Goal: Complete application form

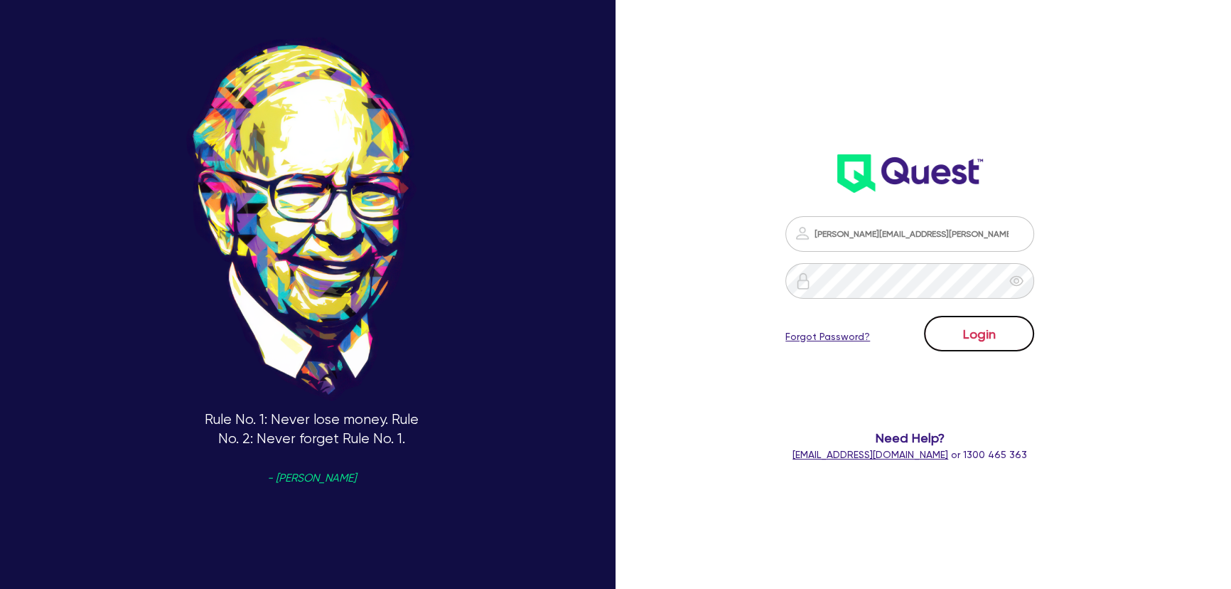
click at [958, 344] on button "Login" at bounding box center [979, 334] width 110 height 36
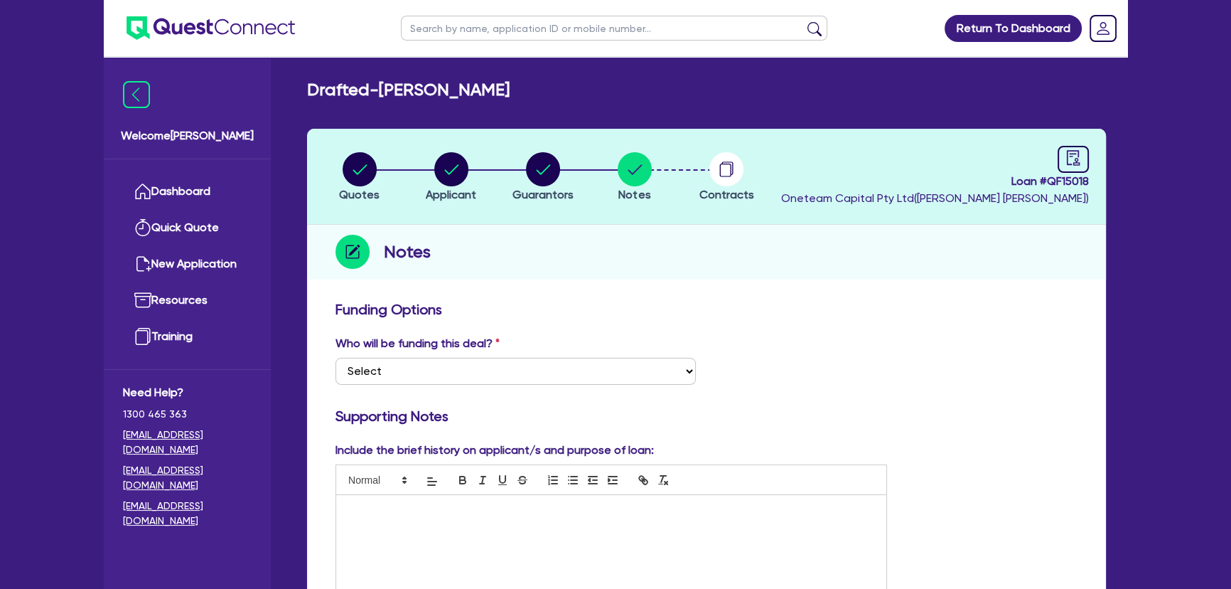
click at [270, 39] on img at bounding box center [211, 27] width 168 height 23
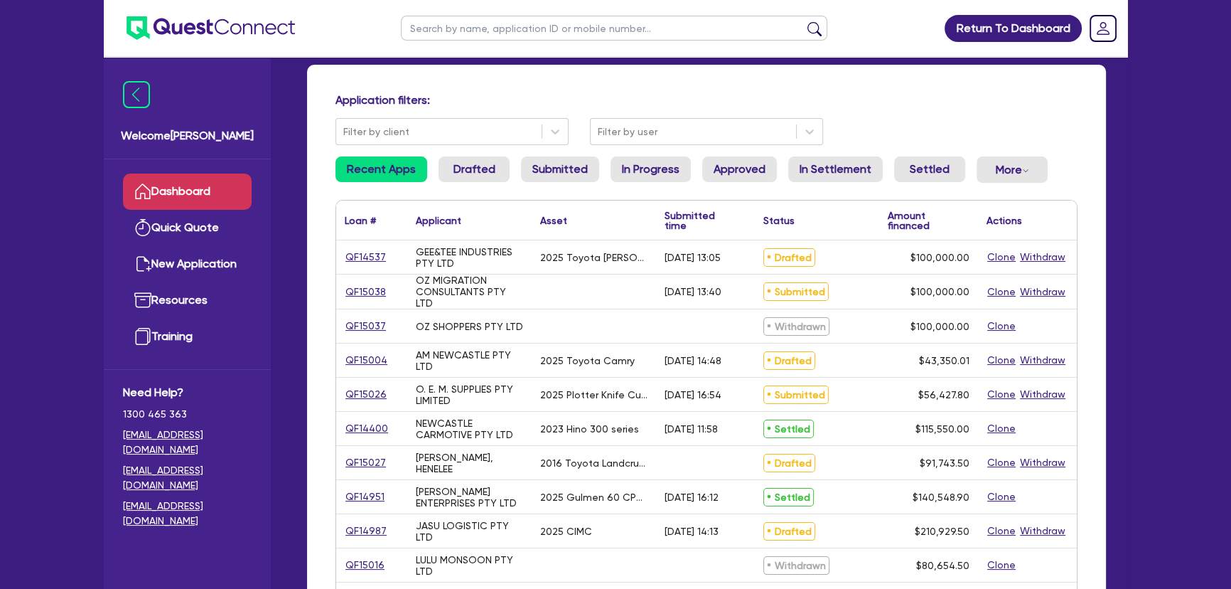
scroll to position [129, 0]
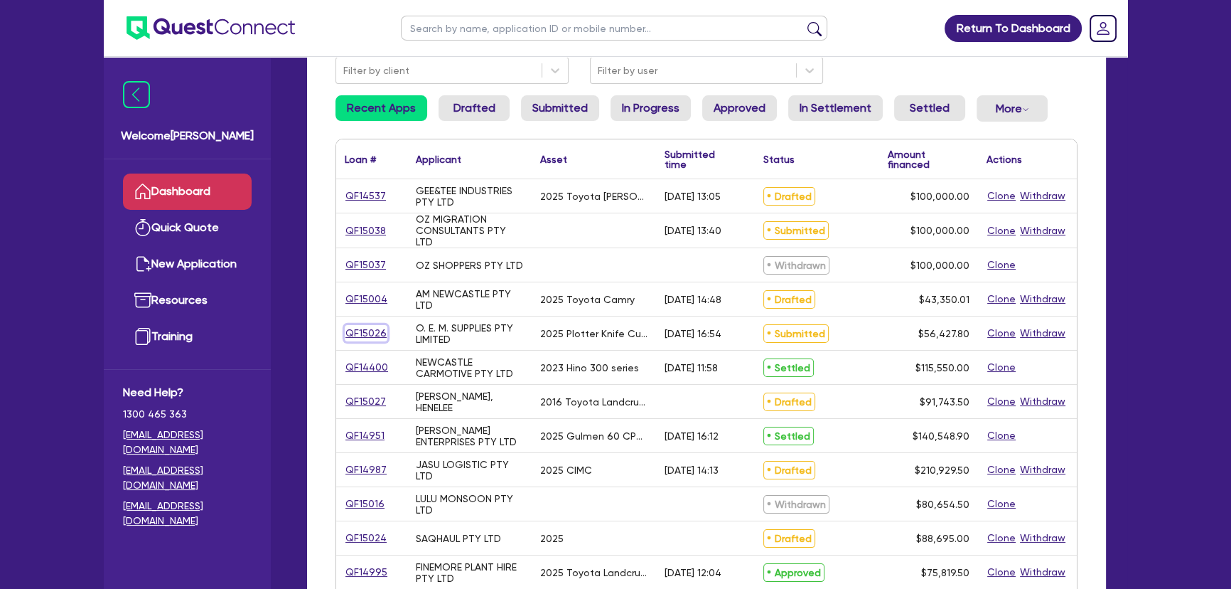
click at [366, 328] on link "QF15026" at bounding box center [366, 333] width 43 height 16
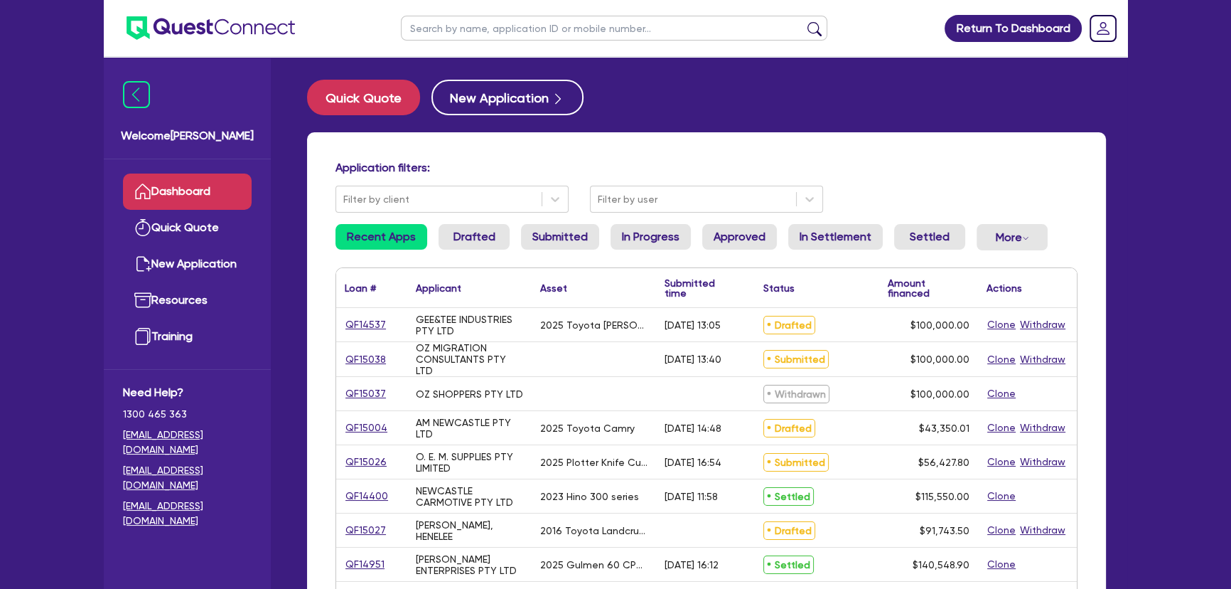
select select "SECONDARY_ASSETS"
select select "PRINTING_AND_PACKAGING_EQUIPMENT"
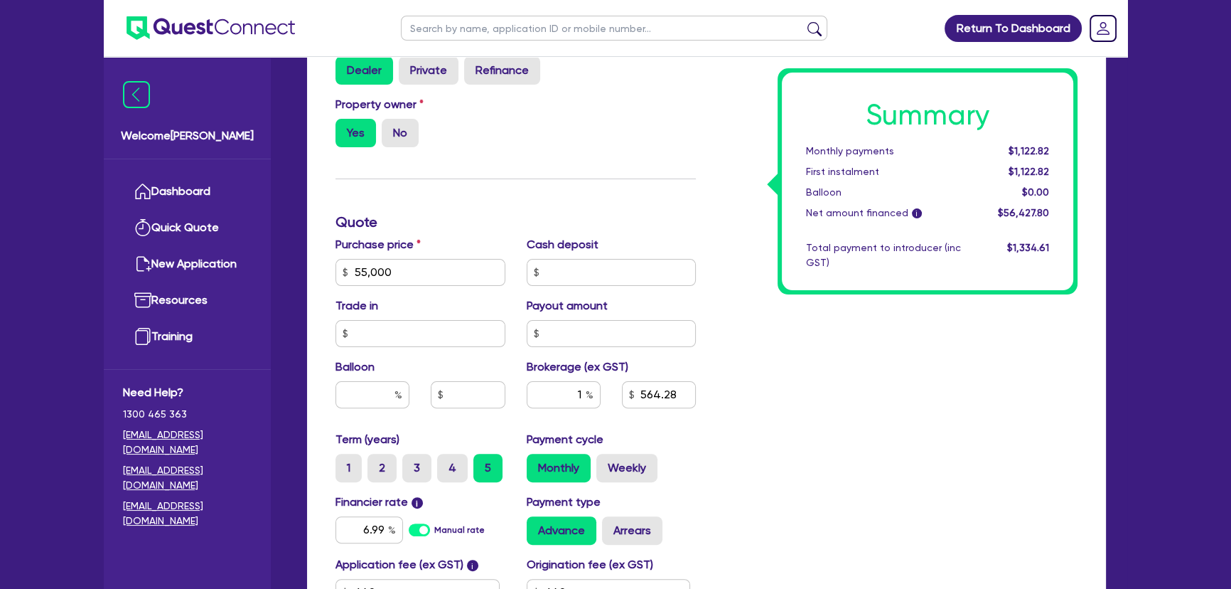
scroll to position [646, 0]
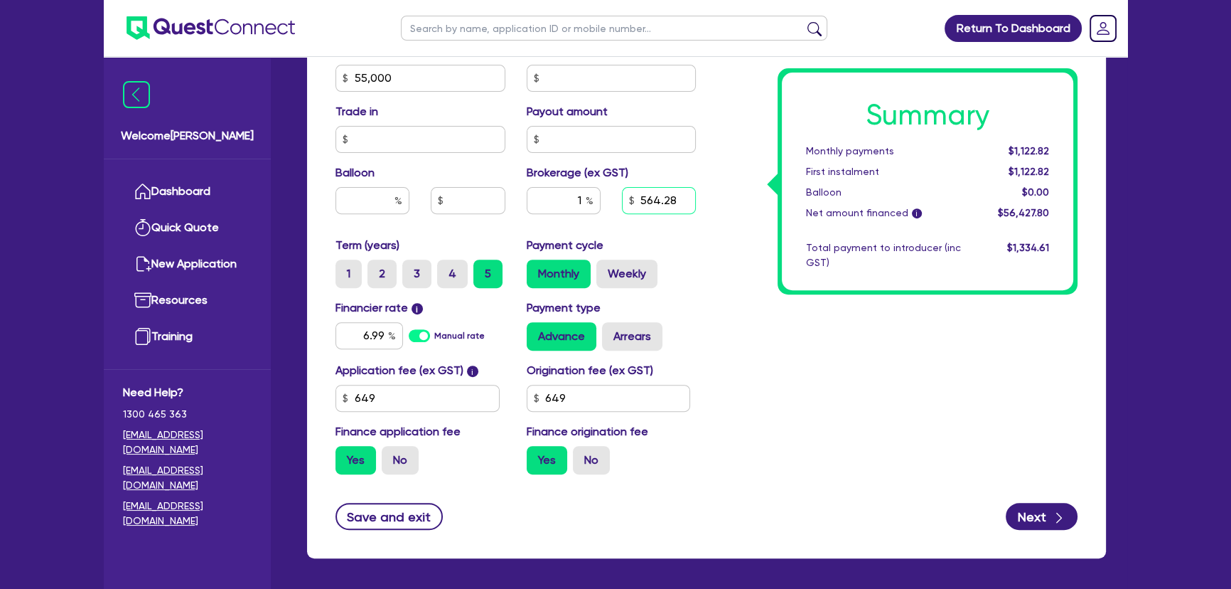
drag, startPoint x: 638, startPoint y: 200, endPoint x: 680, endPoint y: 196, distance: 41.4
click at [680, 196] on input "564.28" at bounding box center [659, 200] width 74 height 27
type input "55,000"
click at [793, 449] on div "Summary Monthly payments $1,122.82 First instalment $1,122.82 Balloon $0.00 Net…" at bounding box center [898, 70] width 382 height 831
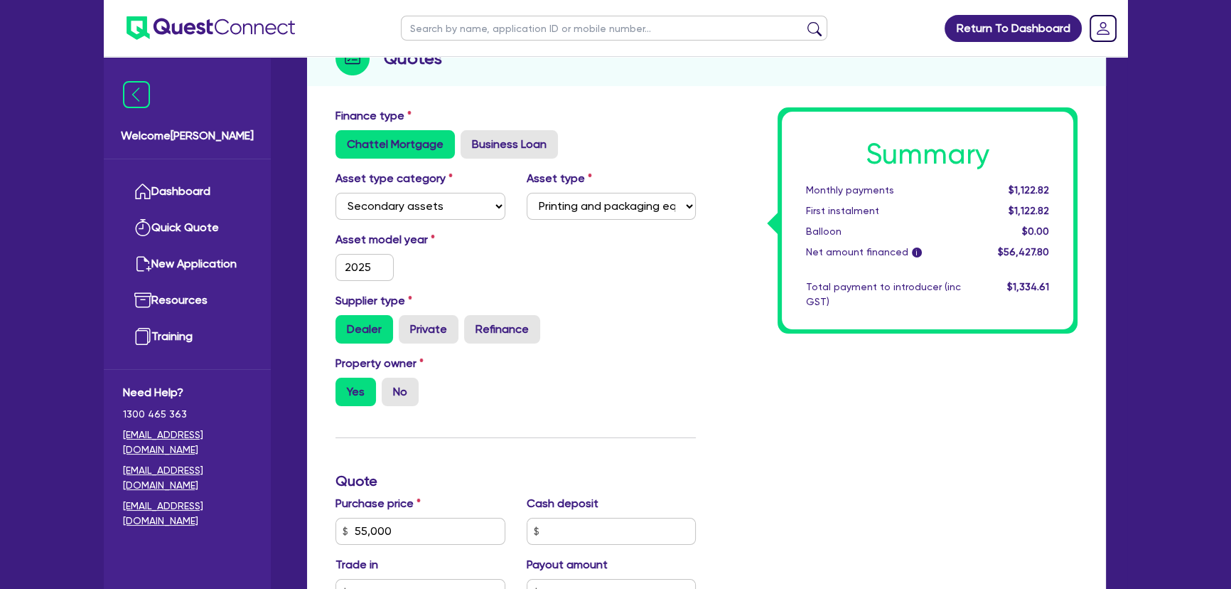
scroll to position [0, 0]
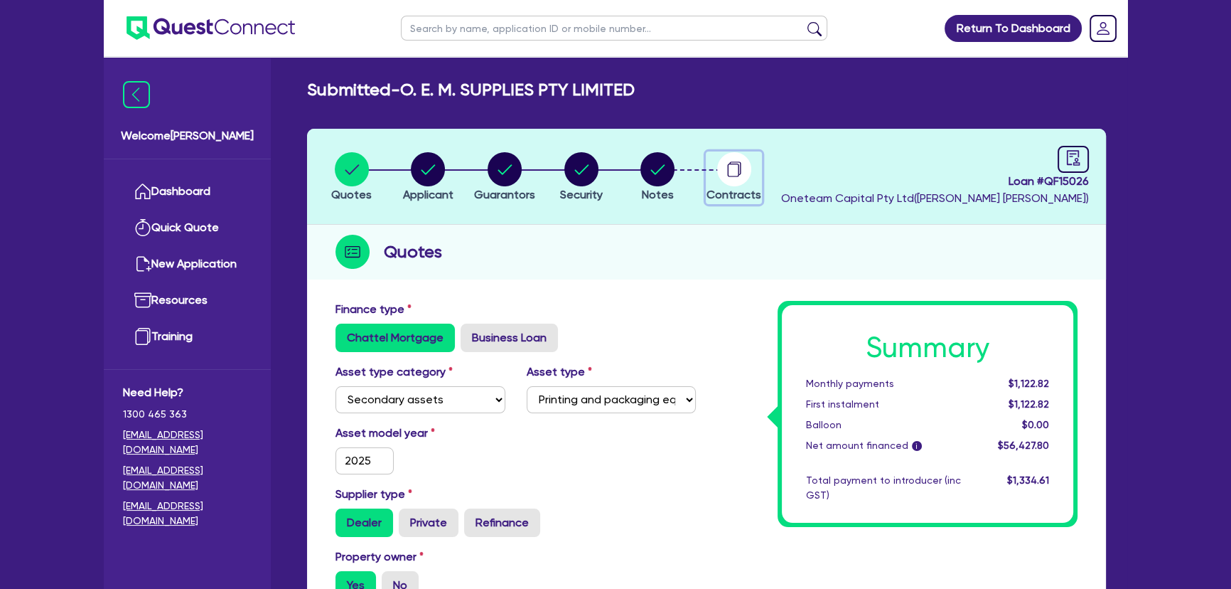
click at [732, 184] on circle "button" at bounding box center [734, 169] width 34 height 34
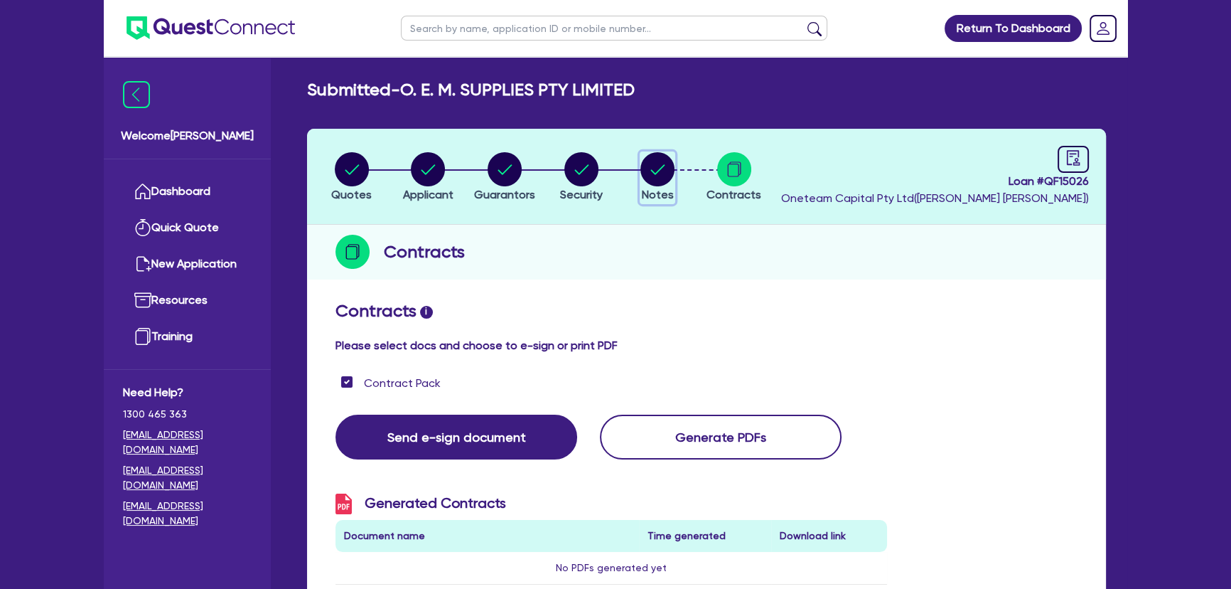
click at [650, 188] on span "Notes" at bounding box center [658, 195] width 32 height 14
select select "Other"
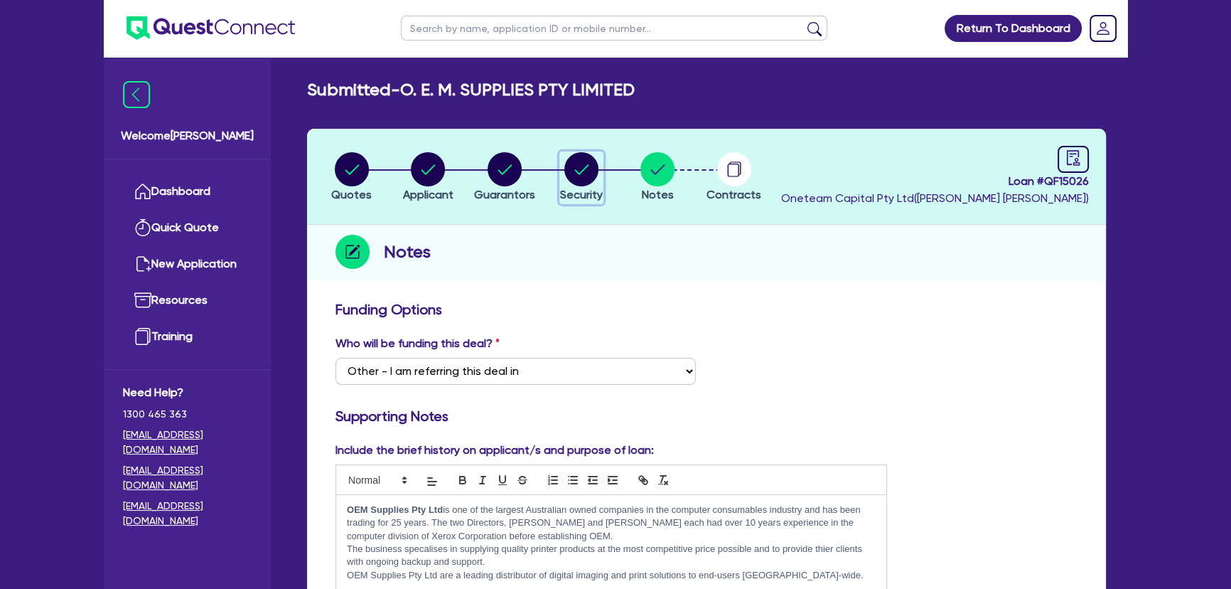
click at [561, 170] on div "button" at bounding box center [581, 169] width 43 height 34
select select "SECONDARY_ASSETS"
select select "PRINTING_AND_PACKAGING_EQUIPMENT"
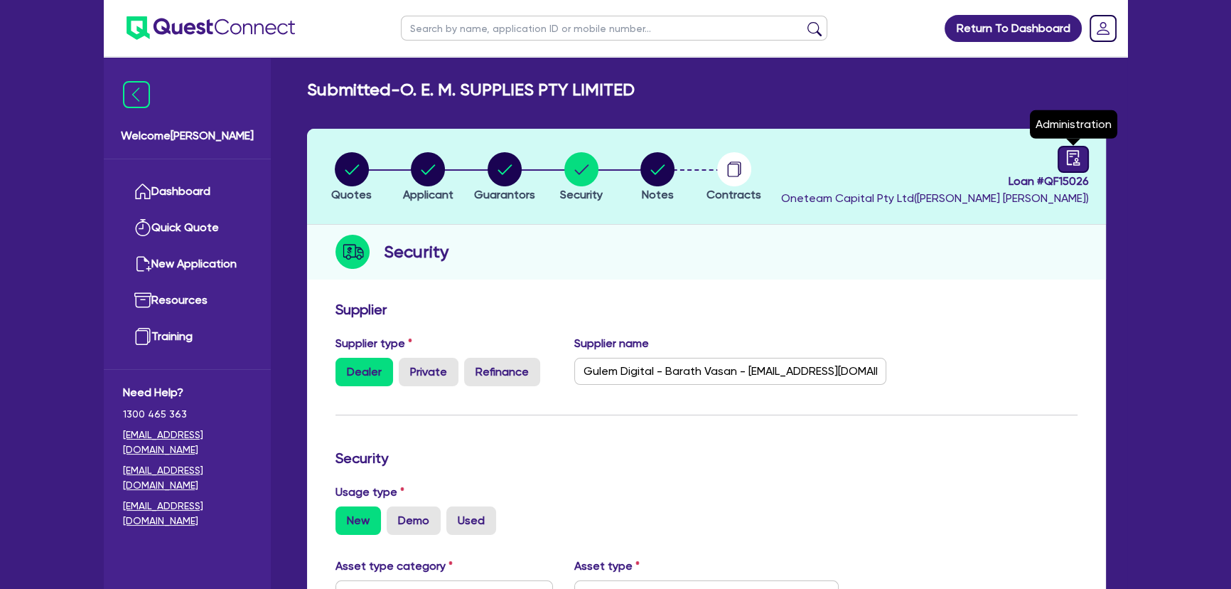
click at [1082, 166] on link at bounding box center [1073, 159] width 31 height 27
select select "SUBMITTED_NEW"
select select "Angle Finance"
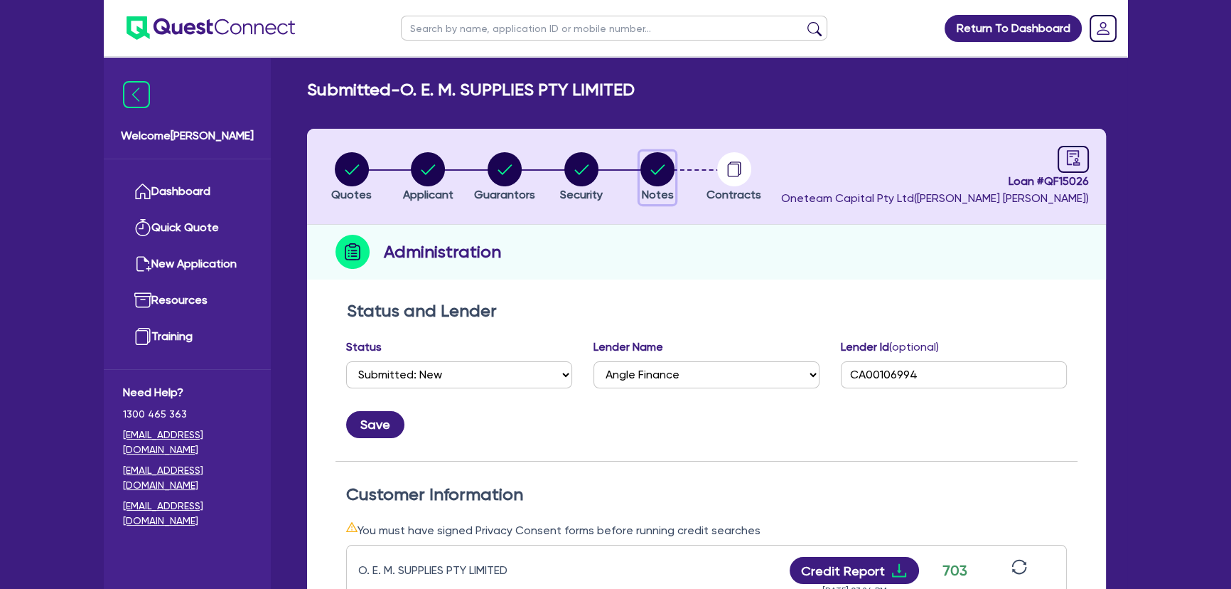
click at [646, 177] on circle "button" at bounding box center [657, 169] width 34 height 34
select select "Other"
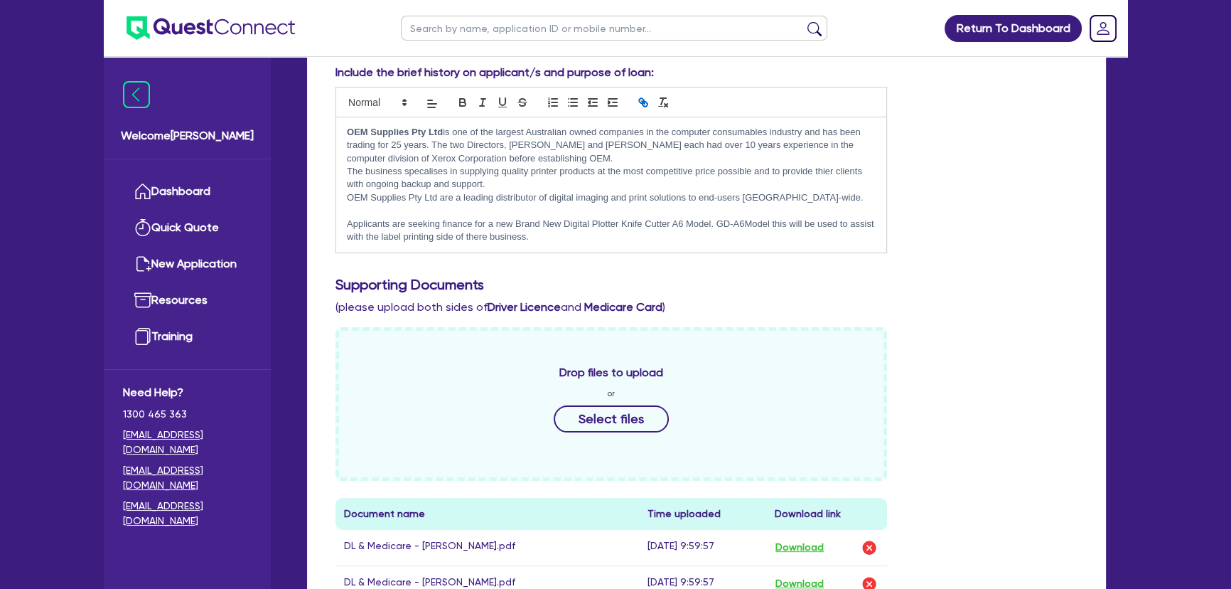
scroll to position [581, 0]
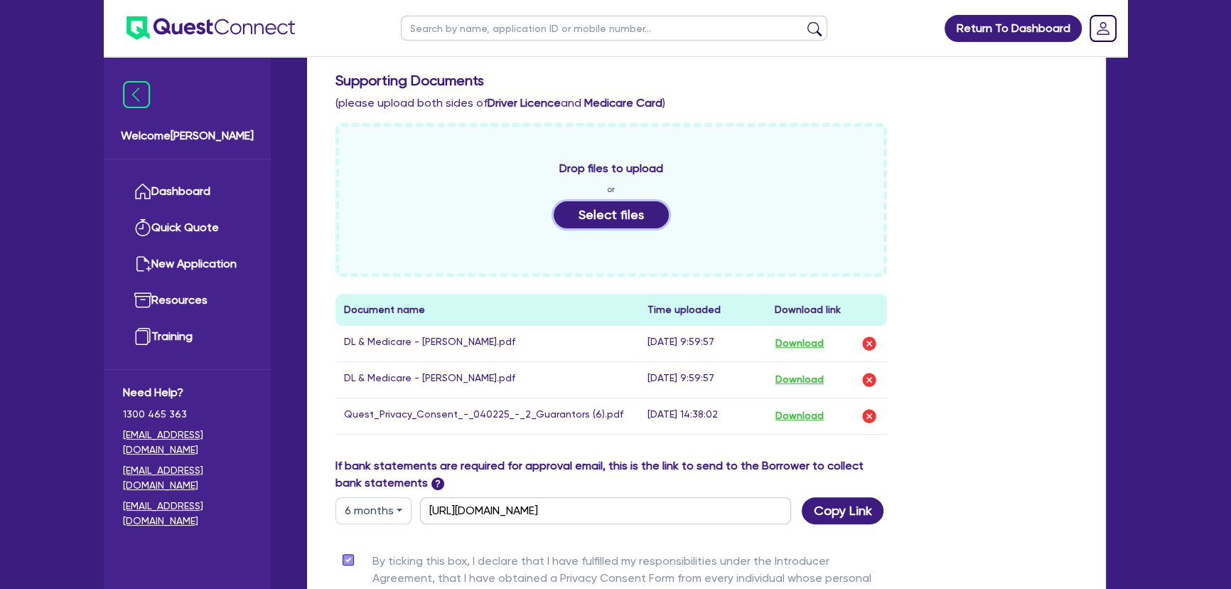
click at [591, 225] on button "Select files" at bounding box center [611, 214] width 115 height 27
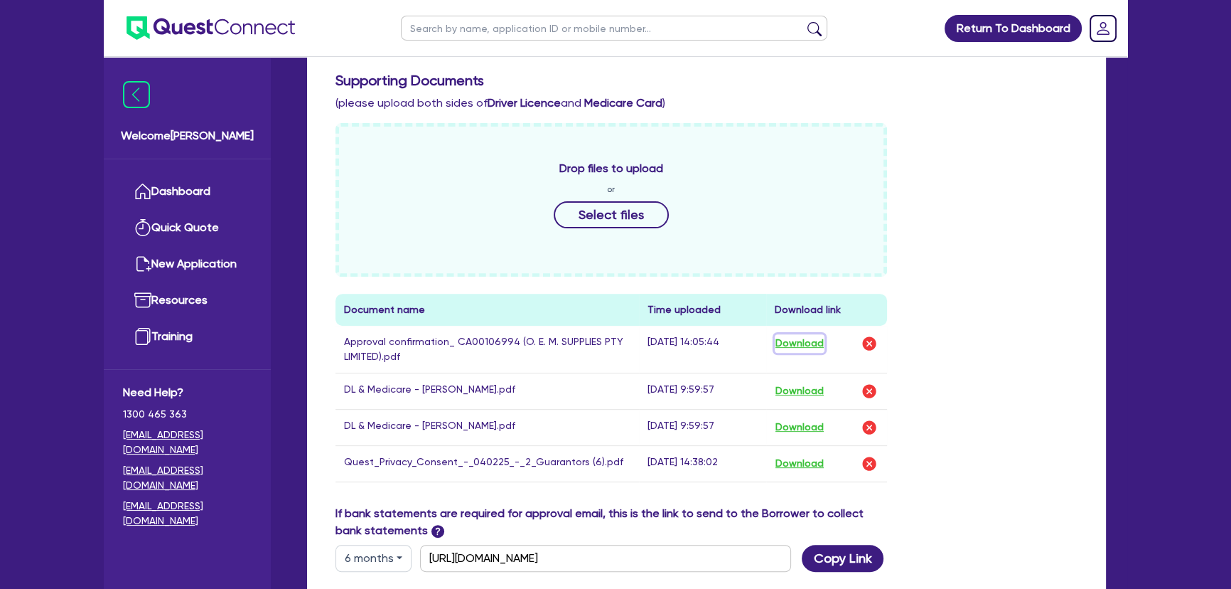
click at [825, 343] on button "Download" at bounding box center [800, 343] width 50 height 18
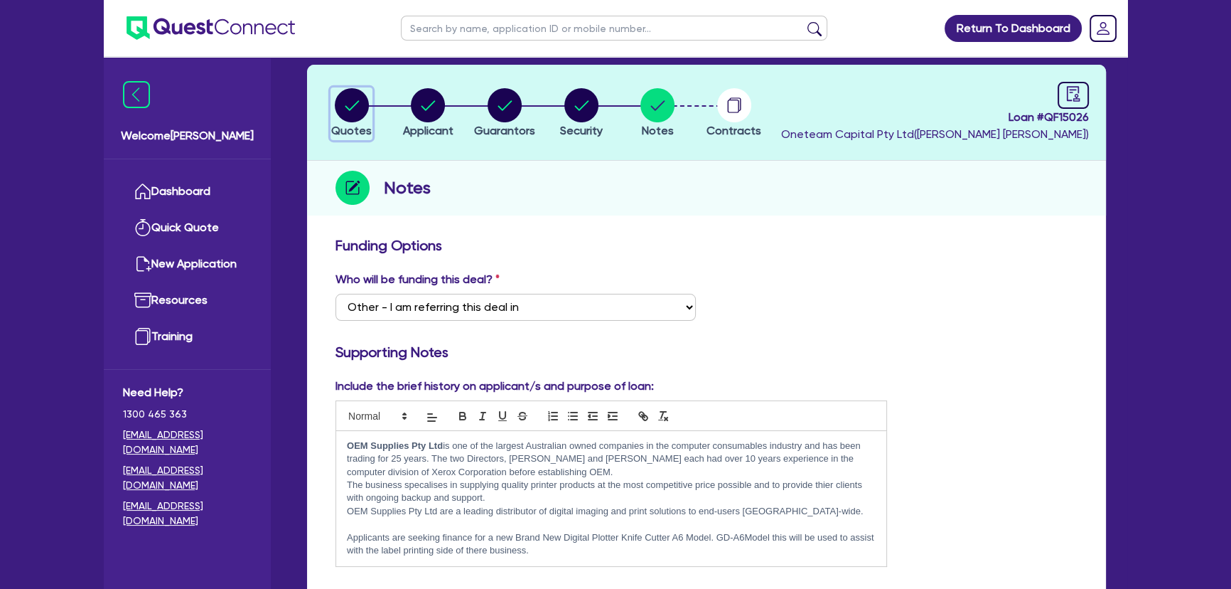
click at [357, 94] on circle "button" at bounding box center [352, 105] width 34 height 34
select select "SECONDARY_ASSETS"
select select "PRINTING_AND_PACKAGING_EQUIPMENT"
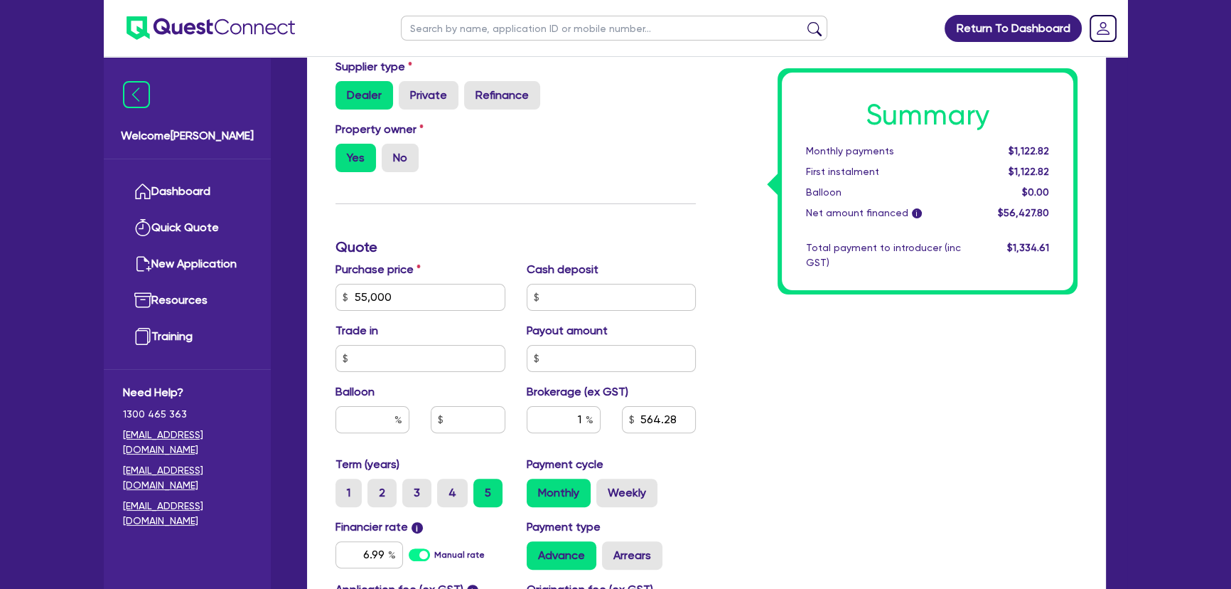
scroll to position [581, 0]
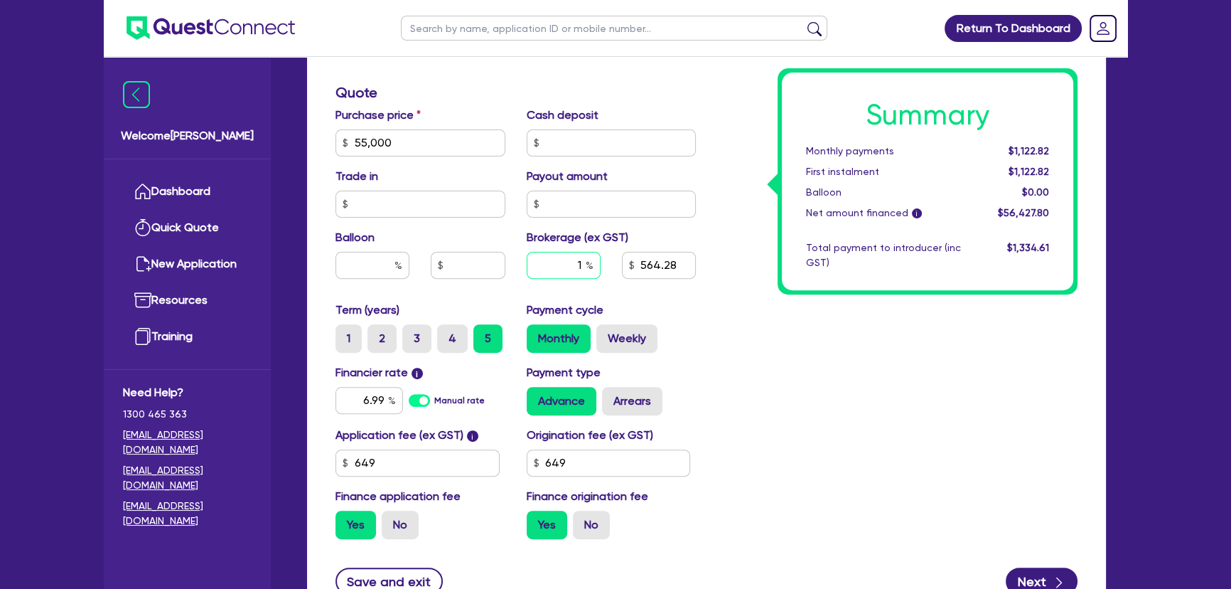
click at [540, 270] on input "1" at bounding box center [564, 265] width 74 height 27
click at [578, 467] on input "649" at bounding box center [609, 462] width 164 height 27
type input "55,000"
click at [578, 467] on input "649" at bounding box center [609, 462] width 164 height 27
type input "1,000"
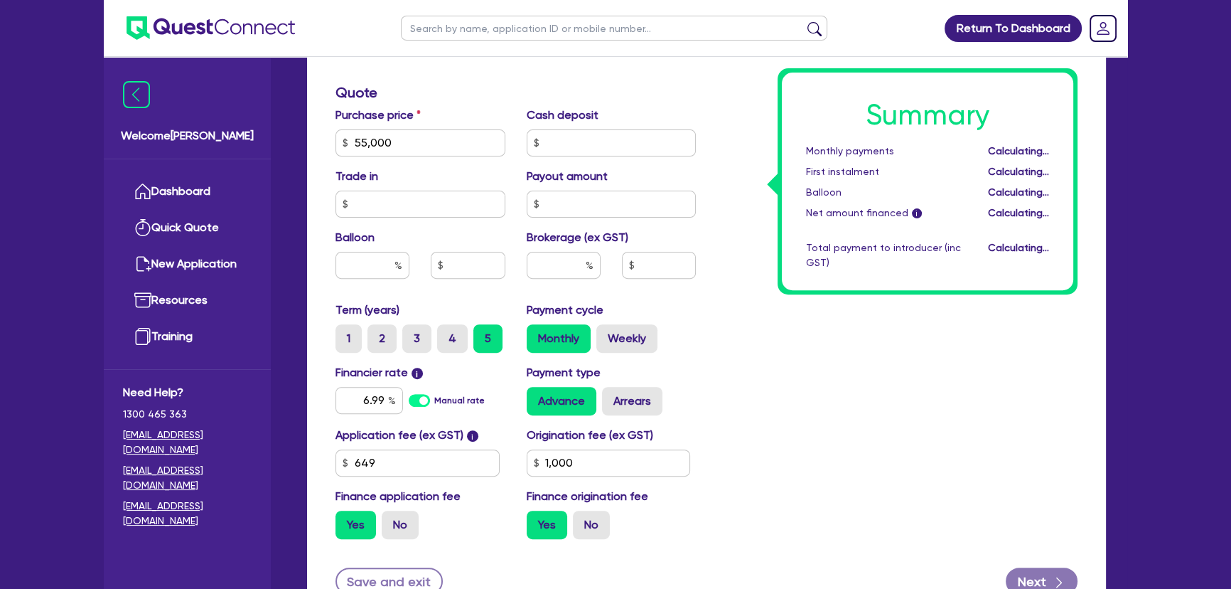
type input "55,000"
drag, startPoint x: 1103, startPoint y: 401, endPoint x: 1080, endPoint y: 397, distance: 23.1
click at [1096, 397] on div "Finance type Chattel Mortgage Business Loan Asset type category Select Cars and…" at bounding box center [706, 167] width 799 height 911
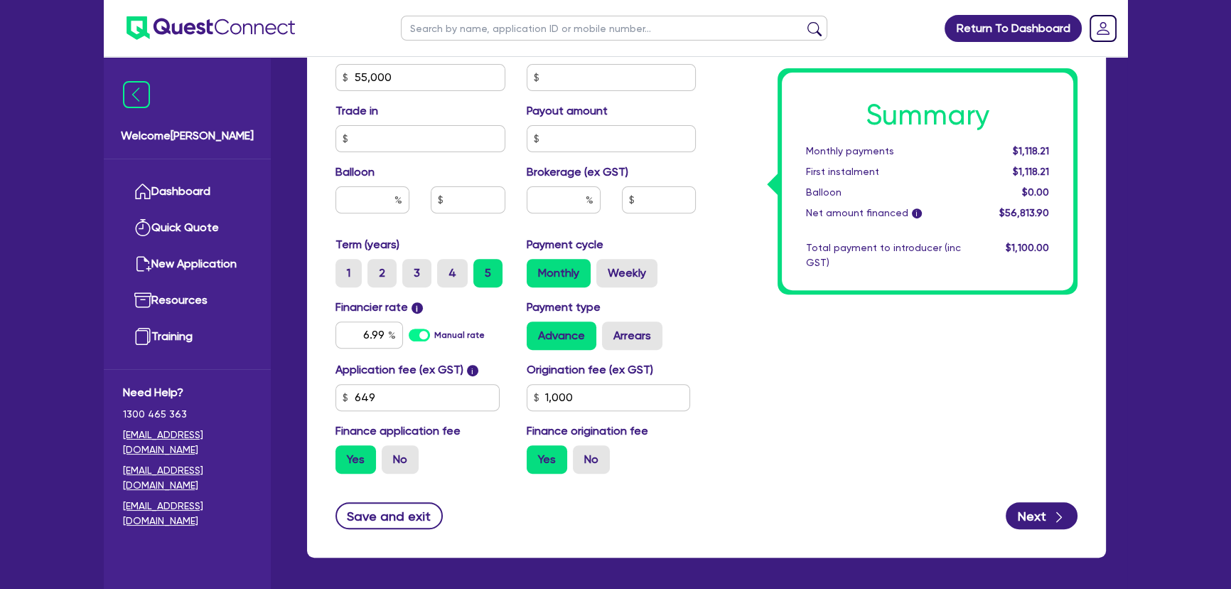
scroll to position [701, 0]
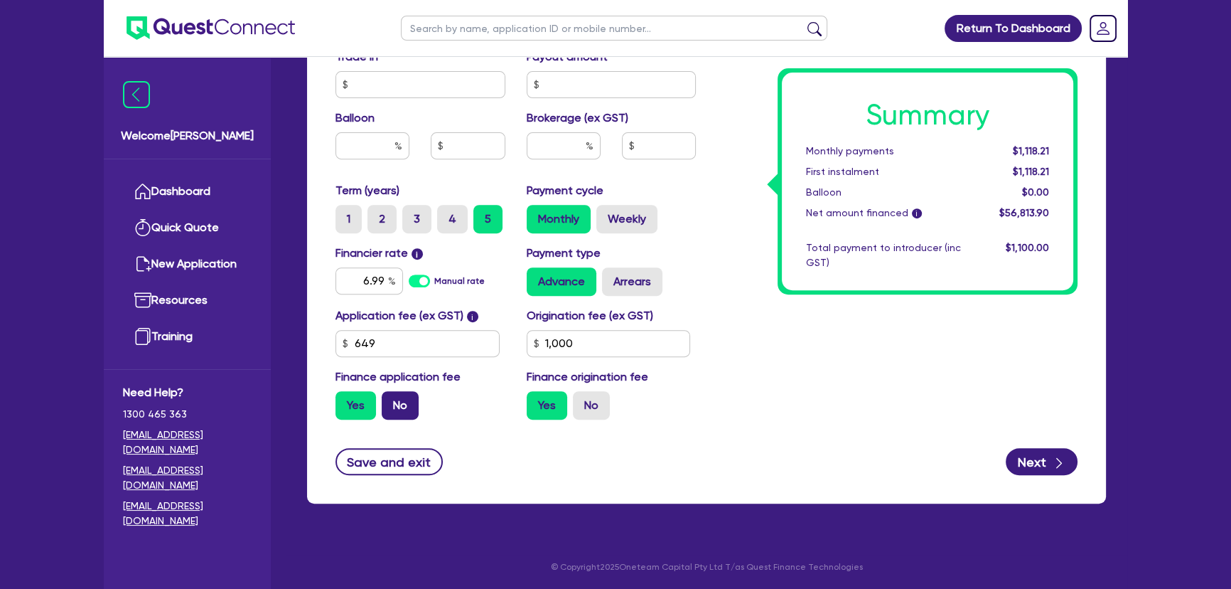
click at [394, 398] on label "No" at bounding box center [400, 405] width 37 height 28
click at [391, 398] on input "No" at bounding box center [386, 395] width 9 height 9
radio input "true"
click at [774, 407] on div "Summary Monthly payments $1,104.16 First instalment $1,818.06 Balloon $0.00 Net…" at bounding box center [898, 15] width 382 height 831
drag, startPoint x: 384, startPoint y: 344, endPoint x: 344, endPoint y: 345, distance: 39.8
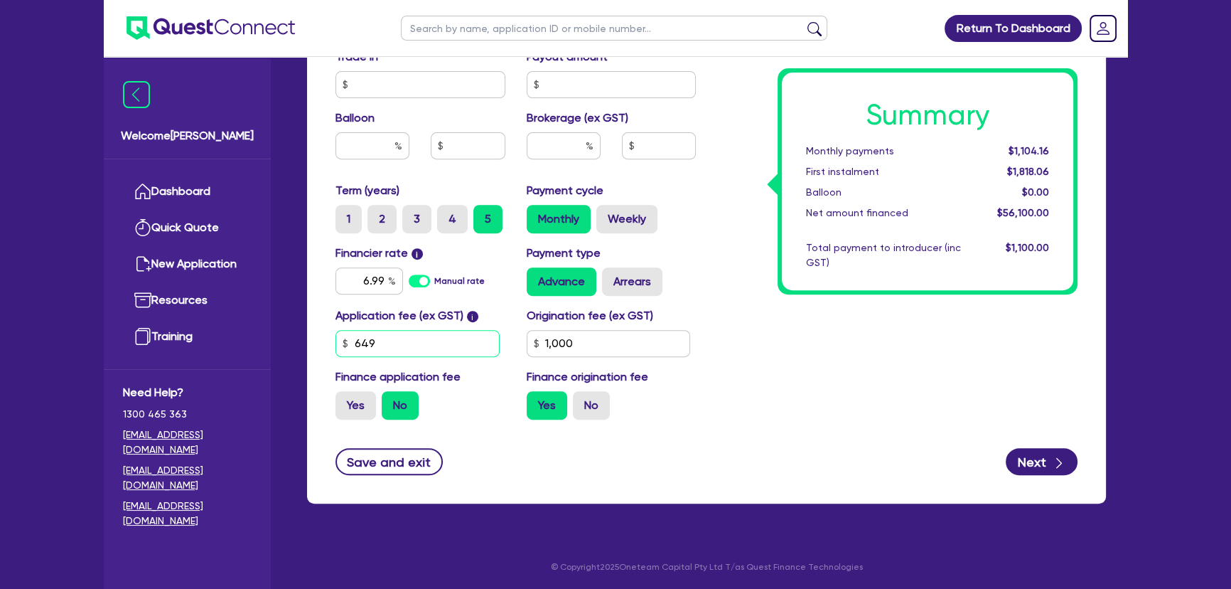
click at [344, 345] on div "649" at bounding box center [417, 343] width 164 height 27
click at [863, 360] on div "Summary Monthly payments $1,104.16 First instalment $1,818.06 Balloon $0.00 Net…" at bounding box center [898, 15] width 382 height 831
click at [1020, 453] on button "Next" at bounding box center [1042, 461] width 72 height 27
type input "55,000"
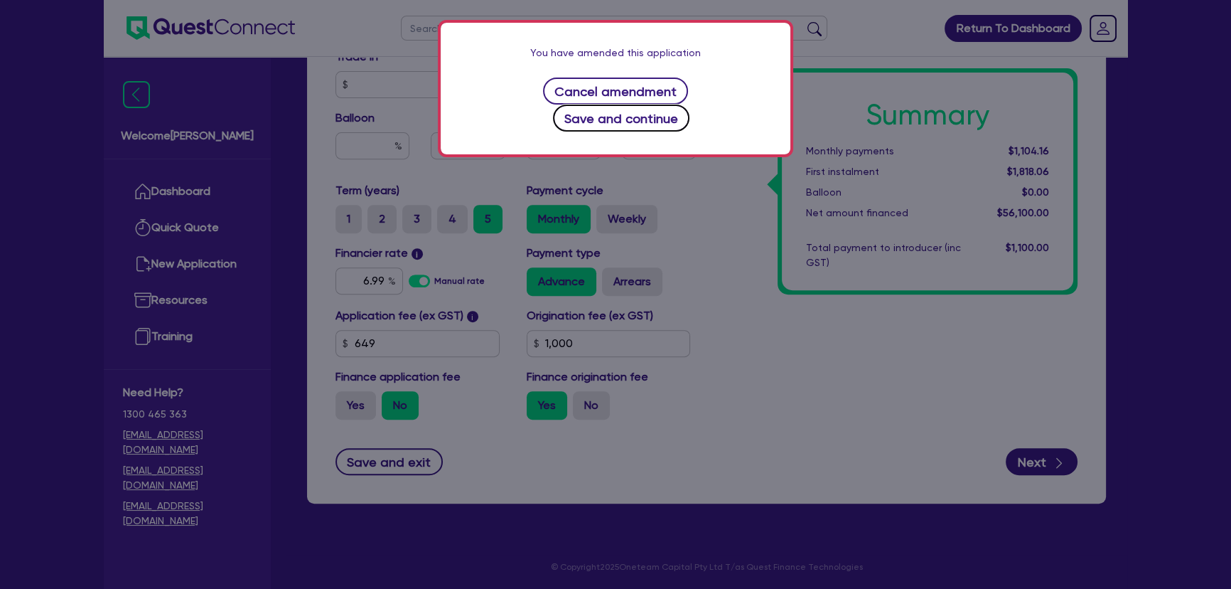
click at [690, 104] on button "Save and continue" at bounding box center [621, 117] width 137 height 27
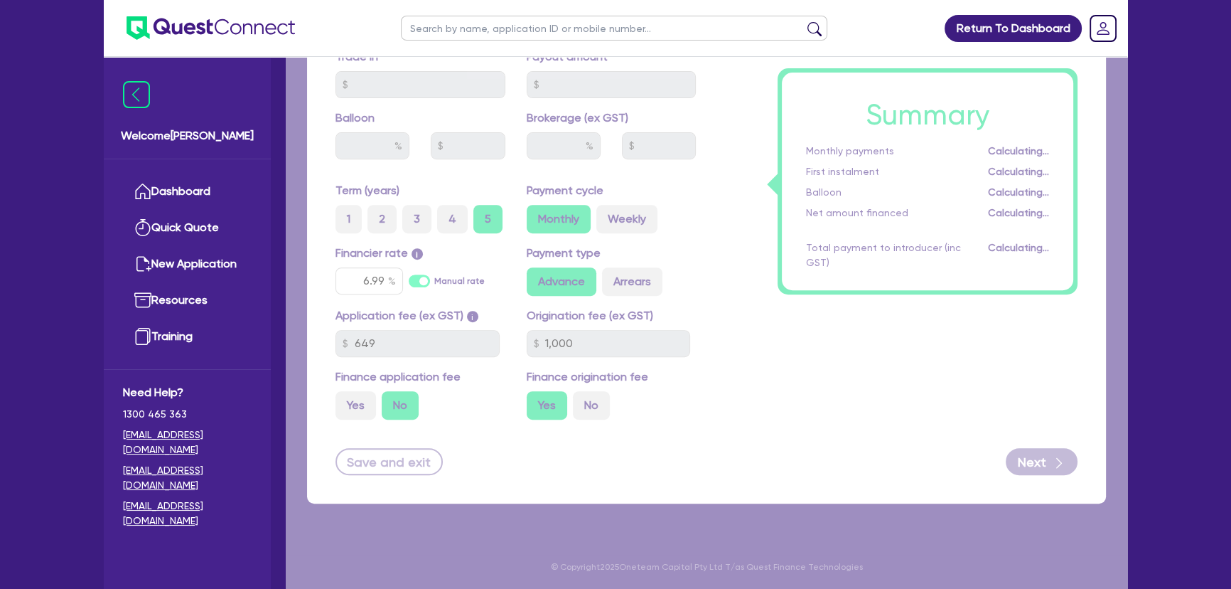
select select "COMPANY"
select select "MANUFACTURING"
select select "PRINTING"
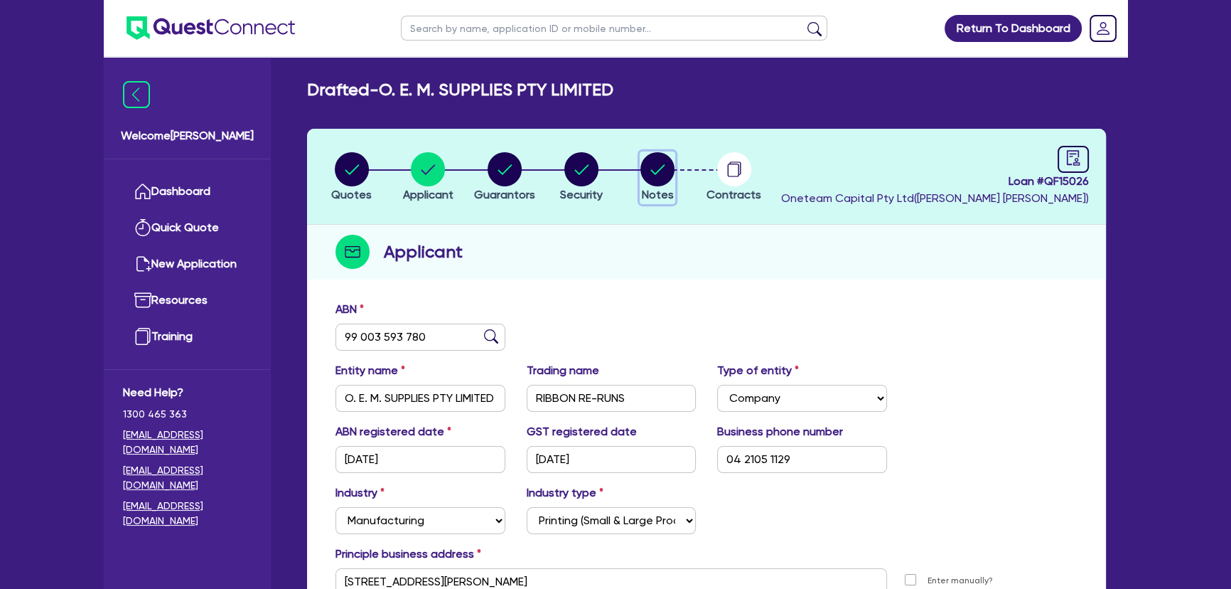
click at [655, 177] on circle "button" at bounding box center [657, 169] width 34 height 34
select select "Other"
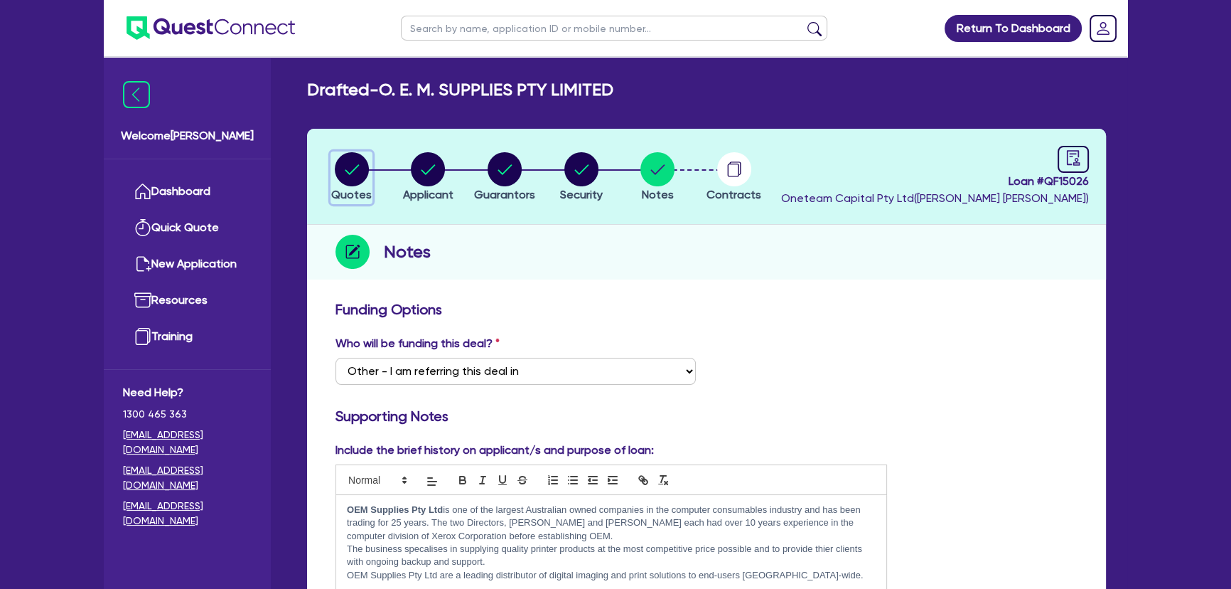
click at [340, 176] on circle "button" at bounding box center [352, 169] width 34 height 34
select select "SECONDARY_ASSETS"
select select "PRINTING_AND_PACKAGING_EQUIPMENT"
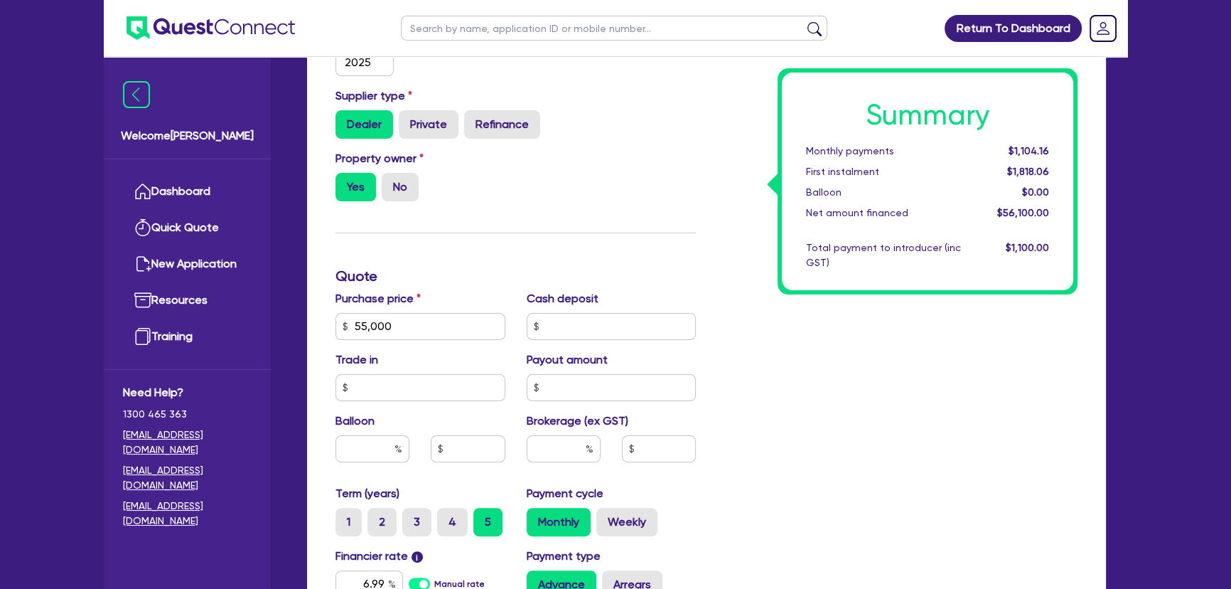
scroll to position [636, 0]
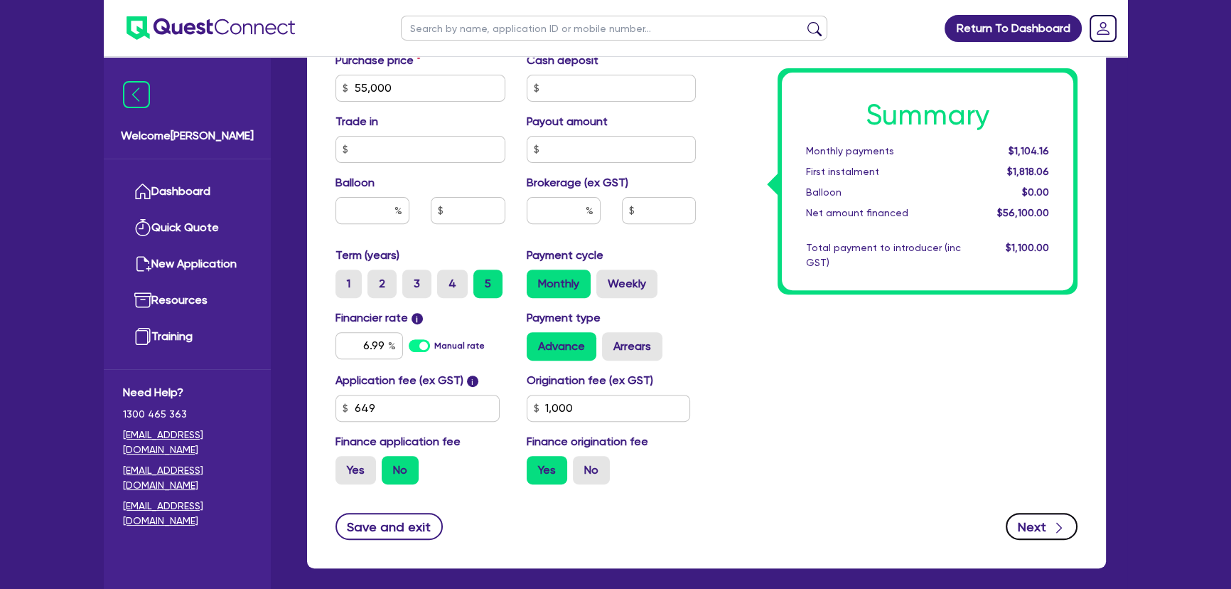
click at [1036, 517] on button "Next" at bounding box center [1042, 525] width 72 height 27
type input "55,000"
type input "1,000"
select select "COMPANY"
select select "MANUFACTURING"
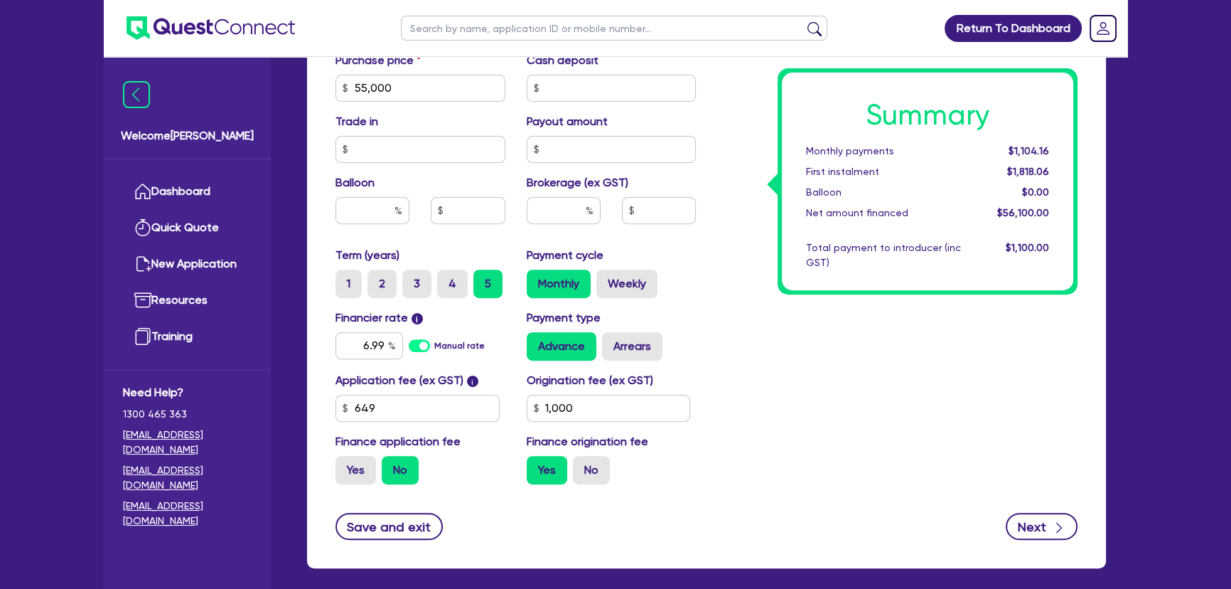
select select "PRINTING"
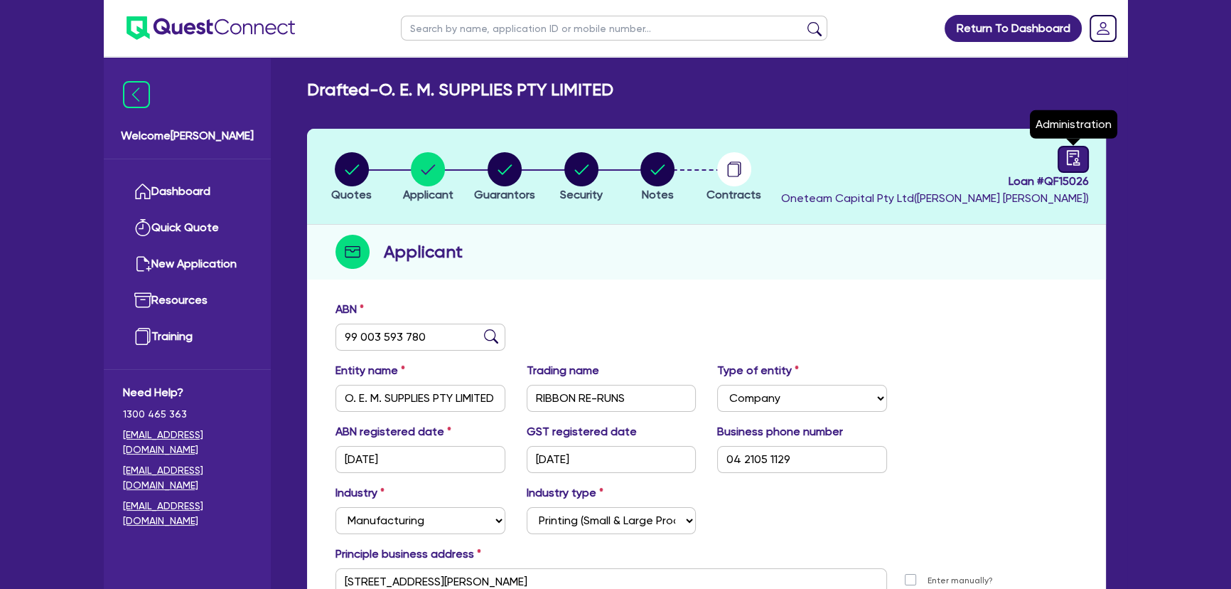
click at [1061, 155] on link at bounding box center [1073, 159] width 31 height 27
select select "DRAFTED_AMENDED"
select select "Angle Finance"
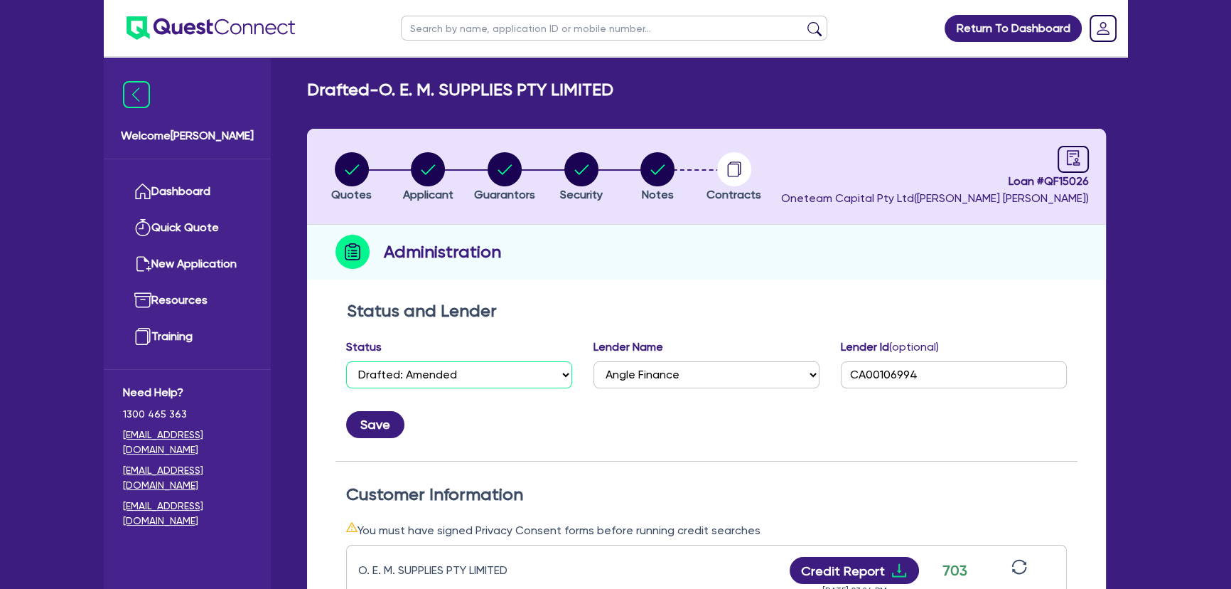
click at [540, 377] on select "Select Quoted Drafted: New Drafted: Amended Submitted: New Submitted: Amended I…" at bounding box center [459, 374] width 226 height 27
select select "APPROVED_WAITING_FOR_MORE_INFO"
click at [346, 361] on select "Select Quoted Drafted: New Drafted: Amended Submitted: New Submitted: Amended I…" at bounding box center [459, 374] width 226 height 27
click at [348, 436] on div "Save" at bounding box center [706, 418] width 742 height 38
click at [355, 436] on div "Save" at bounding box center [706, 418] width 742 height 38
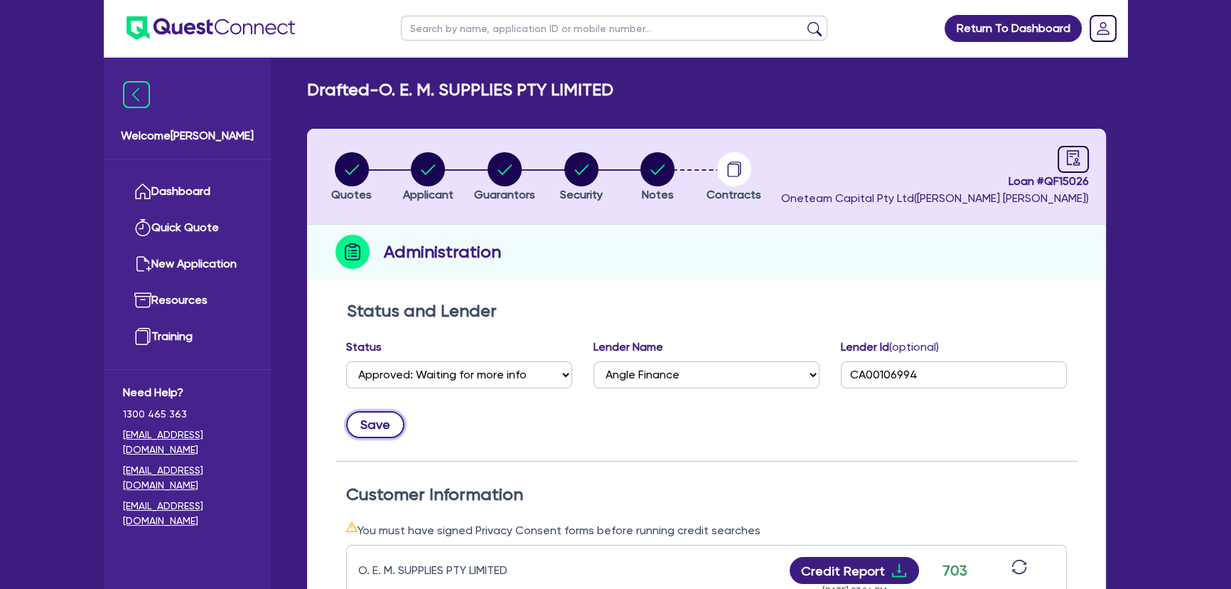
click at [362, 424] on button "Save" at bounding box center [375, 424] width 58 height 27
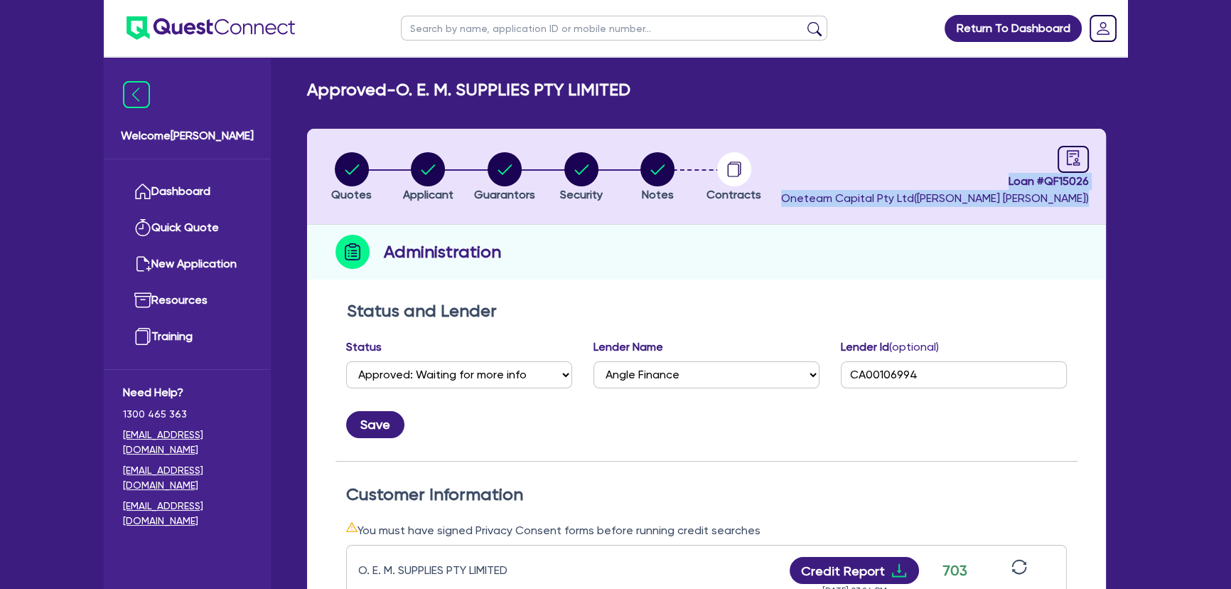
drag, startPoint x: 993, startPoint y: 180, endPoint x: 1093, endPoint y: 193, distance: 100.4
click at [1093, 193] on header "Quotes Applicant Guarantors Security Notes Contracts Loan # QF15026 Oneteam Cap…" at bounding box center [706, 177] width 799 height 96
click at [1009, 177] on span "Loan # QF15026" at bounding box center [935, 181] width 308 height 17
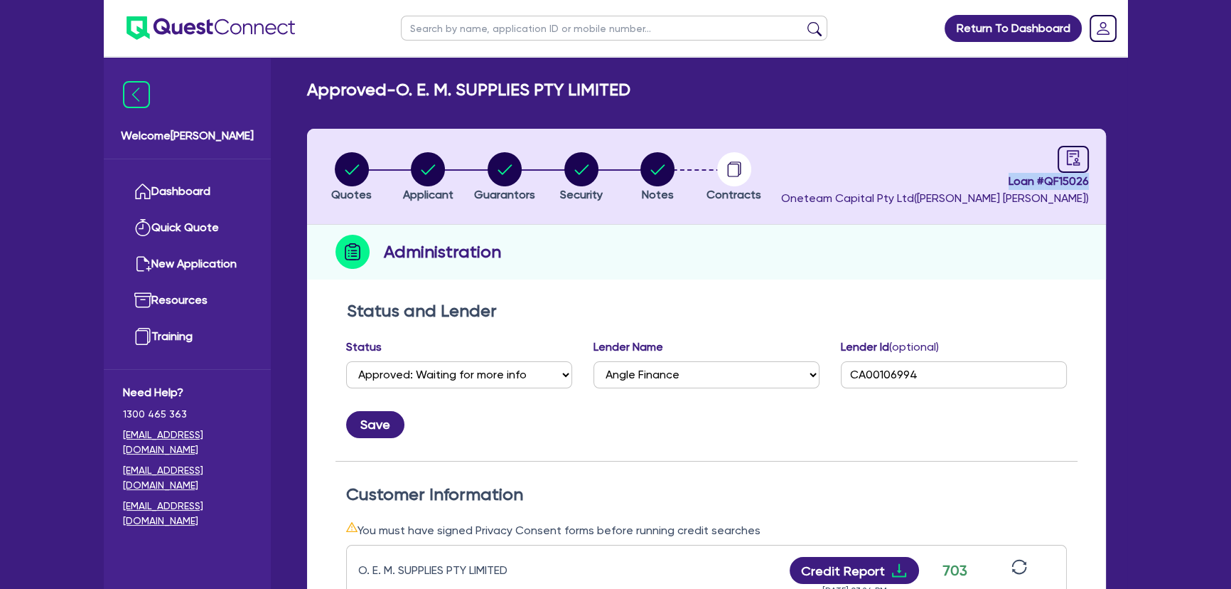
drag, startPoint x: 1009, startPoint y: 177, endPoint x: 1075, endPoint y: 185, distance: 65.9
click at [1075, 185] on span "Loan # QF15026" at bounding box center [935, 181] width 308 height 17
click at [352, 159] on circle "button" at bounding box center [352, 169] width 34 height 34
select select "SECONDARY_ASSETS"
select select "PRINTING_AND_PACKAGING_EQUIPMENT"
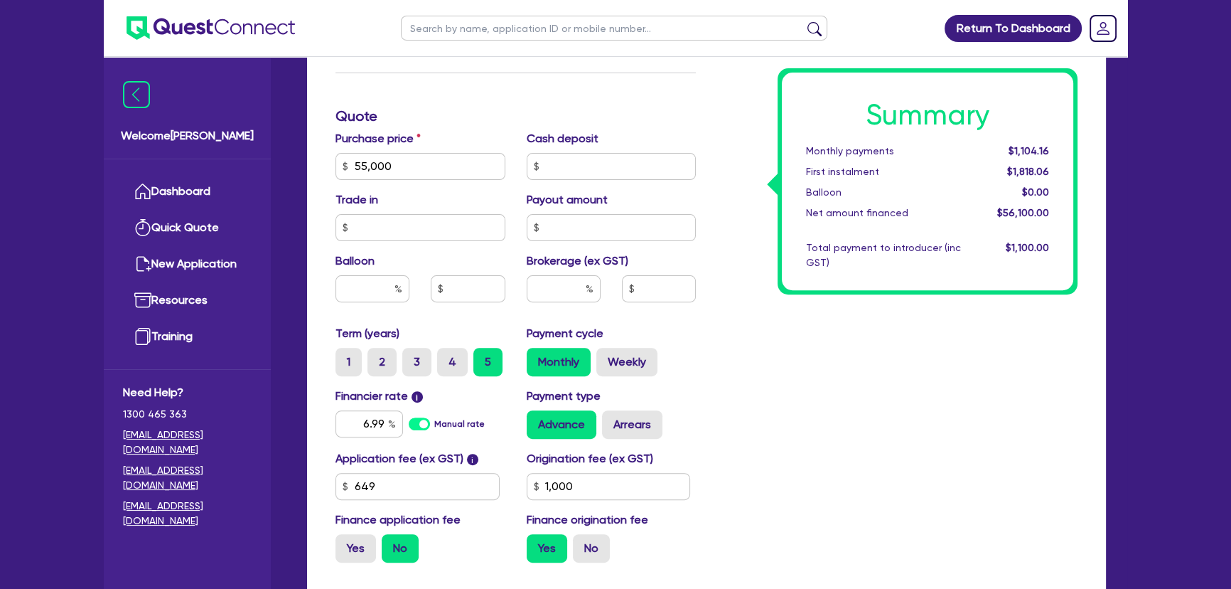
scroll to position [581, 0]
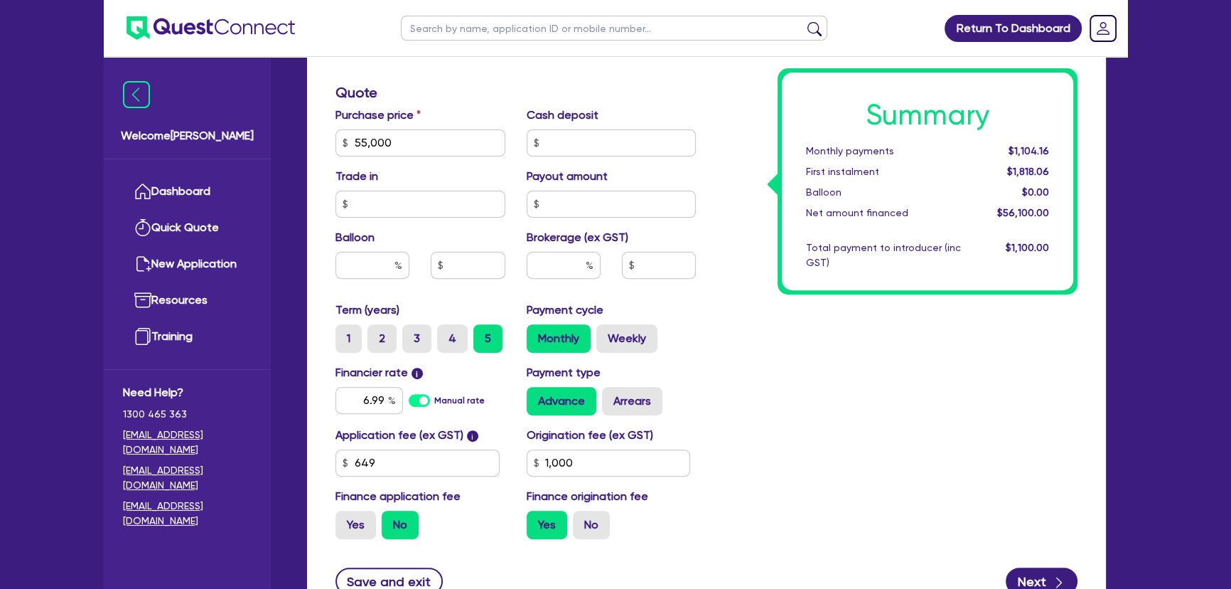
click at [246, 30] on img at bounding box center [211, 27] width 168 height 23
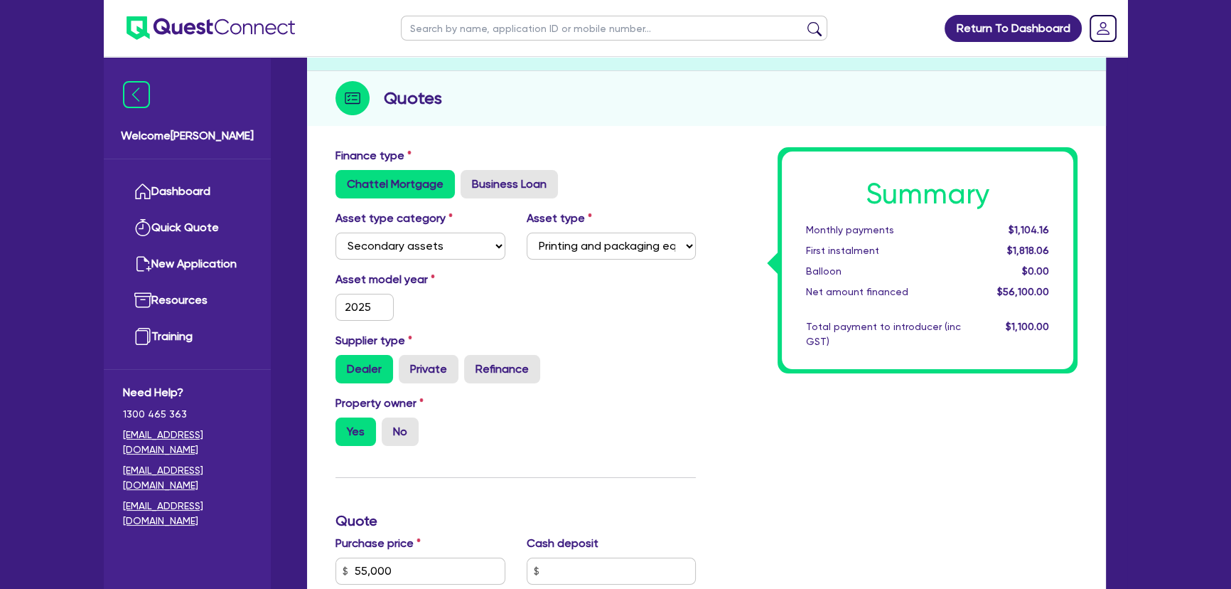
scroll to position [64, 0]
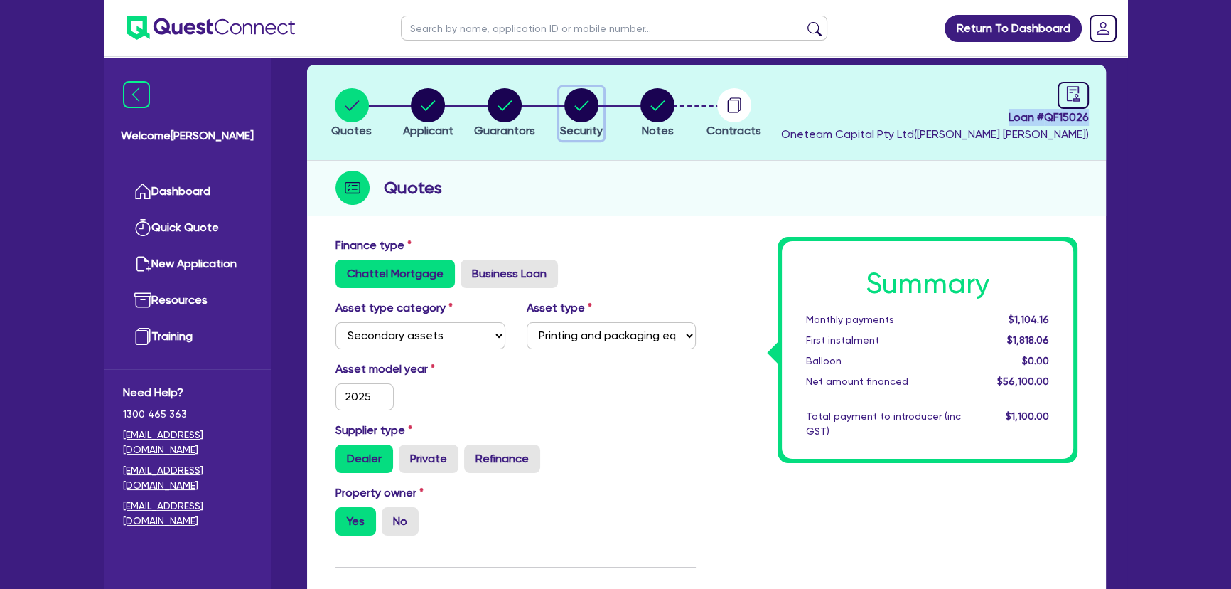
click at [588, 110] on circle "button" at bounding box center [581, 105] width 34 height 34
select select "SECONDARY_ASSETS"
select select "PRINTING_AND_PACKAGING_EQUIPMENT"
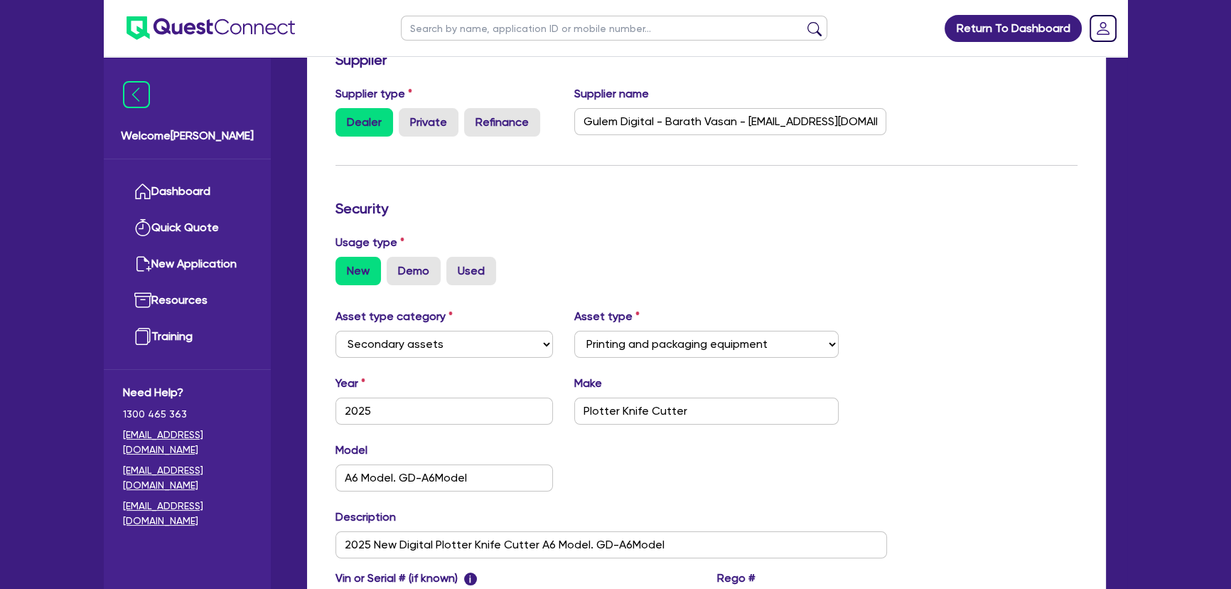
scroll to position [258, 0]
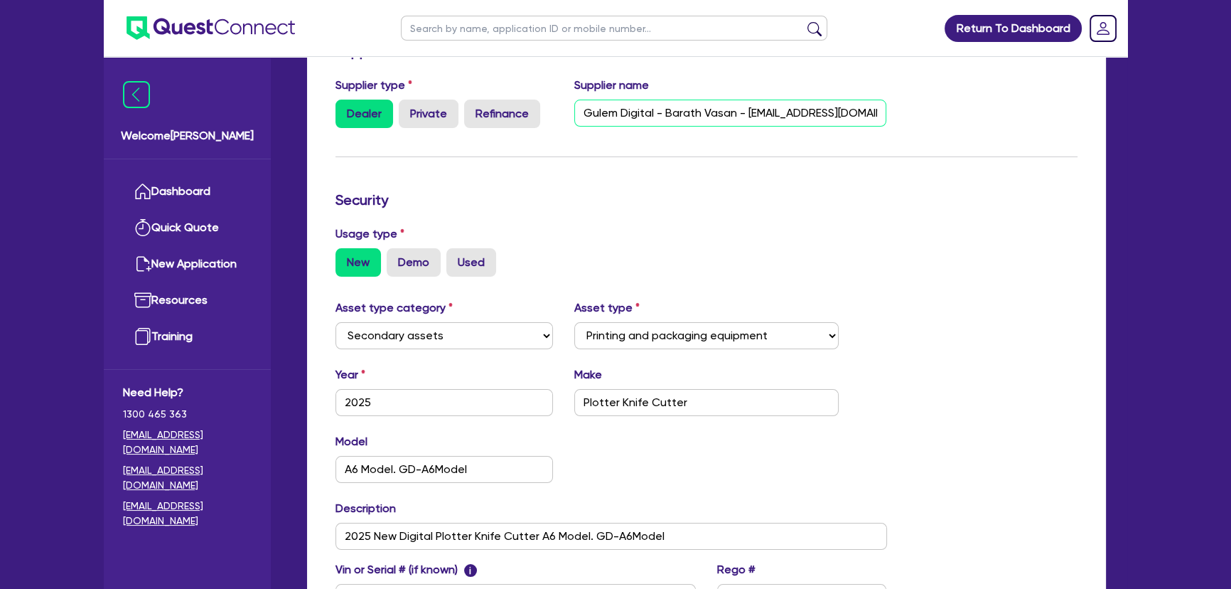
drag, startPoint x: 747, startPoint y: 114, endPoint x: 867, endPoint y: 112, distance: 120.1
click at [868, 112] on input "Gulem Digital - Barath Vasan - Barath@gulmen.com.au" at bounding box center [730, 113] width 313 height 27
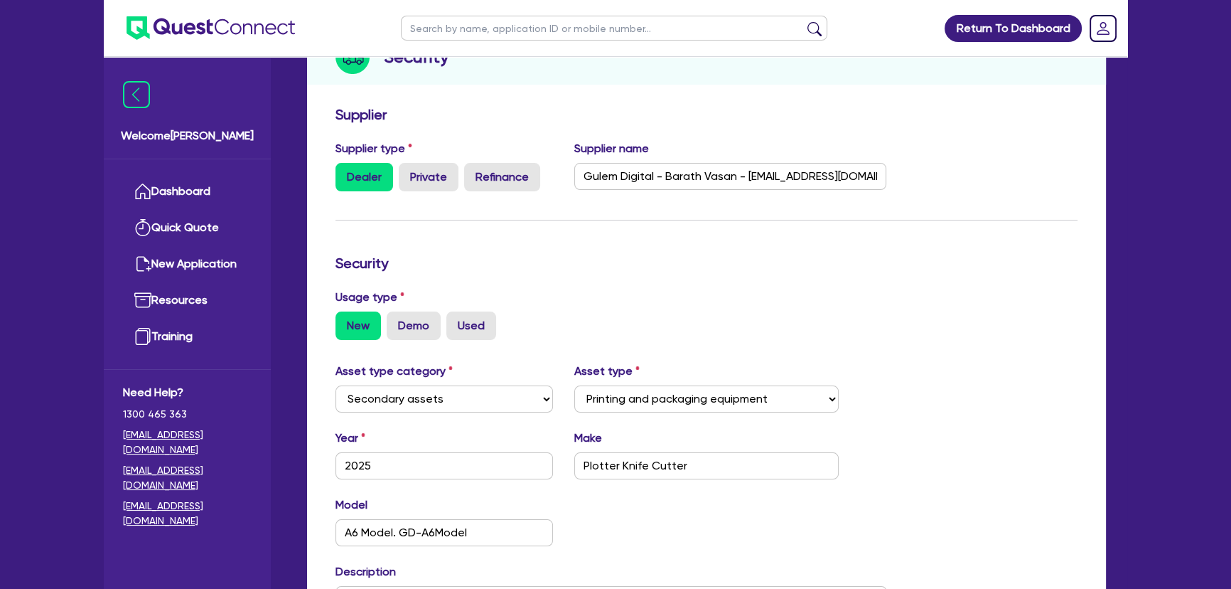
scroll to position [64, 0]
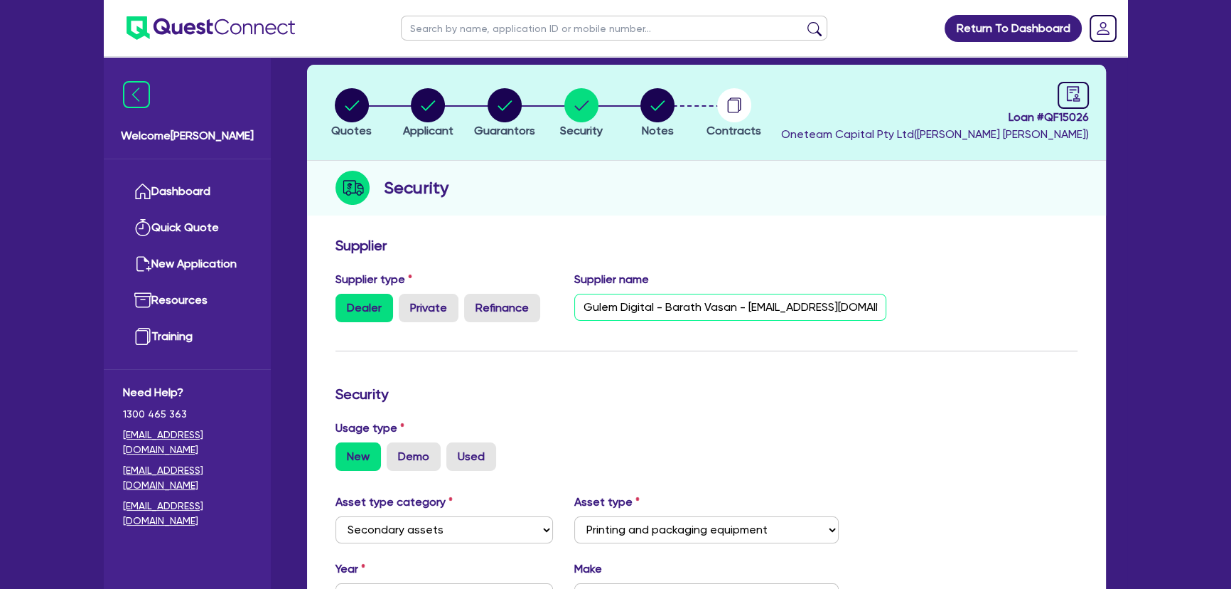
drag, startPoint x: 581, startPoint y: 308, endPoint x: 655, endPoint y: 306, distance: 73.9
click at [655, 306] on input "Gulem Digital - Barath Vasan - Barath@gulmen.com.au" at bounding box center [730, 307] width 313 height 27
drag, startPoint x: 981, startPoint y: 114, endPoint x: 1119, endPoint y: 114, distance: 137.9
click at [1117, 114] on div "Approved - O. E. M. SUPPLIES PTY LIMITED Quotes Applicant Guarantors Security N…" at bounding box center [707, 464] width 842 height 896
copy span "Loan # QF15026"
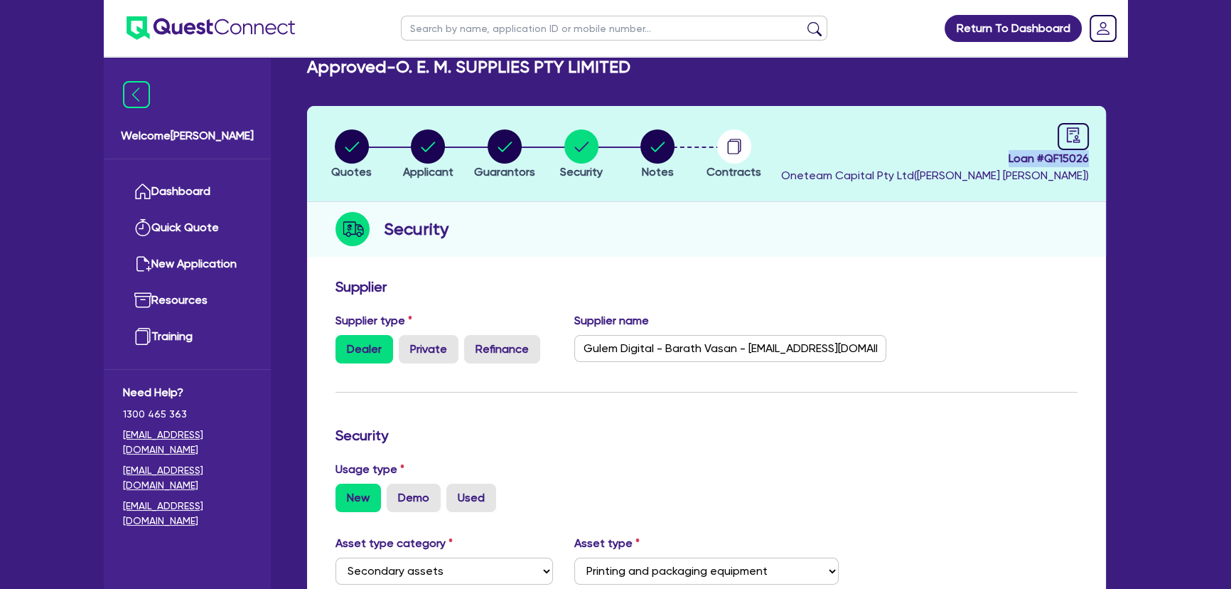
scroll to position [0, 0]
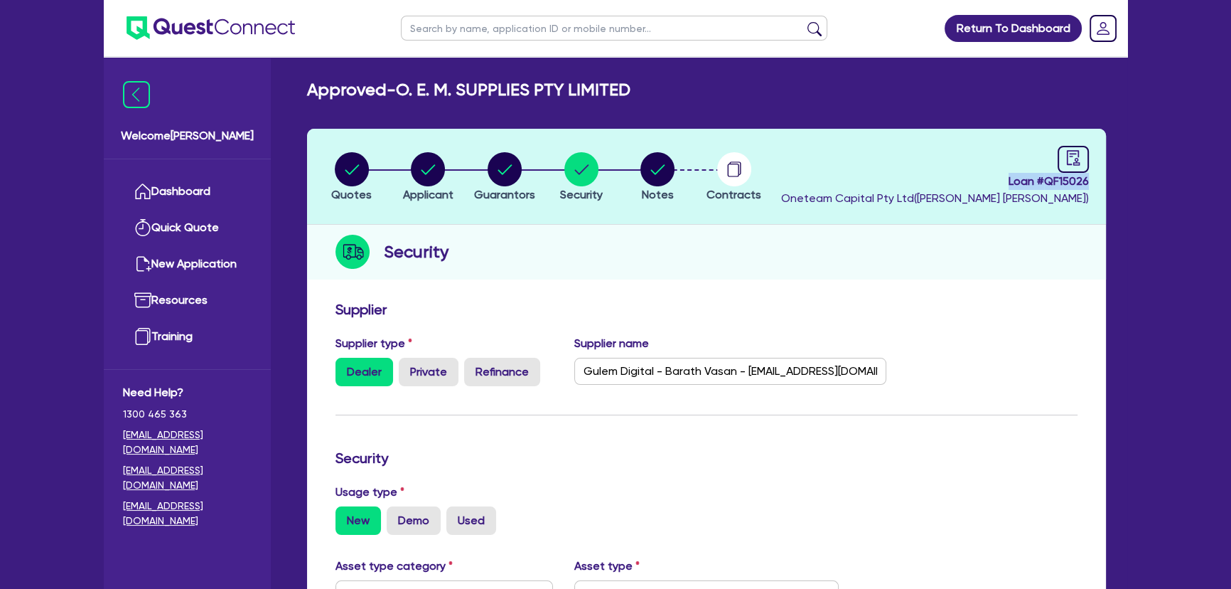
click at [186, 23] on img at bounding box center [211, 27] width 168 height 23
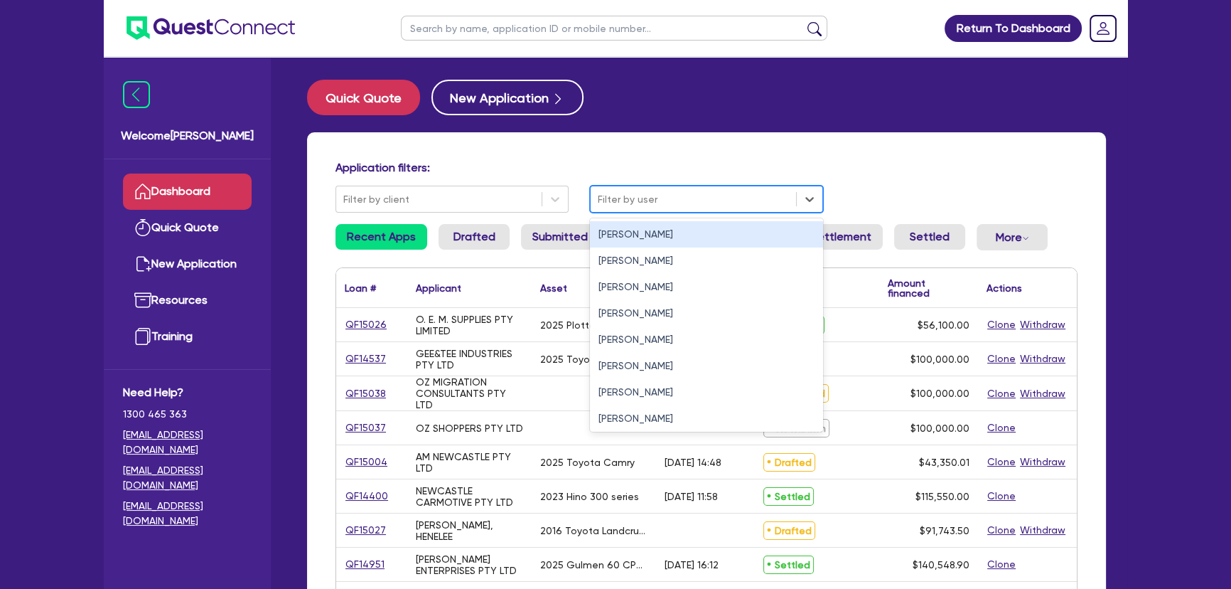
click at [631, 199] on div at bounding box center [693, 199] width 191 height 18
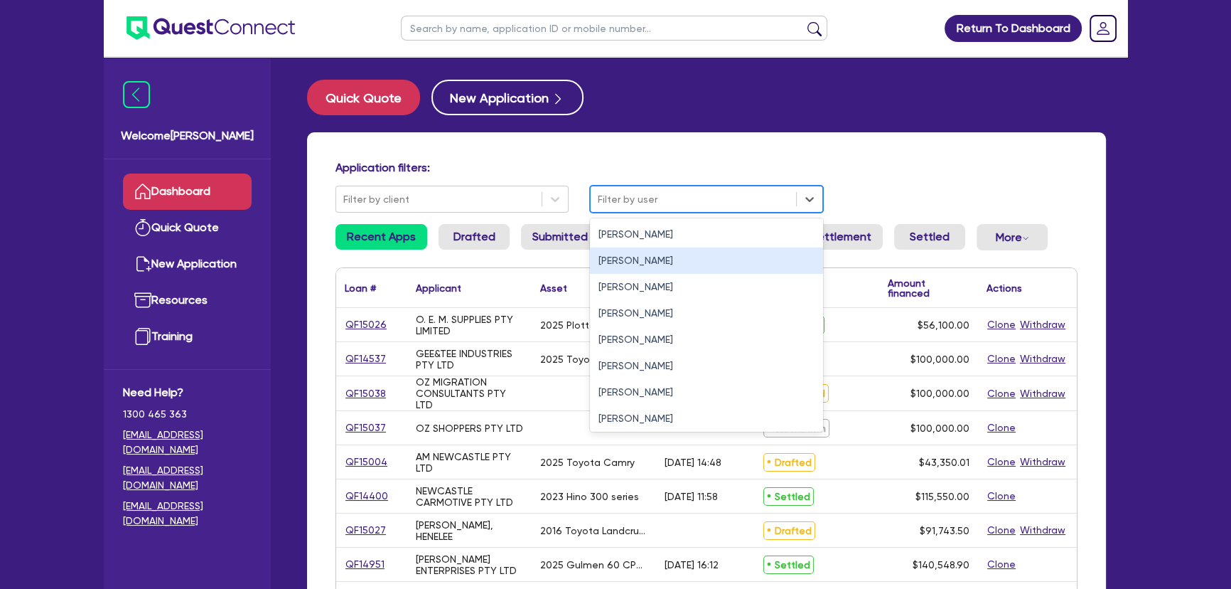
click at [659, 247] on div "[PERSON_NAME]" at bounding box center [706, 260] width 233 height 26
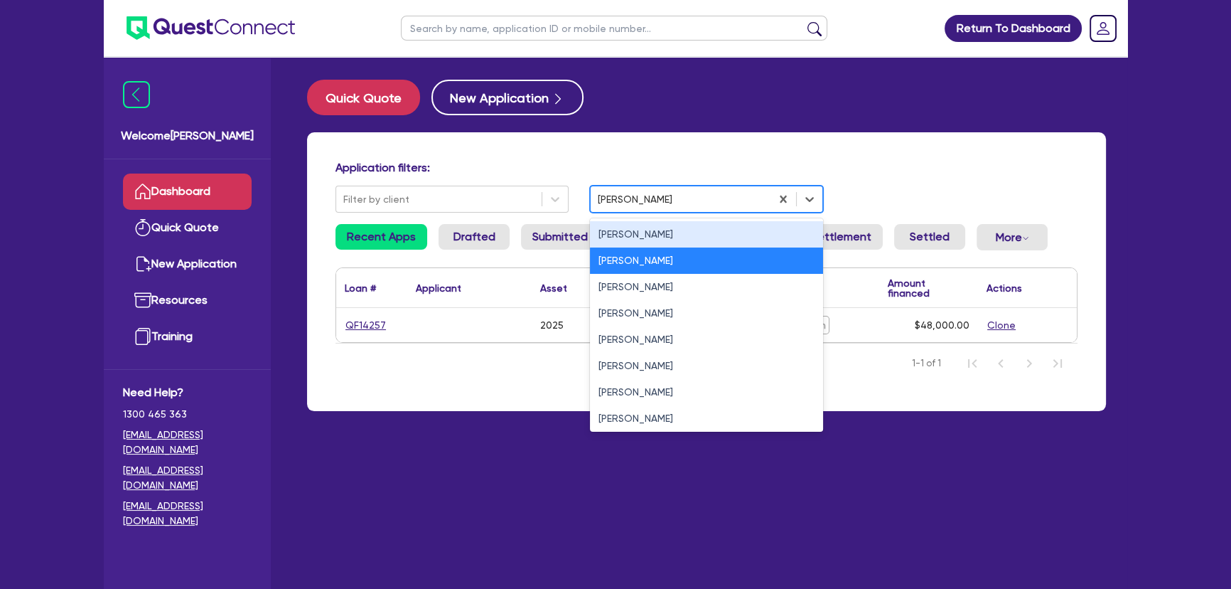
click at [657, 209] on div "[PERSON_NAME]" at bounding box center [681, 199] width 180 height 23
click at [655, 235] on div "[PERSON_NAME]" at bounding box center [706, 234] width 233 height 26
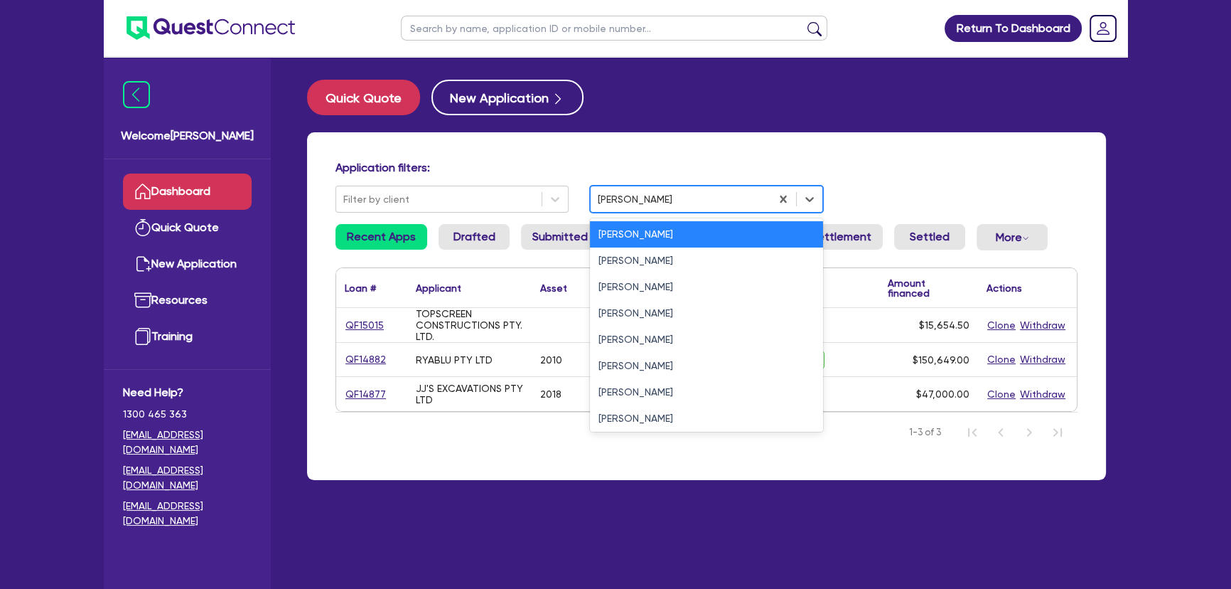
click at [631, 200] on div at bounding box center [681, 199] width 166 height 18
click at [608, 390] on div "[PERSON_NAME]" at bounding box center [706, 392] width 233 height 26
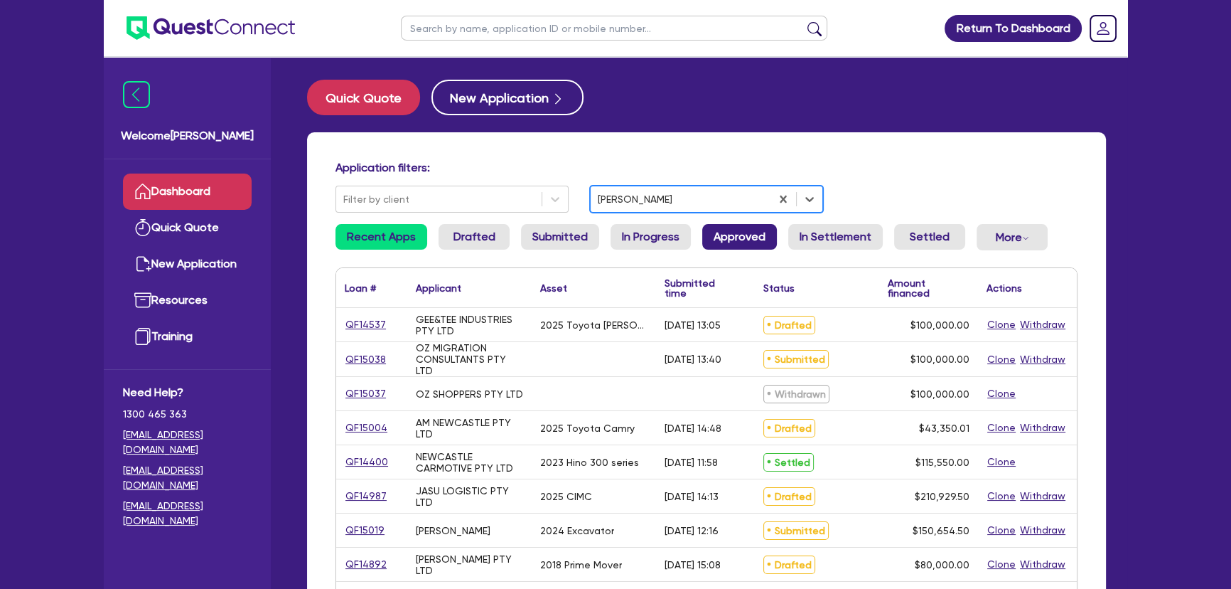
click at [716, 238] on link "Approved" at bounding box center [739, 237] width 75 height 26
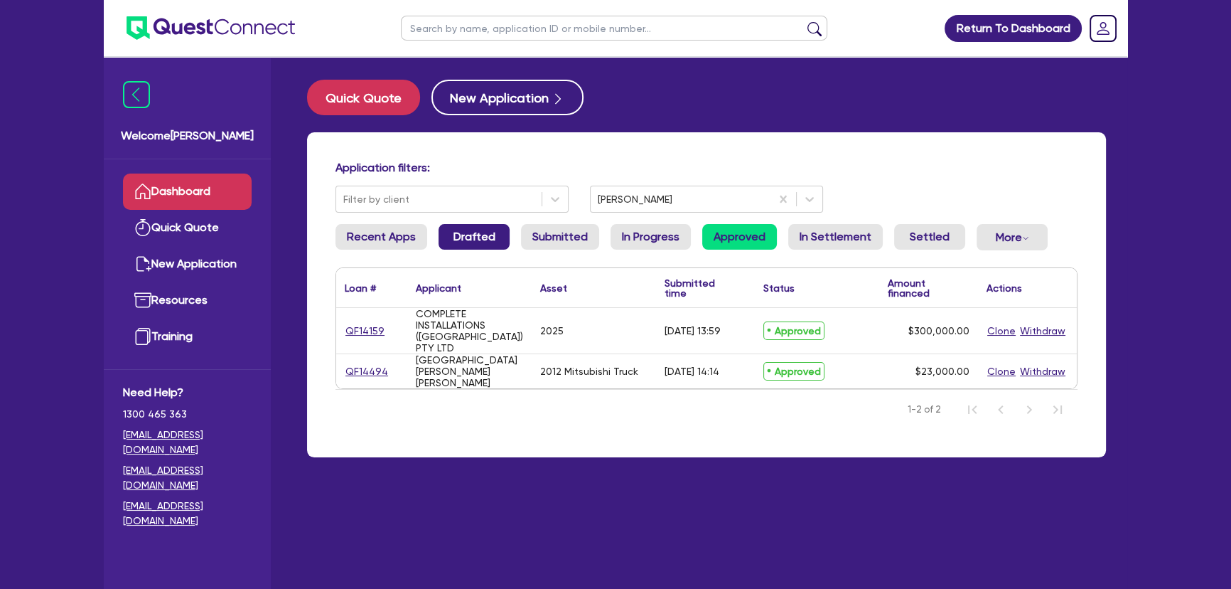
click at [481, 227] on link "Drafted" at bounding box center [474, 237] width 71 height 26
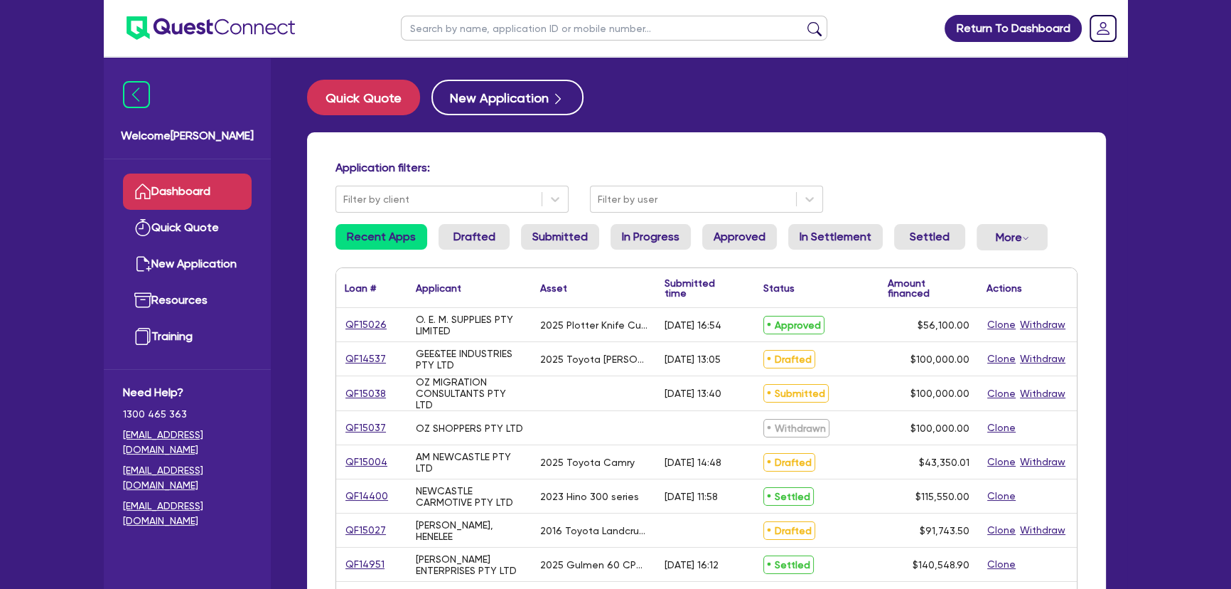
click at [530, 33] on input "text" at bounding box center [614, 28] width 426 height 25
click at [647, 47] on ul at bounding box center [614, 28] width 455 height 56
click at [644, 34] on input "text" at bounding box center [614, 28] width 426 height 25
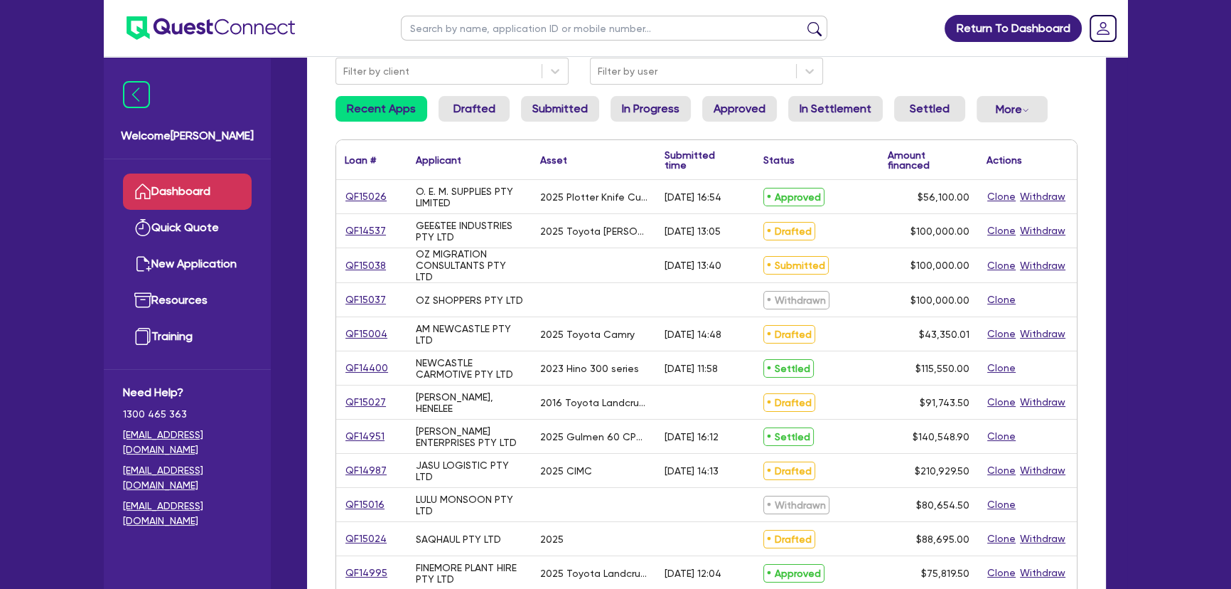
scroll to position [129, 0]
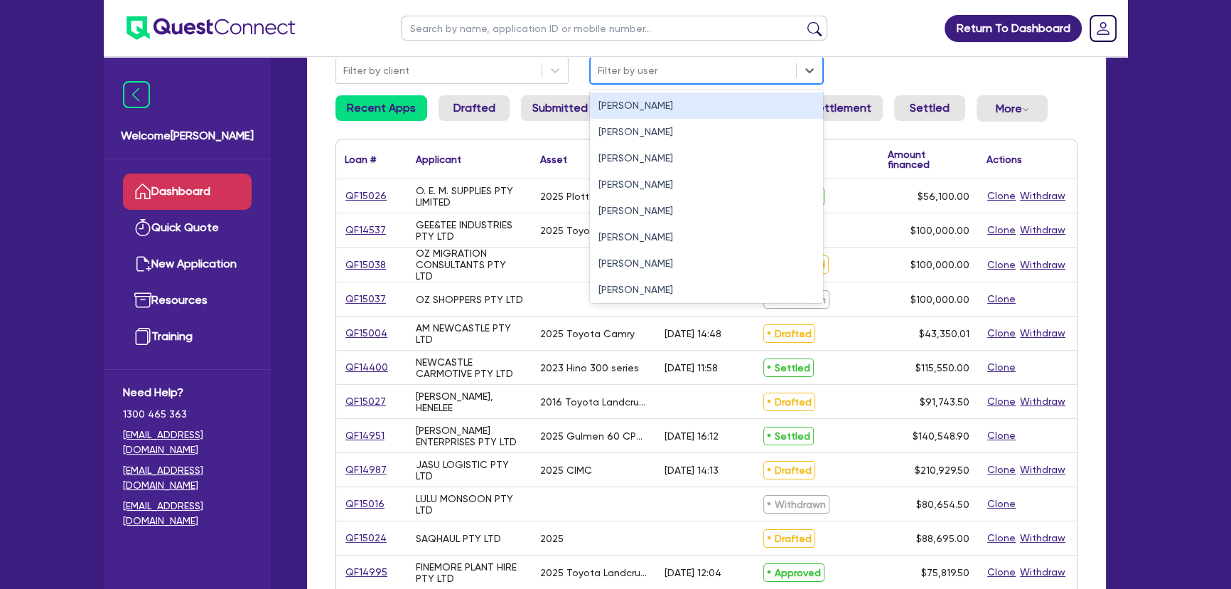
click at [650, 83] on div "Filter by user" at bounding box center [706, 70] width 233 height 27
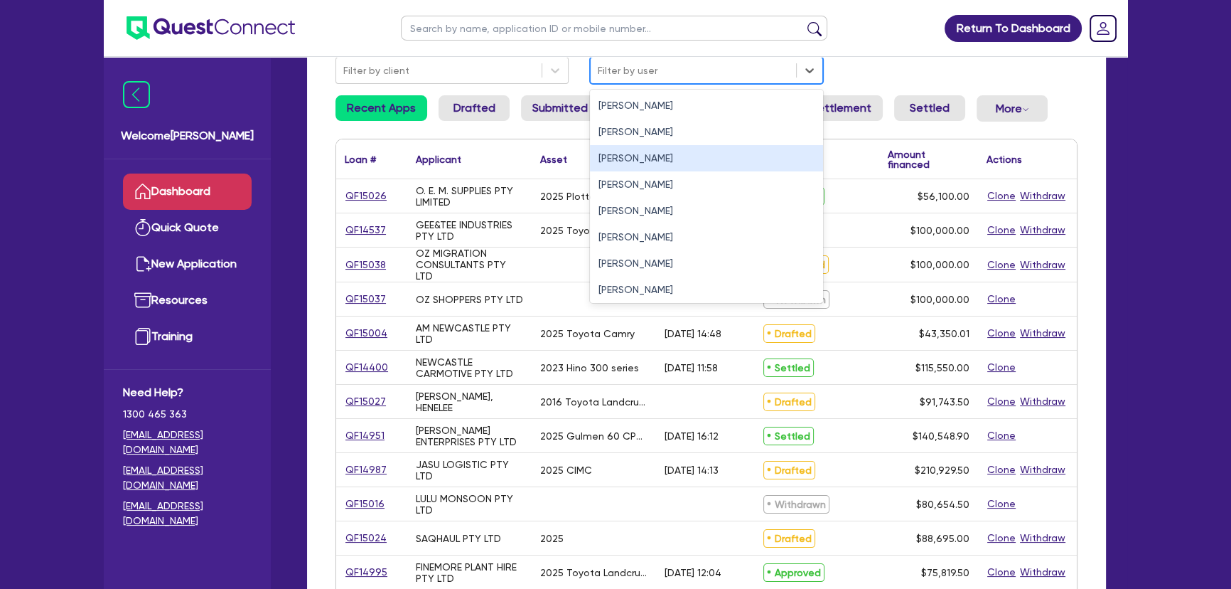
click at [641, 154] on div "[PERSON_NAME]" at bounding box center [706, 158] width 233 height 26
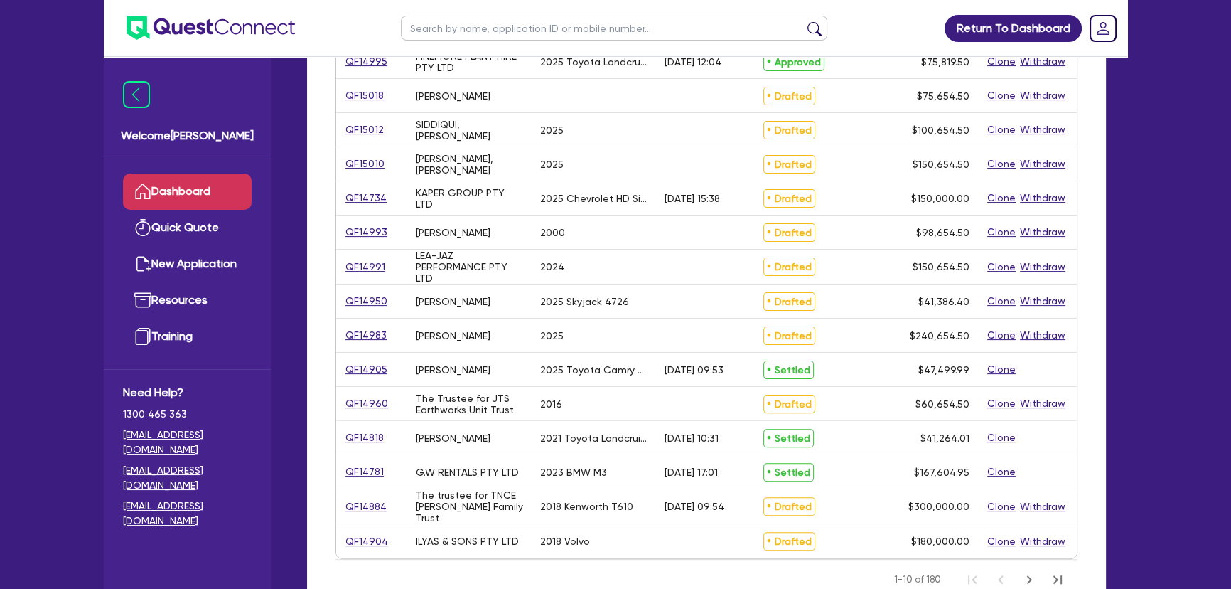
scroll to position [452, 0]
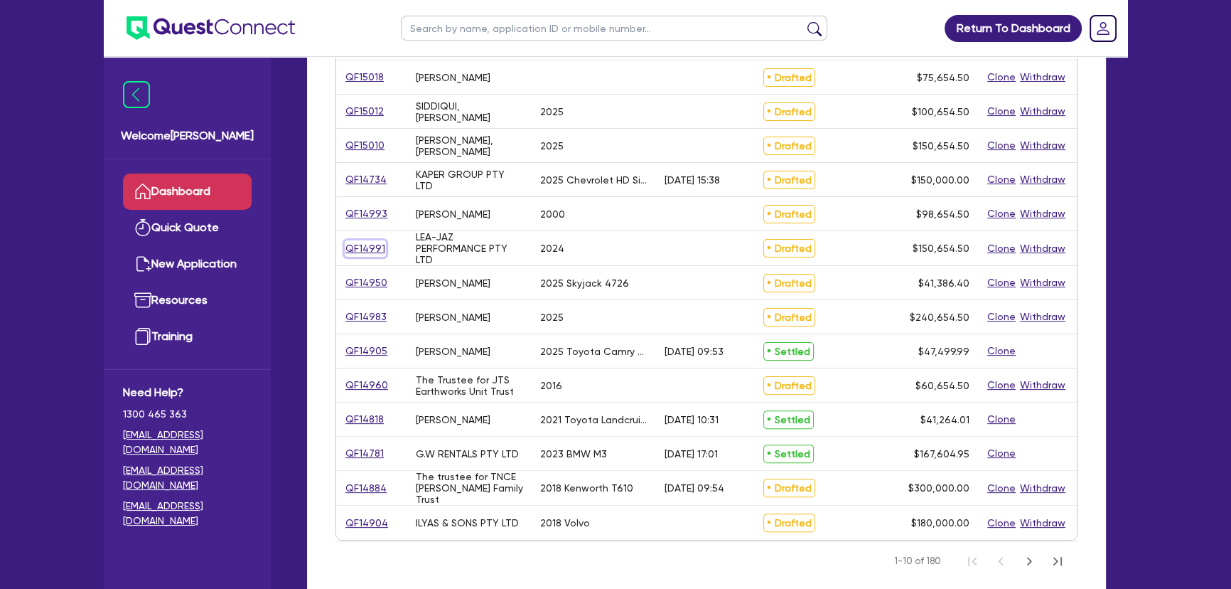
click at [362, 247] on link "QF14991" at bounding box center [365, 248] width 41 height 16
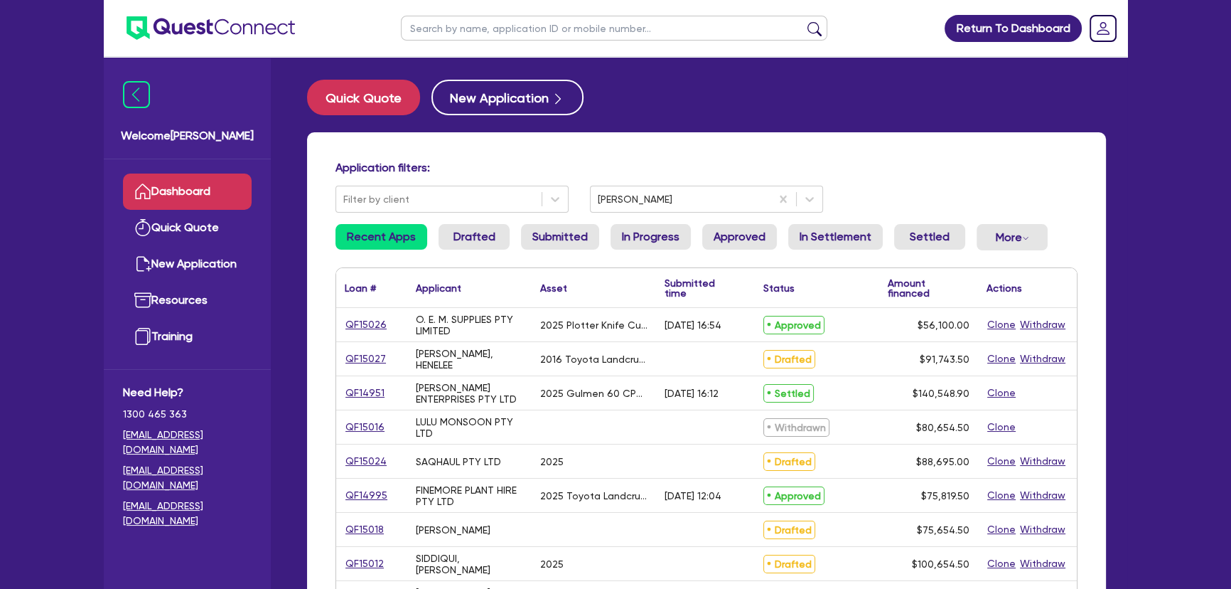
select select "SECONDARY_ASSETS"
select select "OTHER"
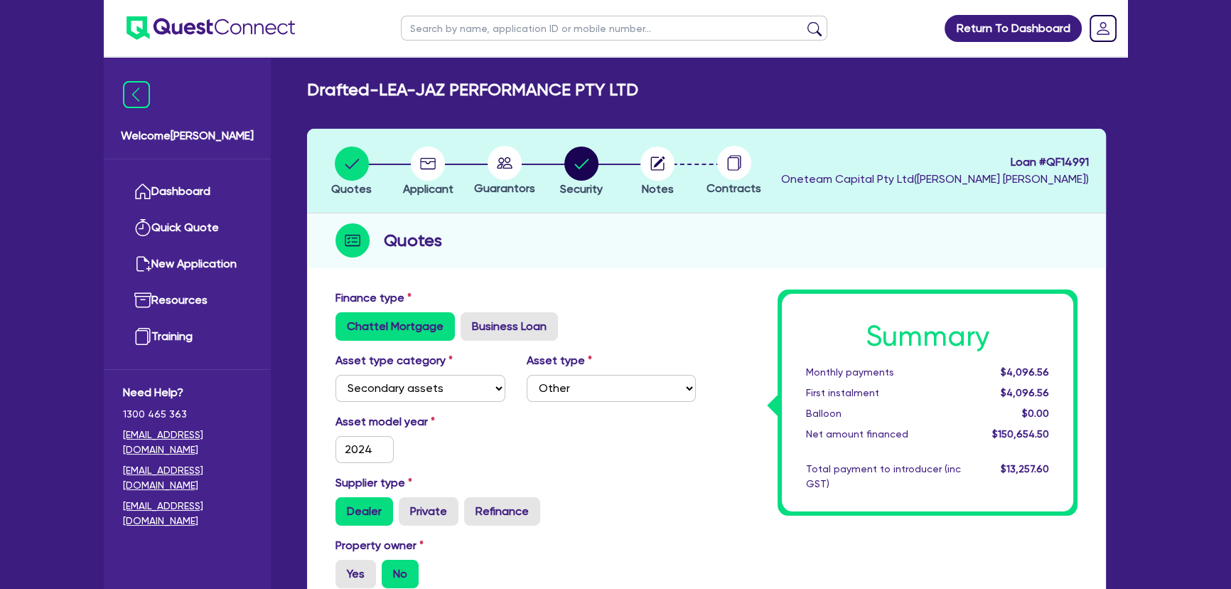
click at [506, 166] on circle at bounding box center [505, 163] width 34 height 34
click at [589, 170] on circle "button" at bounding box center [581, 163] width 34 height 34
select select "SECONDARY_ASSETS"
select select "OTHER"
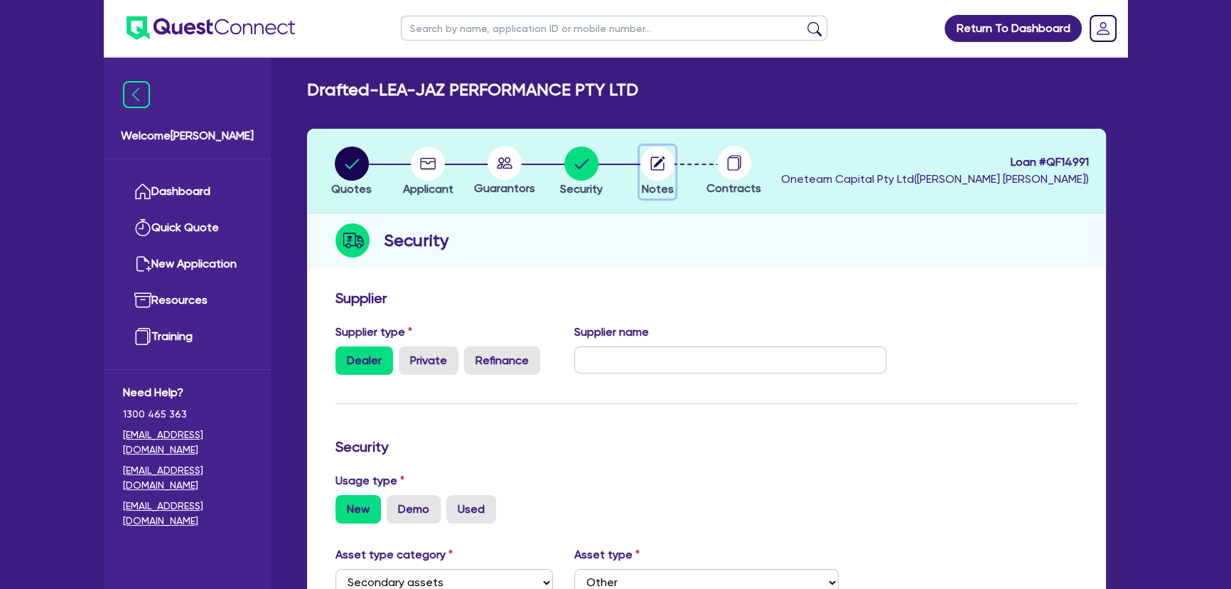
click at [655, 173] on circle "button" at bounding box center [657, 163] width 34 height 34
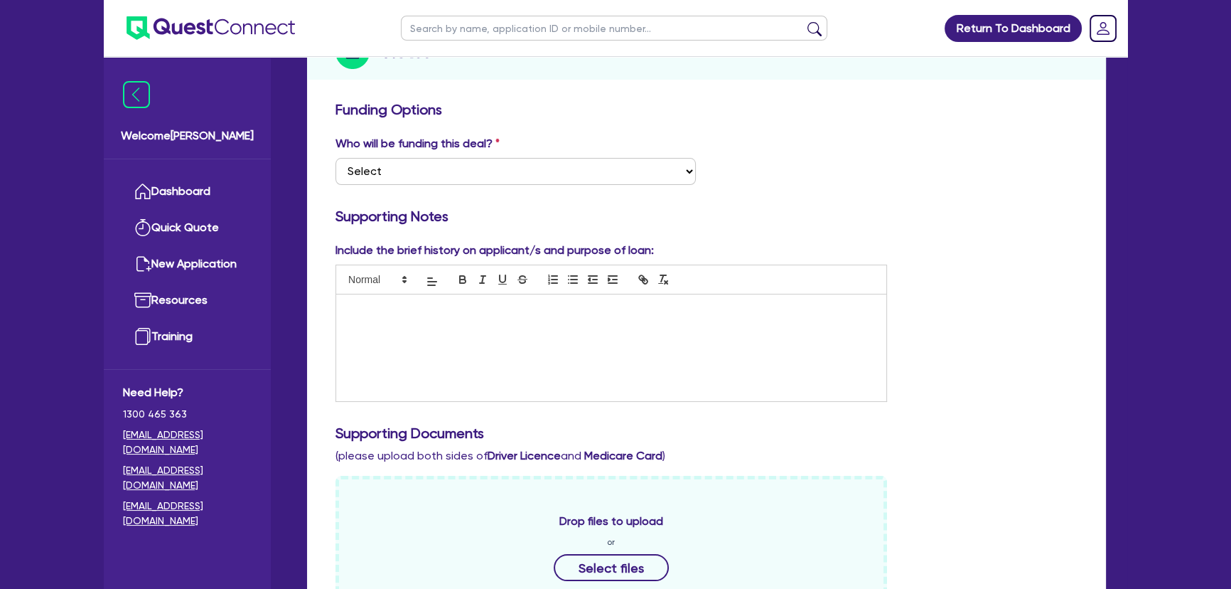
scroll to position [64, 0]
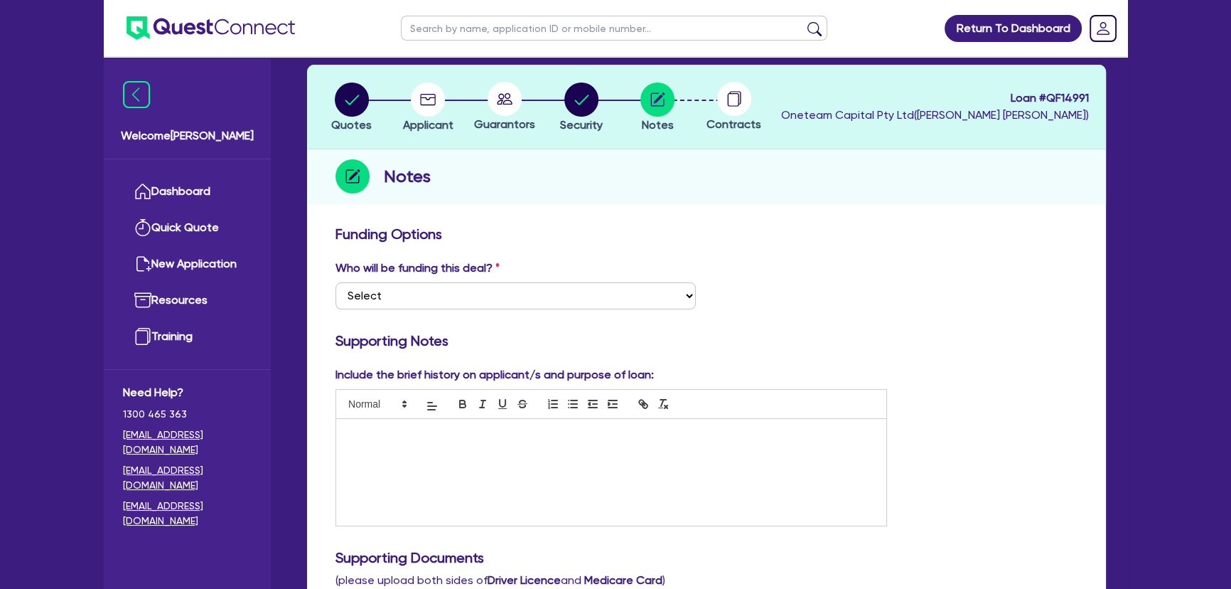
click at [532, 109] on div at bounding box center [504, 99] width 77 height 34
click at [514, 104] on circle at bounding box center [505, 99] width 34 height 34
click at [426, 109] on circle "button" at bounding box center [428, 99] width 34 height 34
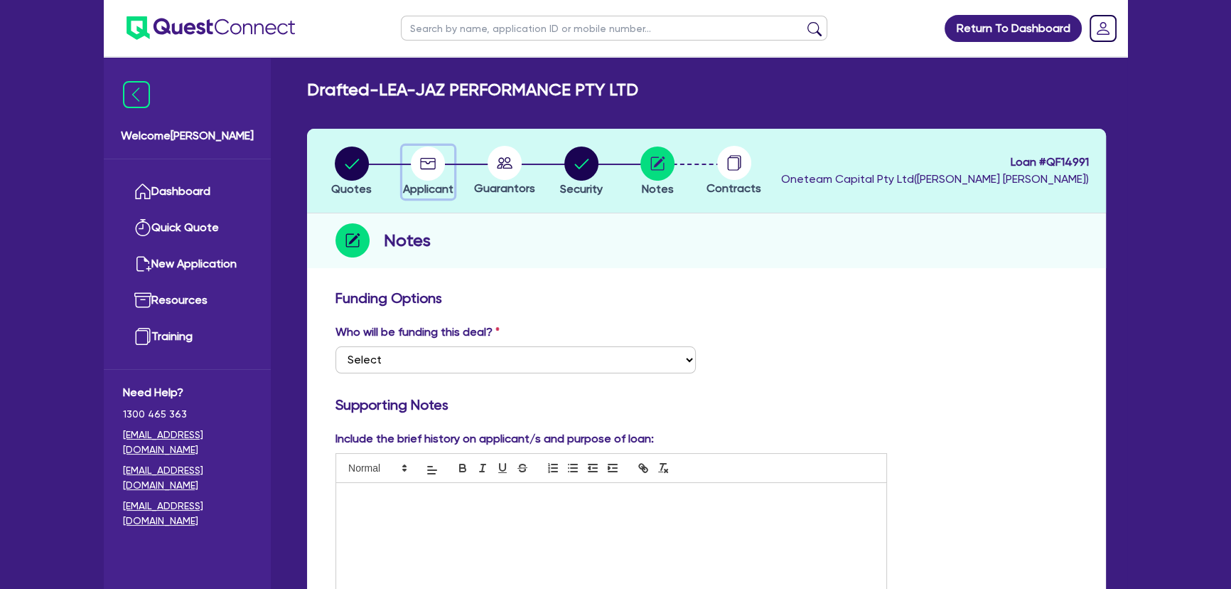
select select "COMPANY"
select select "RETAIL_WHOLESALE_TRADE"
select select "MOTOR_VEHICLES"
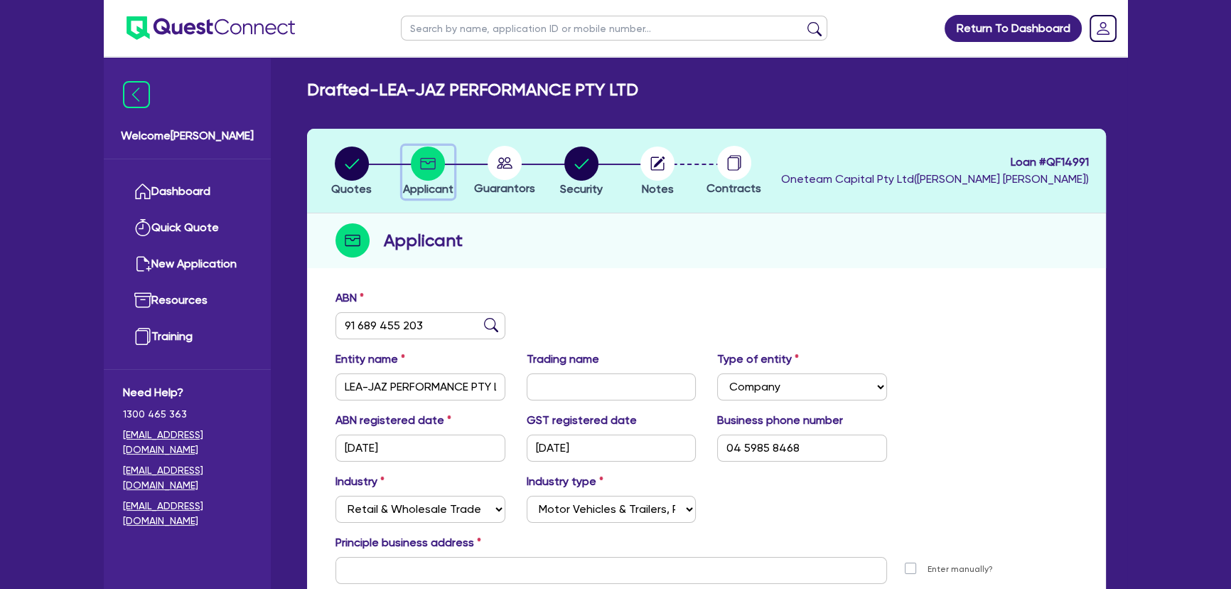
scroll to position [154, 0]
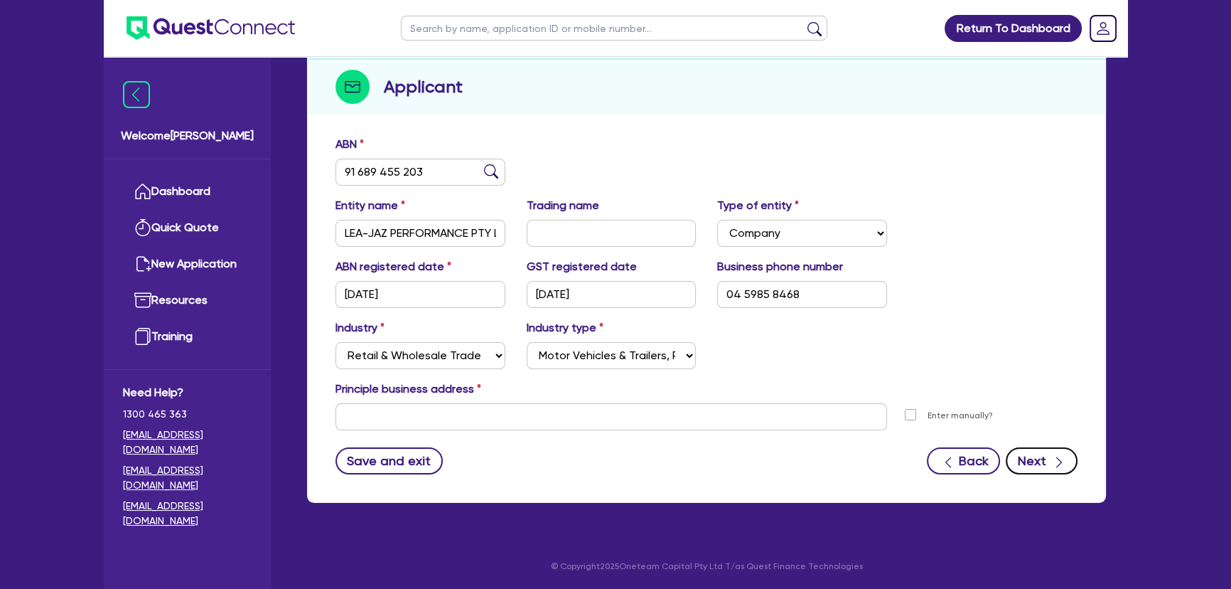
click at [1056, 461] on icon "button" at bounding box center [1059, 462] width 14 height 14
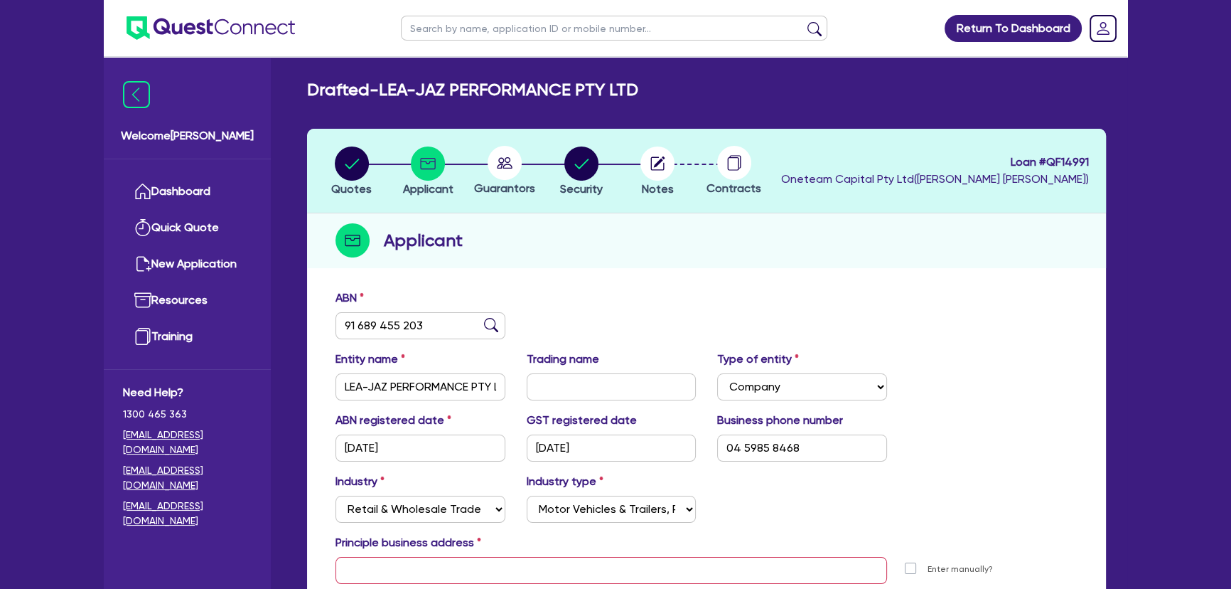
scroll to position [0, 0]
click at [496, 171] on circle at bounding box center [505, 163] width 34 height 34
click at [594, 159] on circle "button" at bounding box center [581, 163] width 34 height 34
select select "SECONDARY_ASSETS"
select select "OTHER"
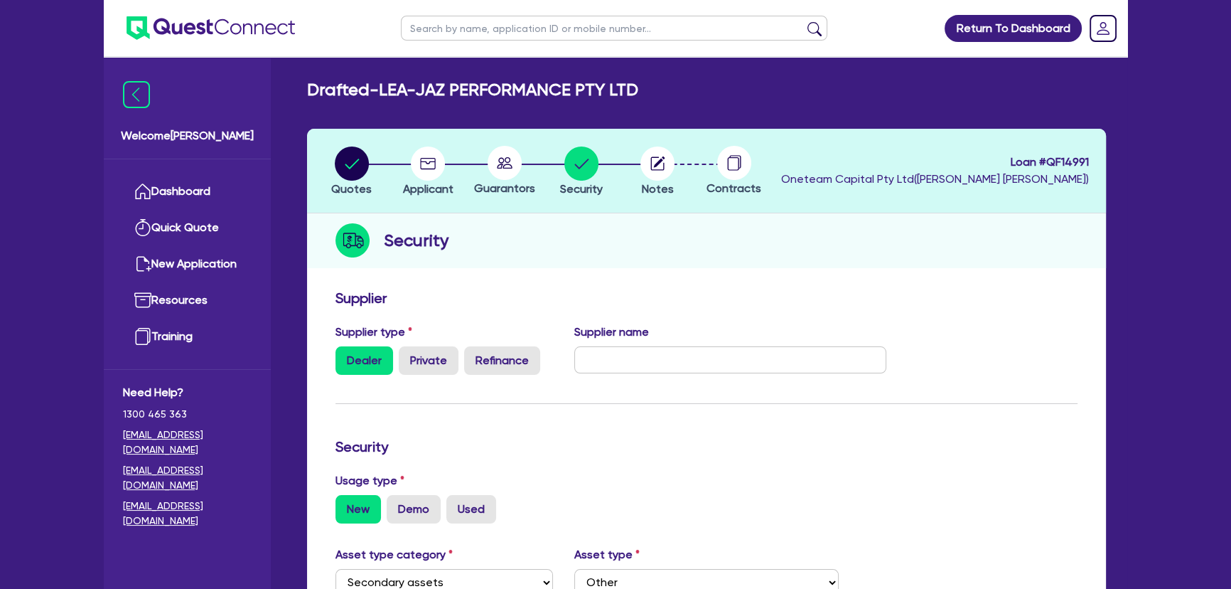
drag, startPoint x: 514, startPoint y: 170, endPoint x: 482, endPoint y: 164, distance: 32.5
click at [512, 169] on circle at bounding box center [505, 163] width 34 height 34
click at [444, 160] on circle "button" at bounding box center [428, 163] width 34 height 34
select select "COMPANY"
select select "RETAIL_WHOLESALE_TRADE"
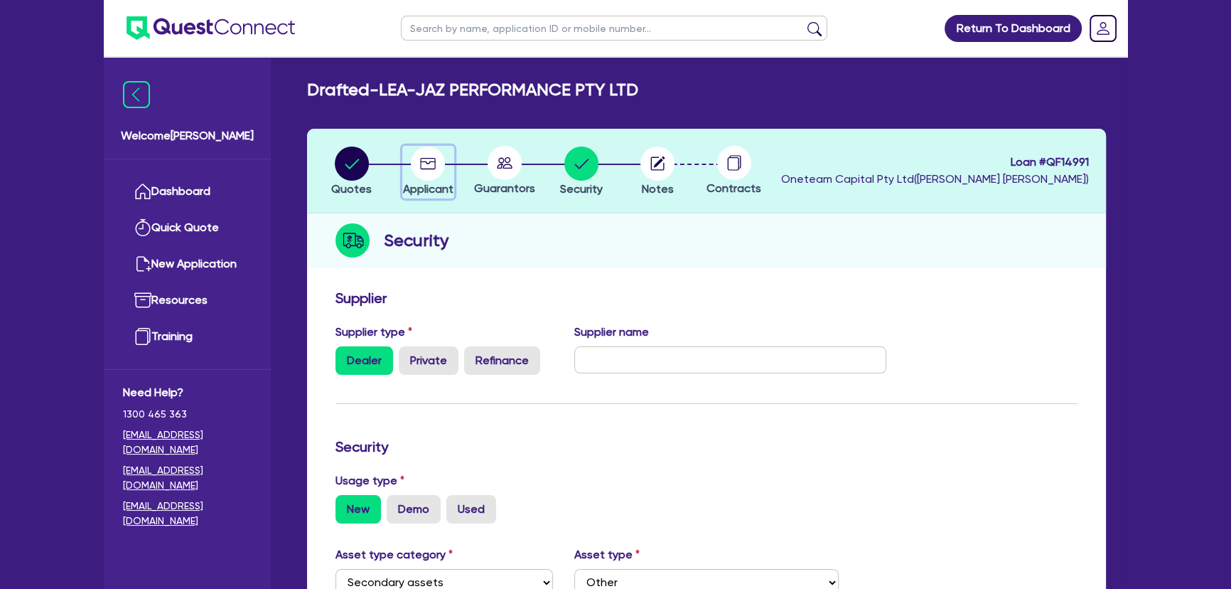
select select "MOTOR_VEHICLES"
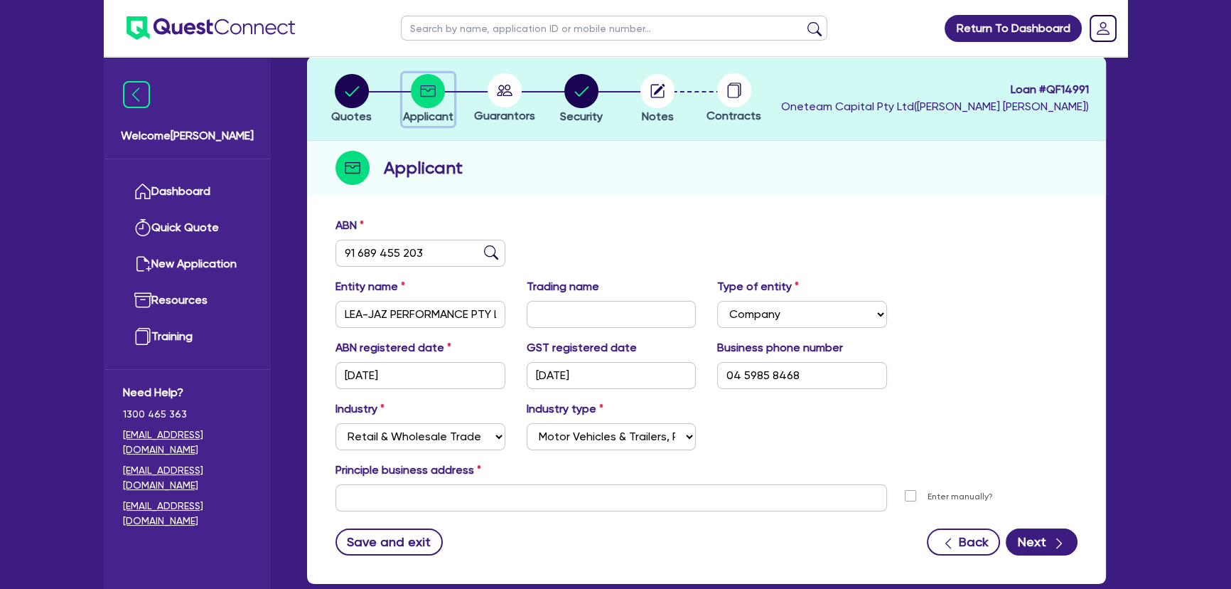
scroll to position [154, 0]
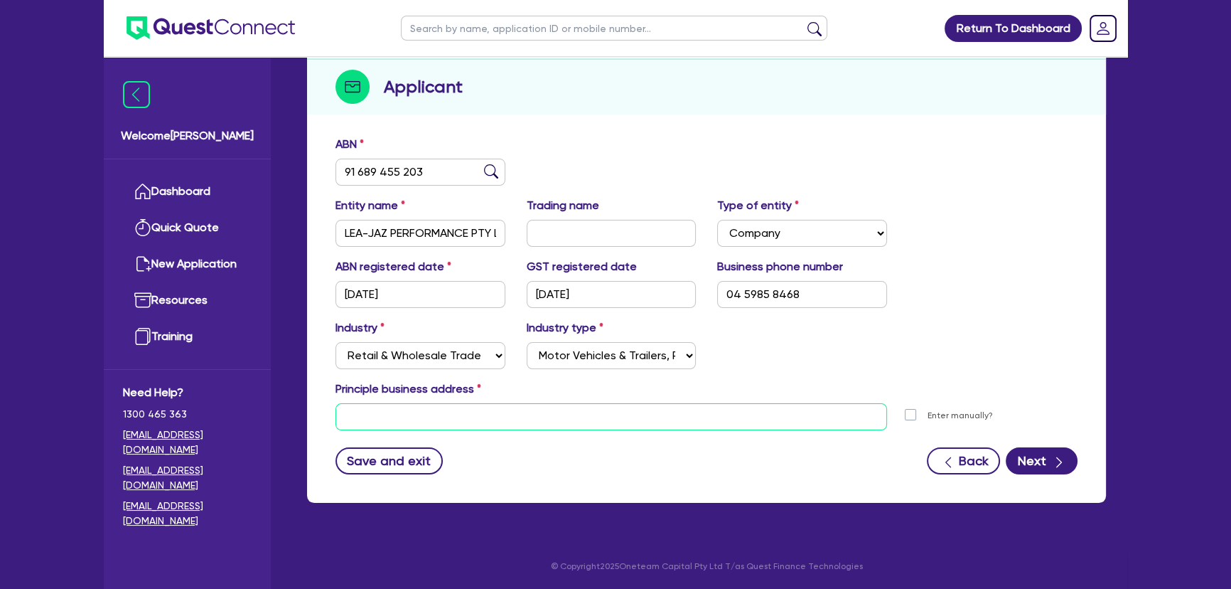
click at [699, 419] on input "text" at bounding box center [611, 416] width 552 height 27
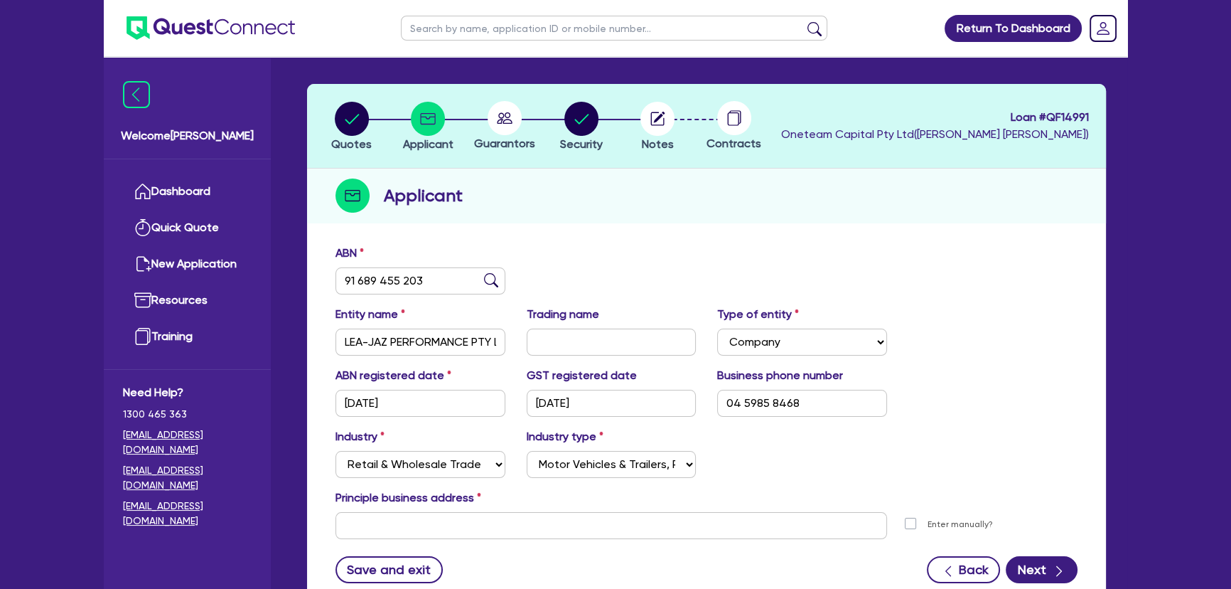
scroll to position [0, 0]
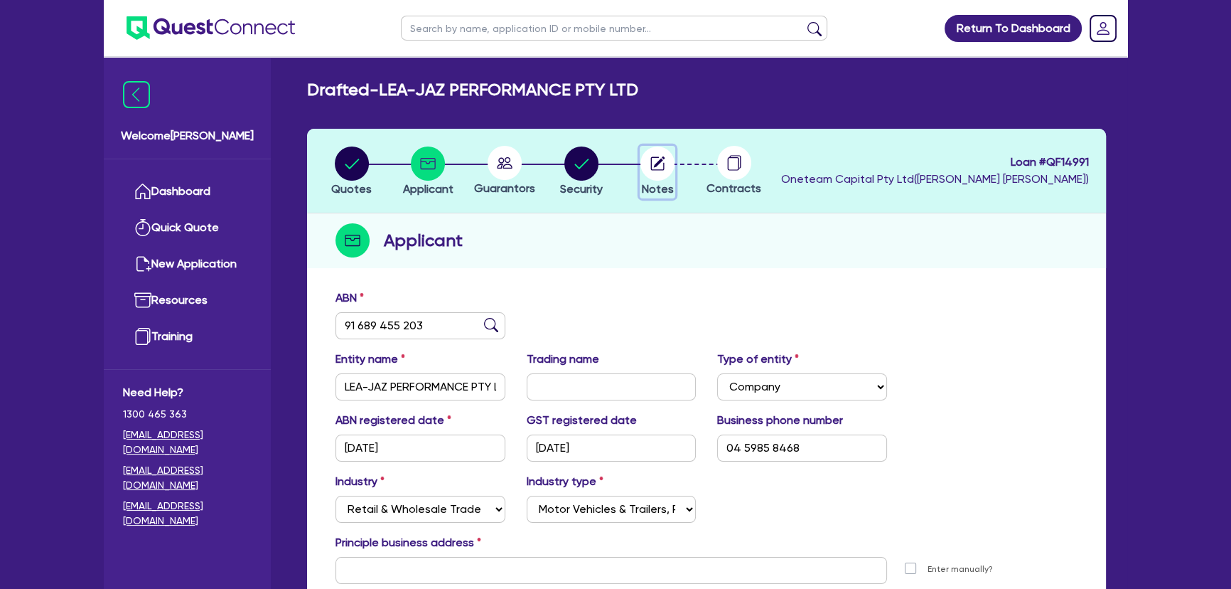
click at [657, 168] on circle "button" at bounding box center [657, 163] width 34 height 34
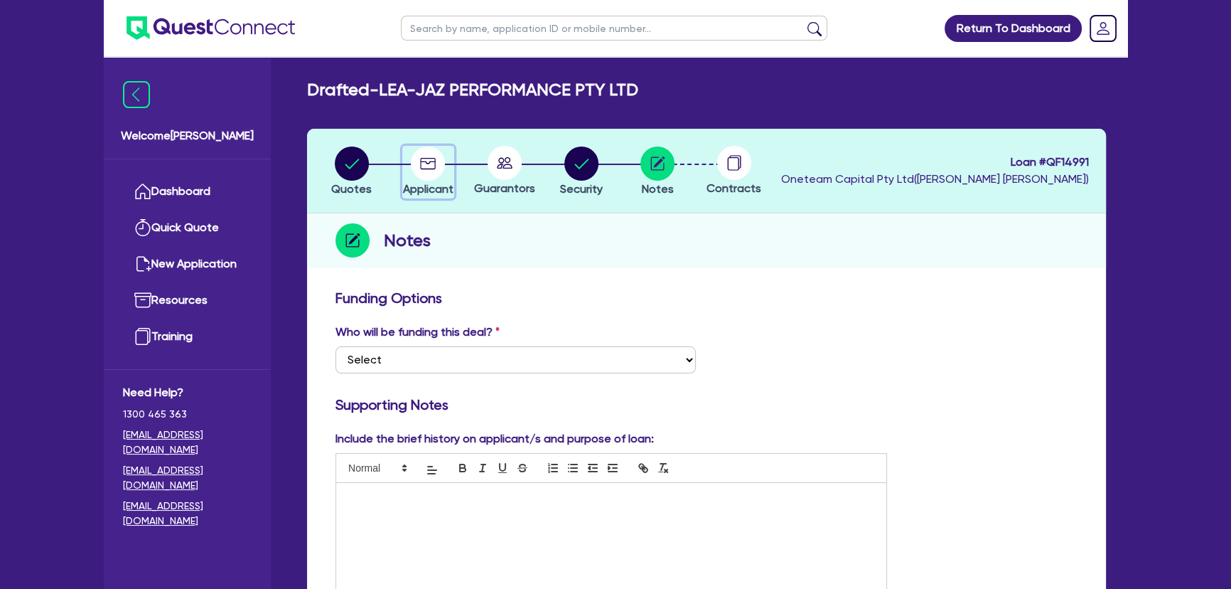
click at [447, 154] on div "button" at bounding box center [428, 163] width 50 height 34
select select "COMPANY"
select select "RETAIL_WHOLESALE_TRADE"
select select "MOTOR_VEHICLES"
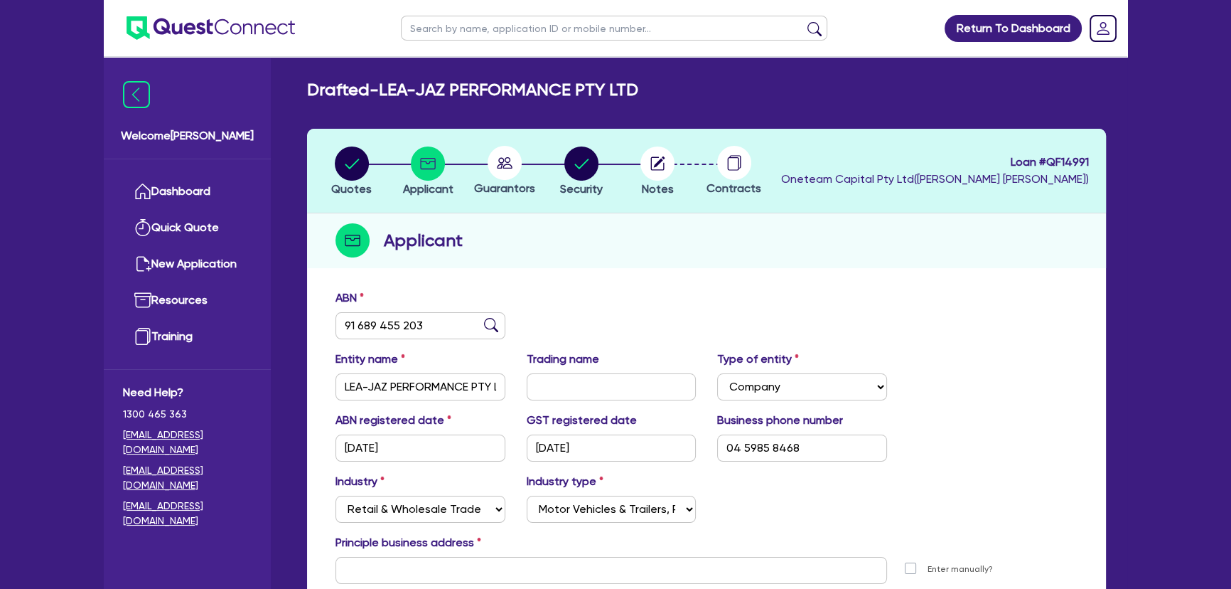
drag, startPoint x: 500, startPoint y: 163, endPoint x: 512, endPoint y: 164, distance: 12.2
click at [500, 163] on circle at bounding box center [505, 163] width 34 height 34
click at [569, 163] on circle "button" at bounding box center [581, 163] width 34 height 34
select select "SECONDARY_ASSETS"
select select "OTHER"
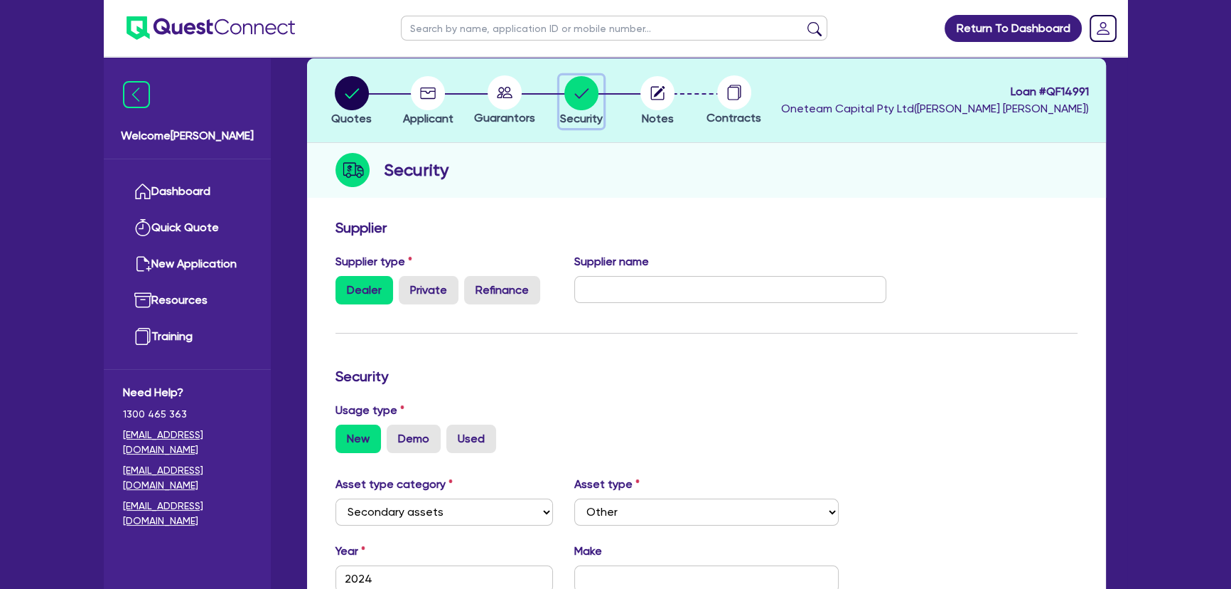
scroll to position [56, 0]
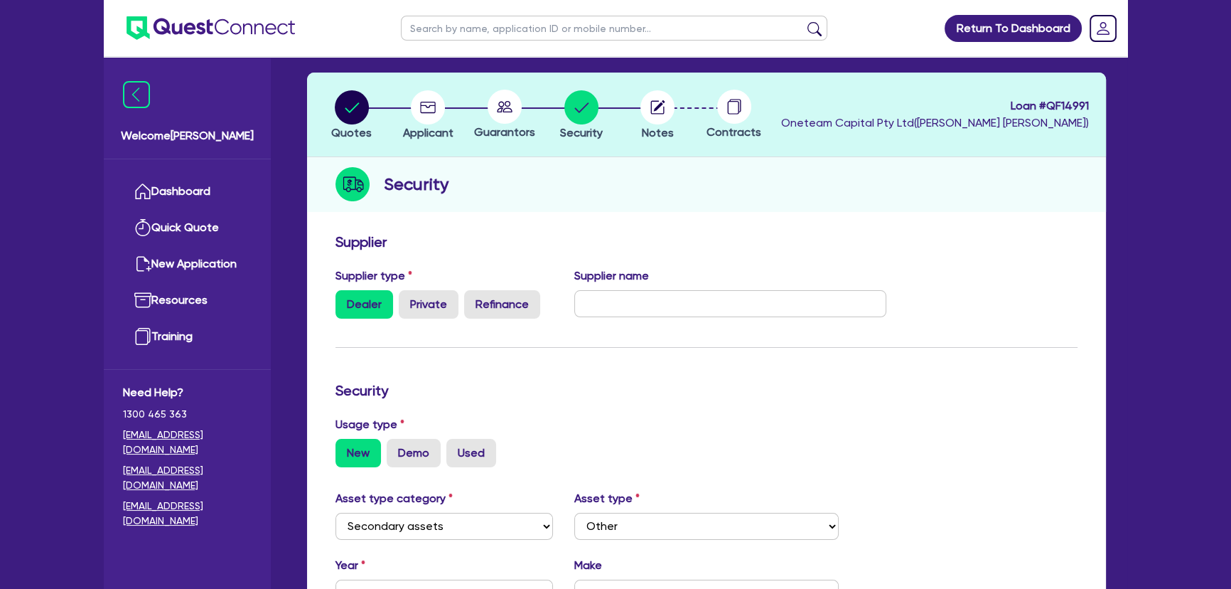
click at [499, 106] on icon at bounding box center [505, 107] width 34 height 34
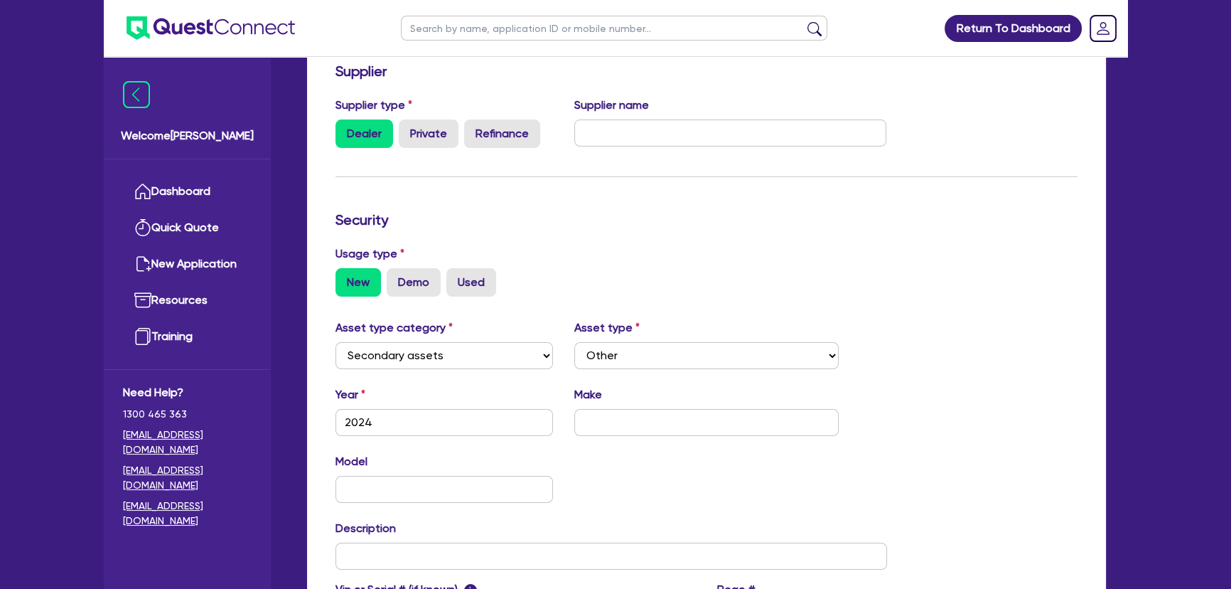
scroll to position [444, 0]
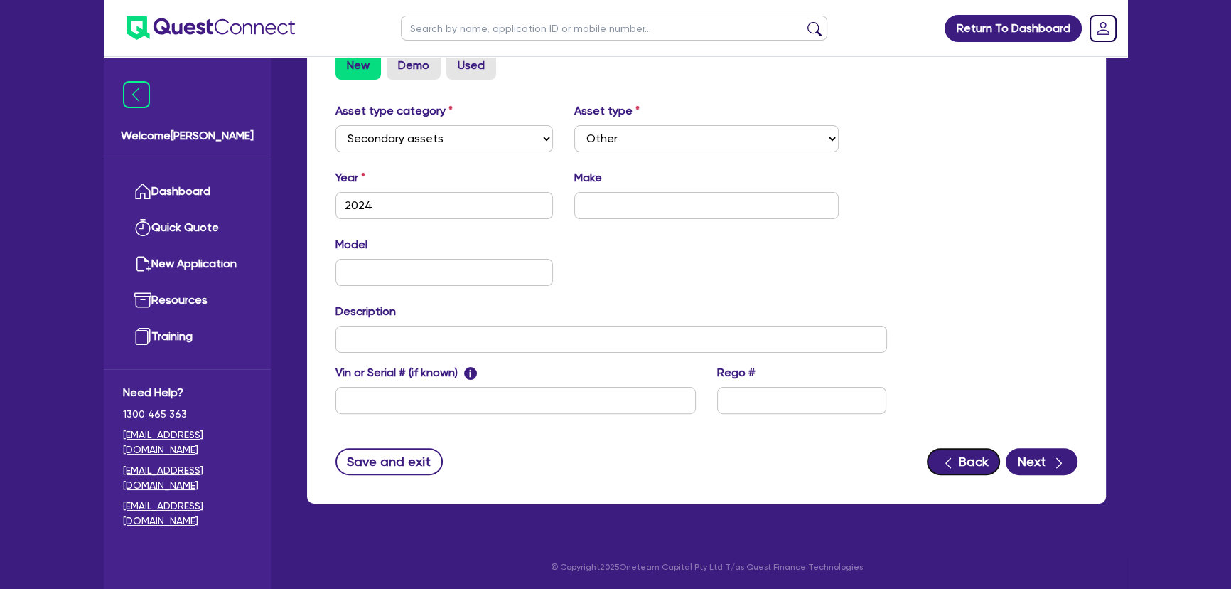
click at [974, 473] on button "Back" at bounding box center [963, 461] width 73 height 27
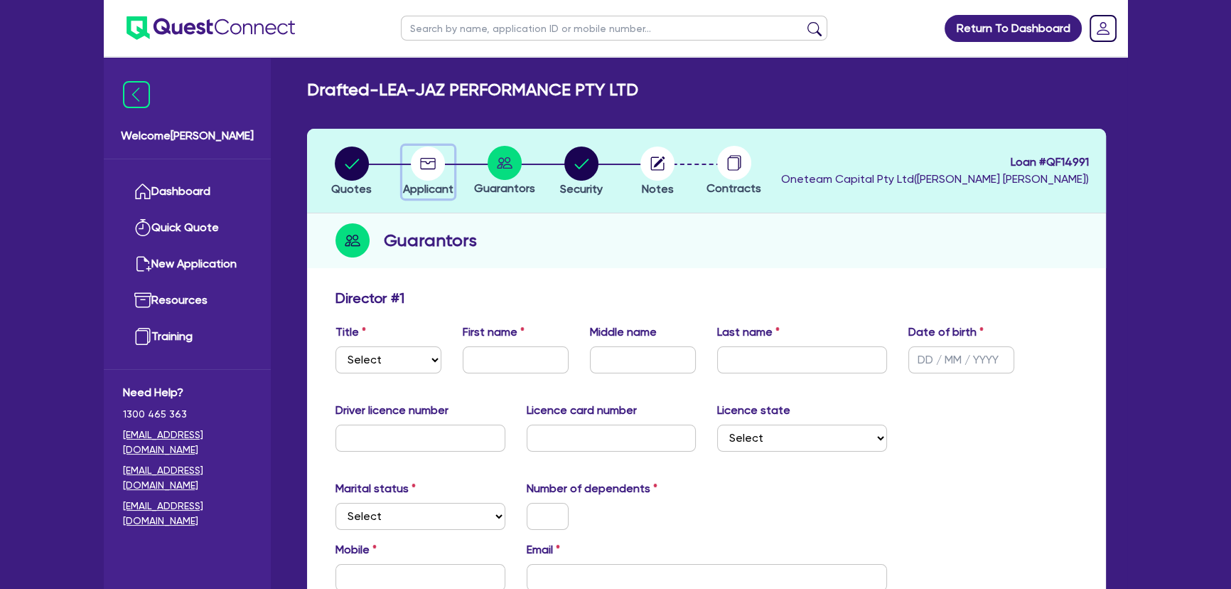
click at [412, 158] on circle "button" at bounding box center [428, 163] width 34 height 34
select select "COMPANY"
select select "RETAIL_WHOLESALE_TRADE"
select select "MOTOR_VEHICLES"
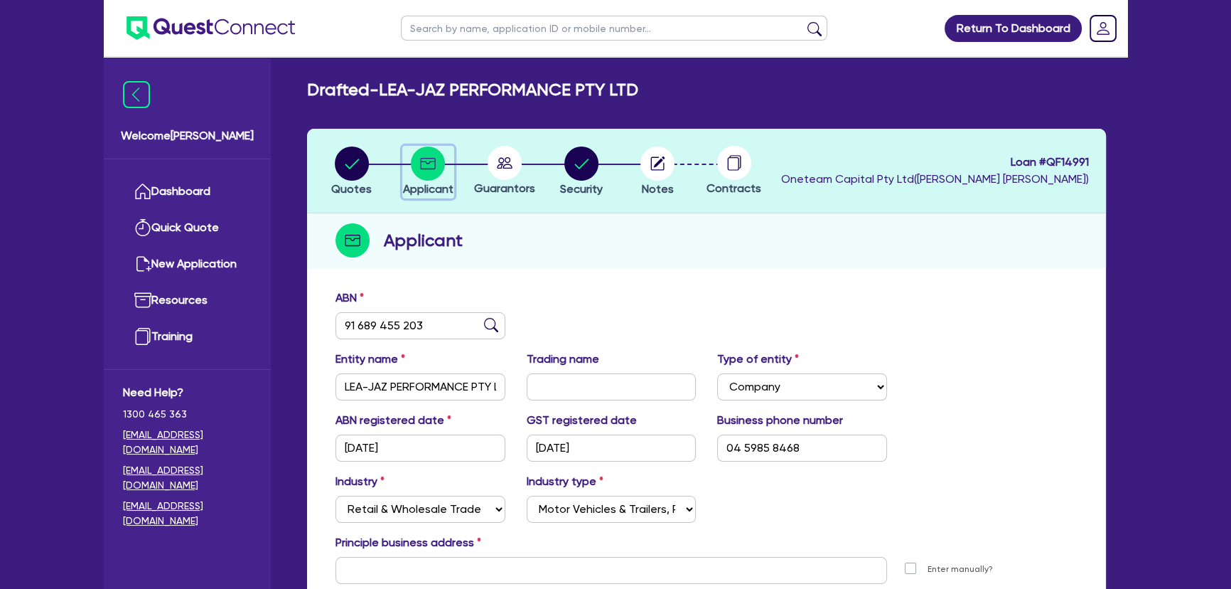
click at [437, 176] on circle "button" at bounding box center [428, 163] width 34 height 34
click at [504, 177] on circle at bounding box center [505, 163] width 34 height 34
click at [581, 168] on circle "button" at bounding box center [581, 163] width 34 height 34
select select "SECONDARY_ASSETS"
select select "OTHER"
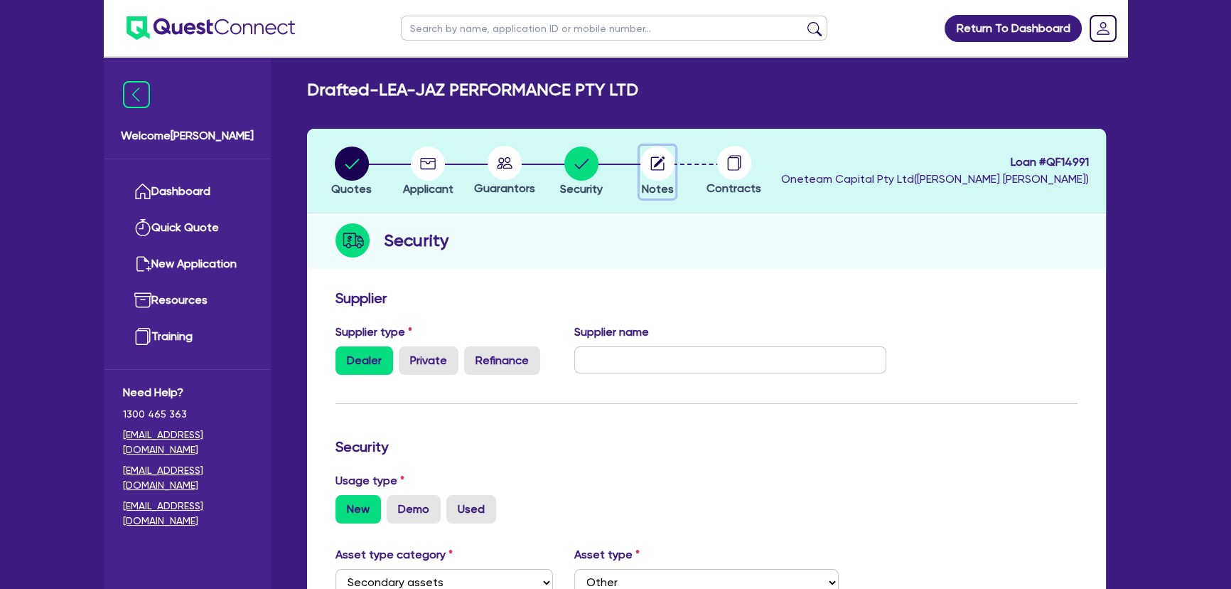
click at [646, 173] on circle "button" at bounding box center [657, 163] width 34 height 34
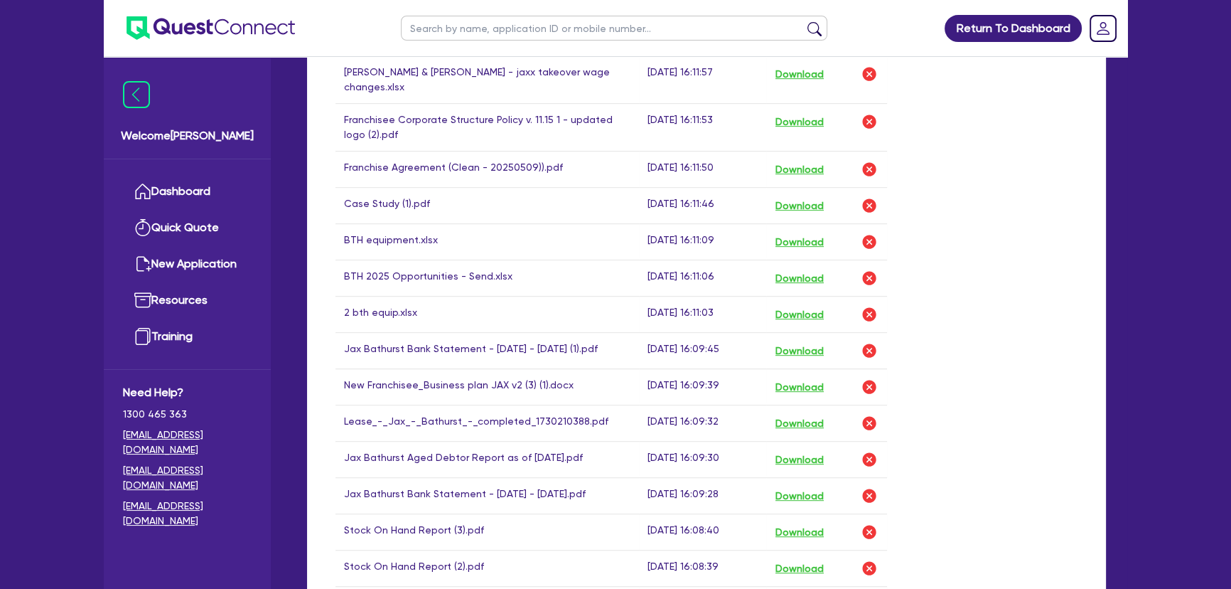
scroll to position [904, 0]
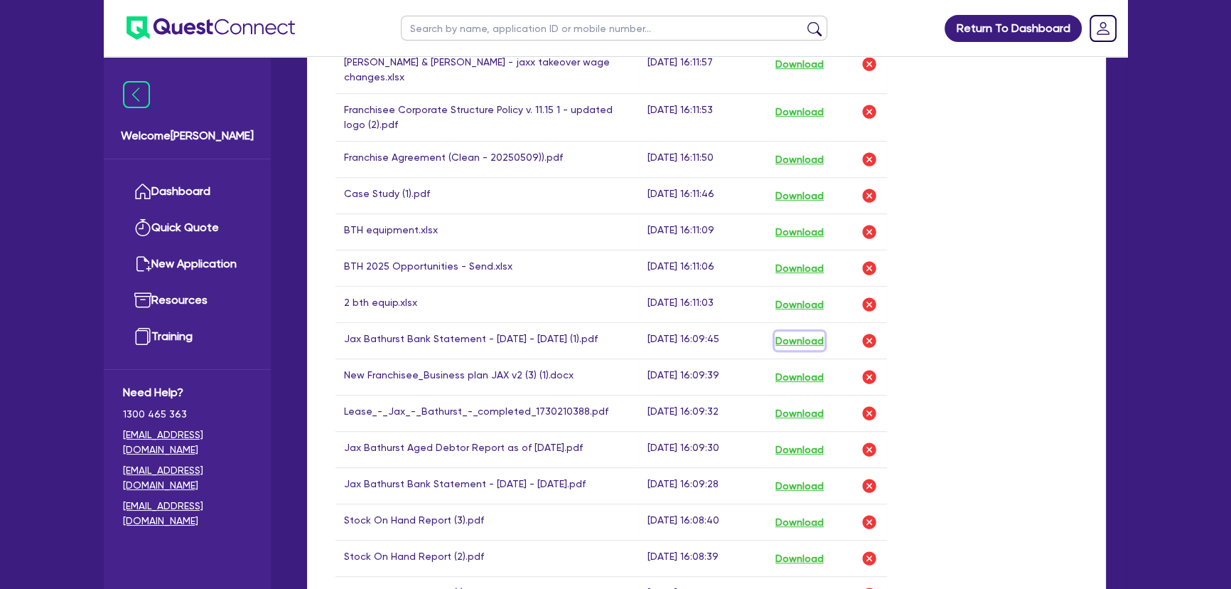
click at [803, 331] on button "Download" at bounding box center [800, 340] width 50 height 18
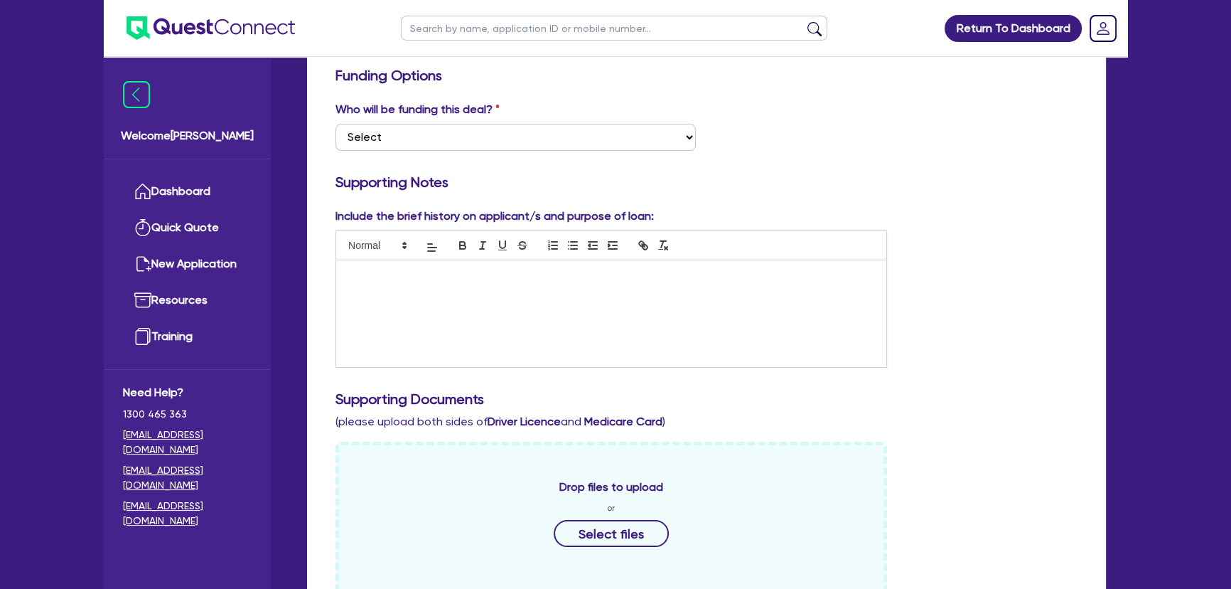
scroll to position [0, 0]
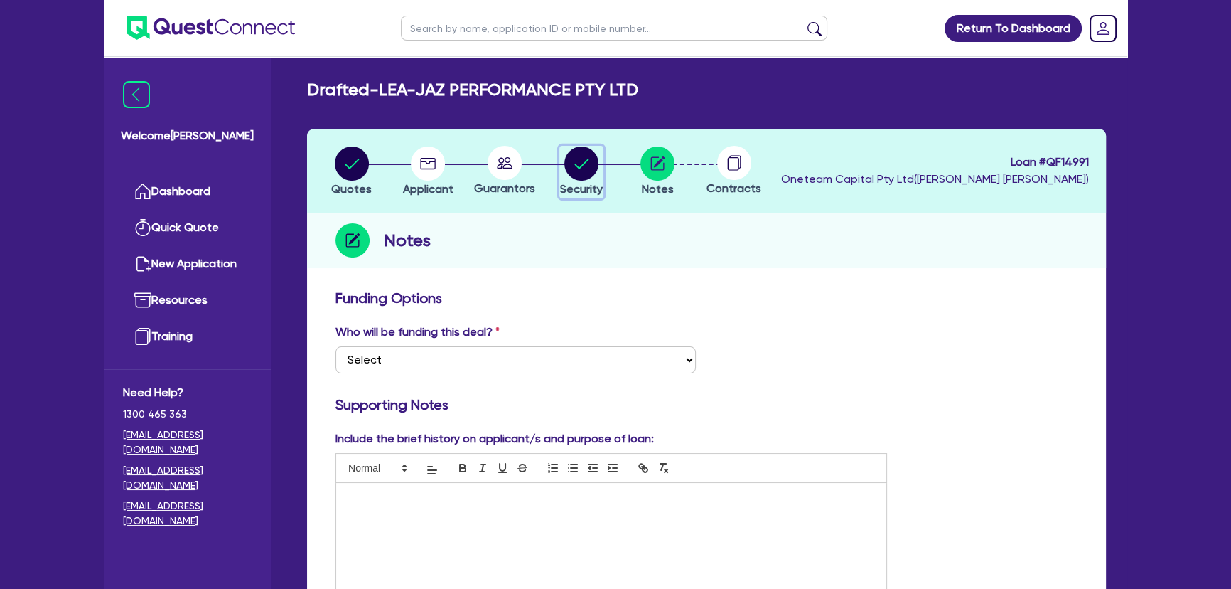
click at [570, 171] on circle "button" at bounding box center [581, 163] width 34 height 34
select select "SECONDARY_ASSETS"
select select "OTHER"
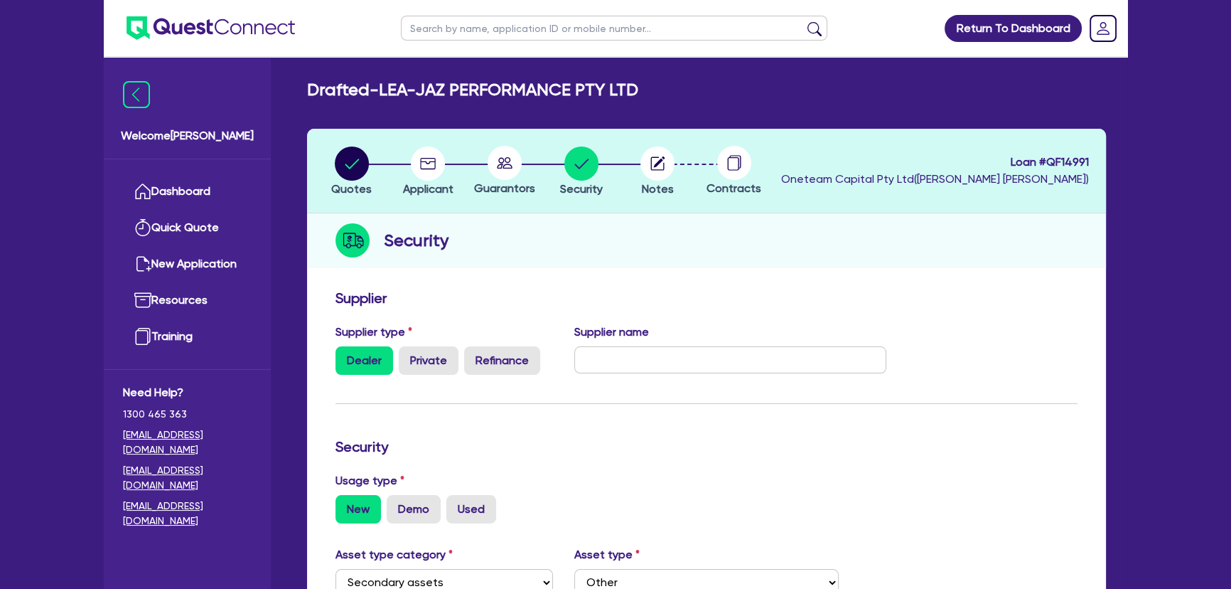
click at [498, 178] on circle at bounding box center [505, 163] width 34 height 34
click at [390, 176] on li "Applicant" at bounding box center [428, 171] width 77 height 50
click at [435, 168] on circle "button" at bounding box center [428, 163] width 34 height 34
select select "COMPANY"
select select "RETAIL_WHOLESALE_TRADE"
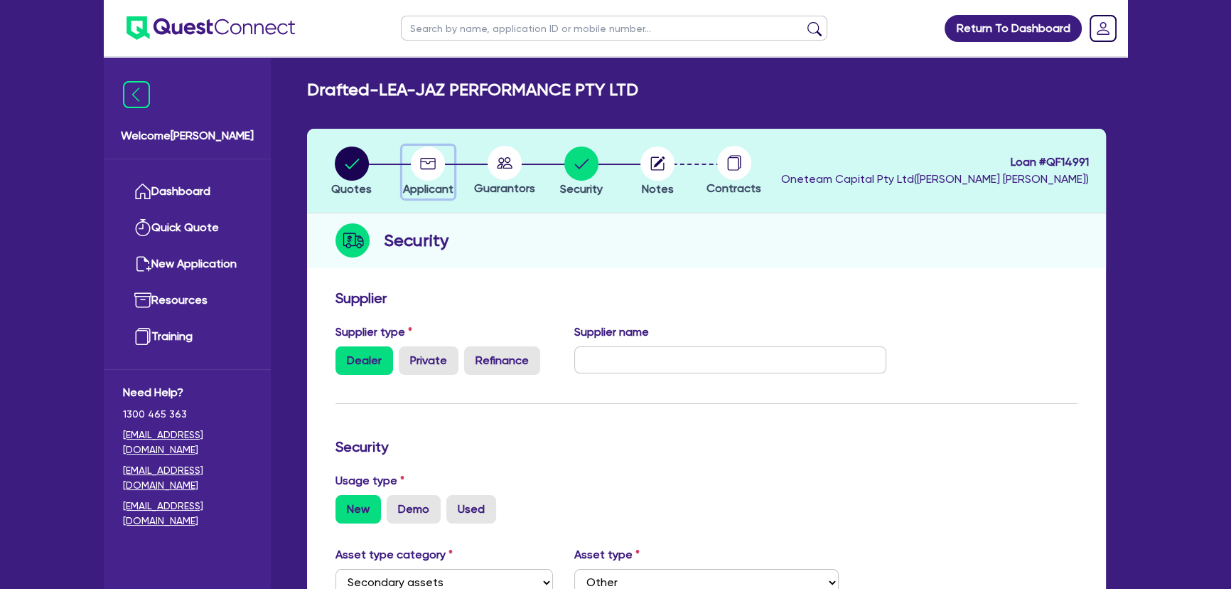
select select "MOTOR_VEHICLES"
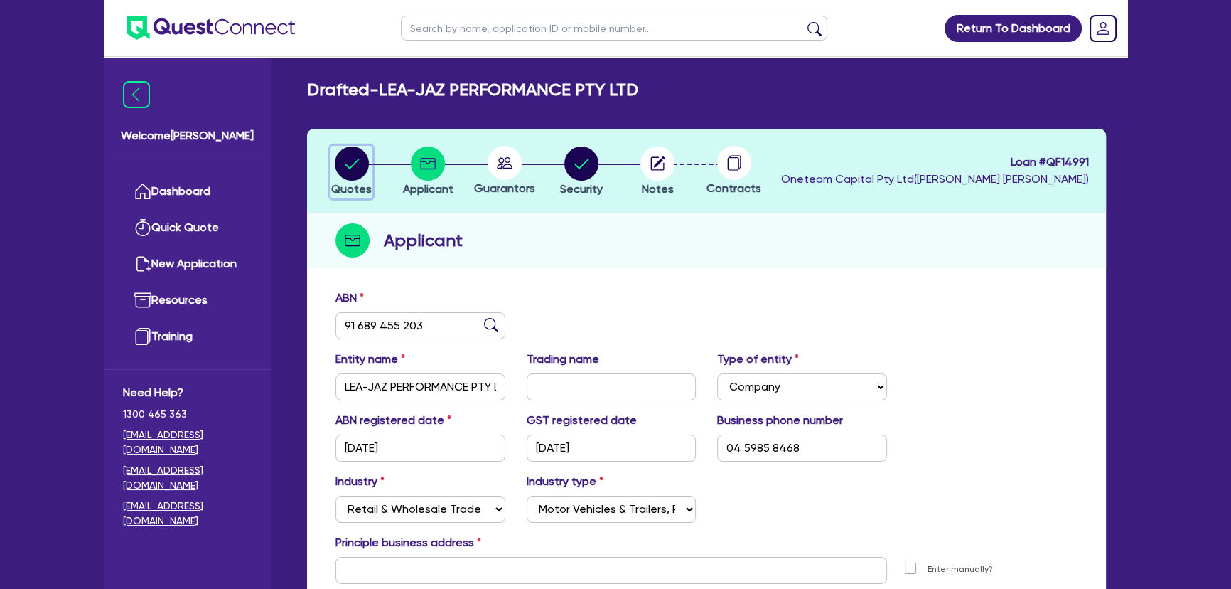
click at [345, 166] on circle "button" at bounding box center [352, 163] width 34 height 34
select select "SECONDARY_ASSETS"
select select "OTHER"
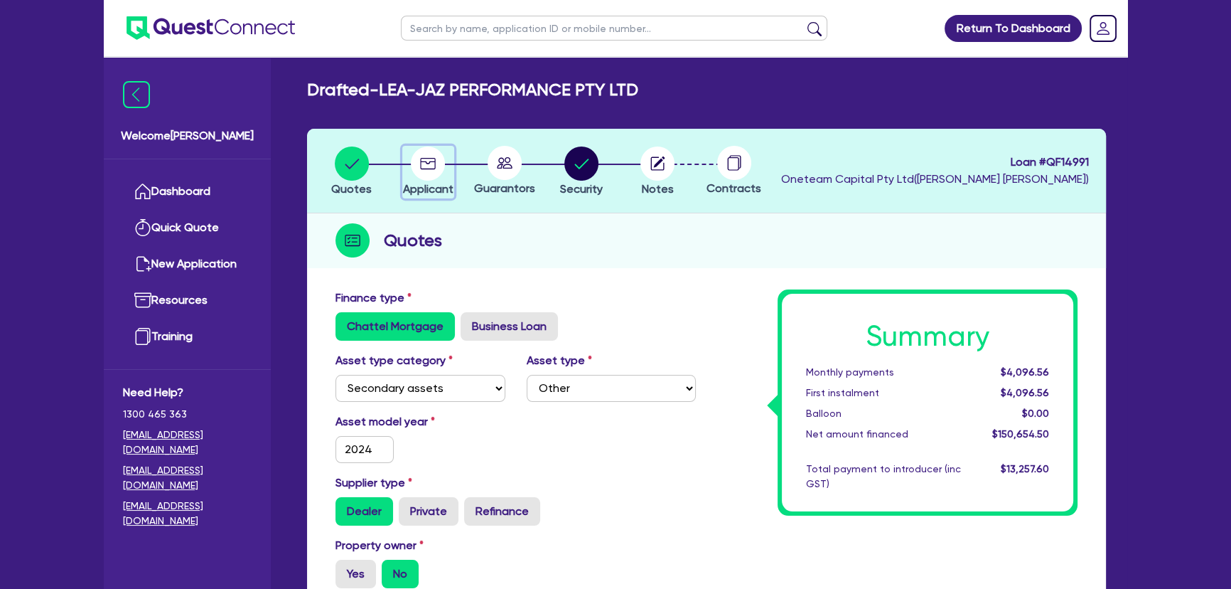
click at [413, 161] on circle "button" at bounding box center [428, 163] width 34 height 34
select select "COMPANY"
select select "RETAIL_WHOLESALE_TRADE"
select select "MOTOR_VEHICLES"
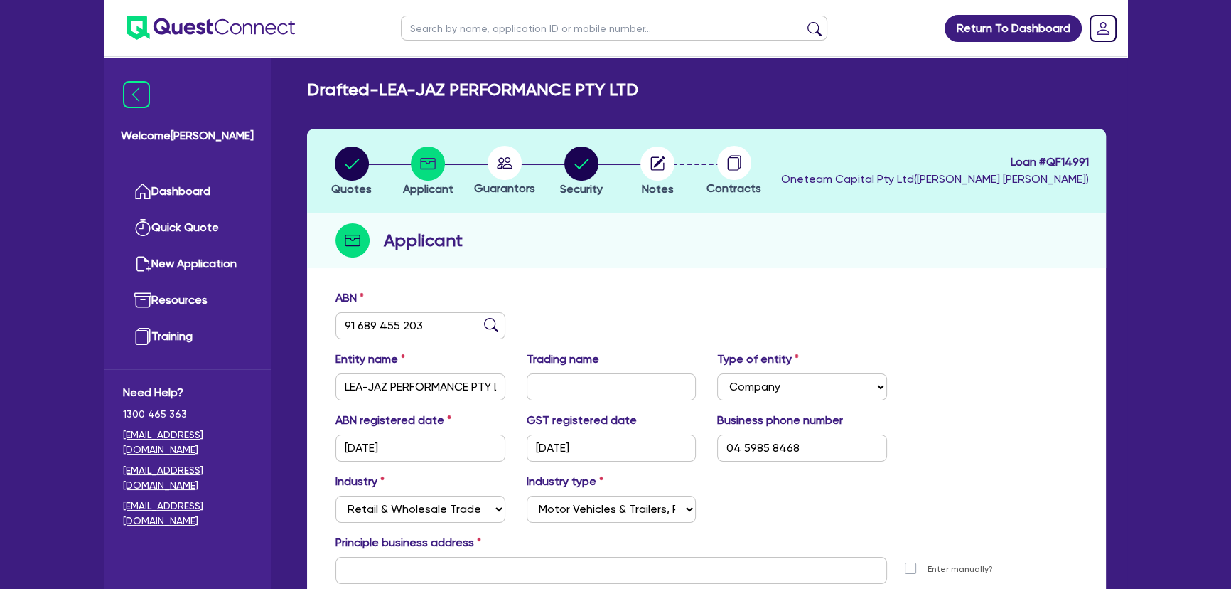
click at [499, 156] on circle at bounding box center [505, 163] width 34 height 34
click at [583, 177] on circle "button" at bounding box center [581, 163] width 34 height 34
select select "SECONDARY_ASSETS"
select select "OTHER"
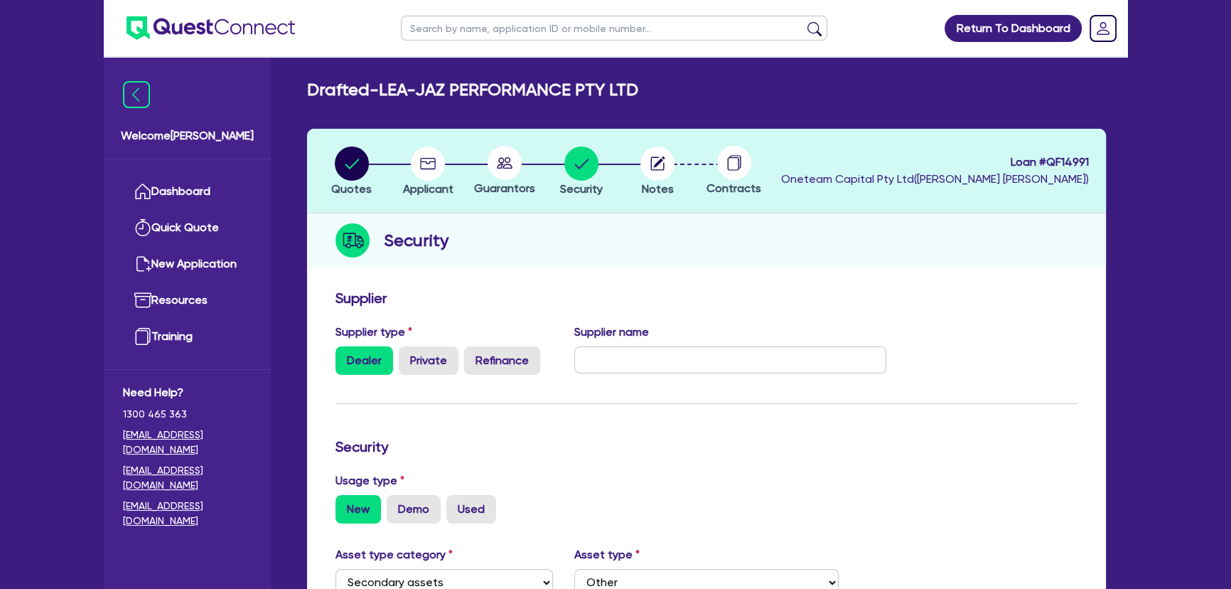
click at [307, 273] on div "Quotes Applicant [GEOGRAPHIC_DATA] Security Notes Contracts Loan # QF14991 Onet…" at bounding box center [706, 538] width 799 height 818
click at [435, 150] on circle "button" at bounding box center [428, 163] width 34 height 34
select select "COMPANY"
select select "RETAIL_WHOLESALE_TRADE"
select select "MOTOR_VEHICLES"
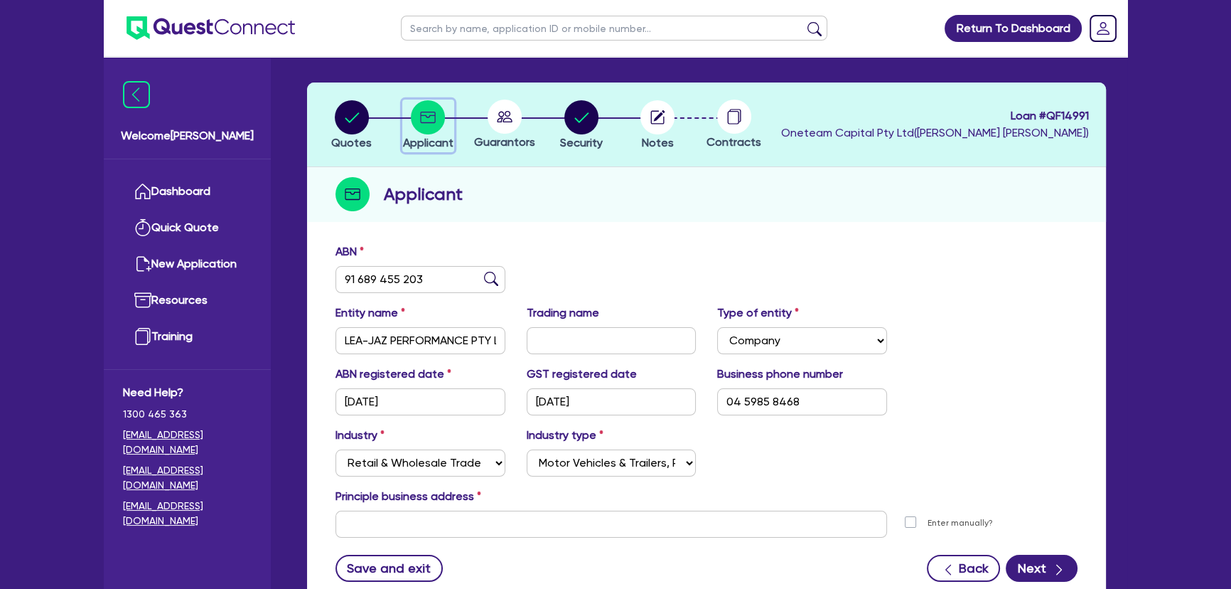
scroll to position [64, 0]
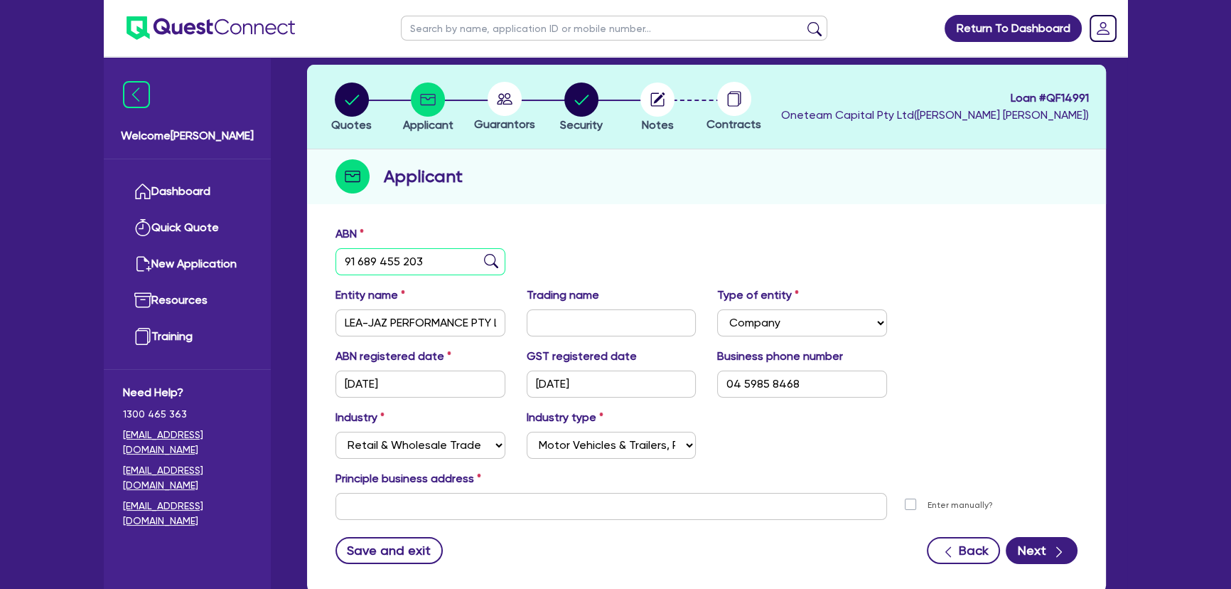
drag, startPoint x: 423, startPoint y: 264, endPoint x: 324, endPoint y: 263, distance: 98.8
click at [325, 263] on div "ABN 91 689 455 203" at bounding box center [420, 250] width 191 height 50
